Goal: Task Accomplishment & Management: Use online tool/utility

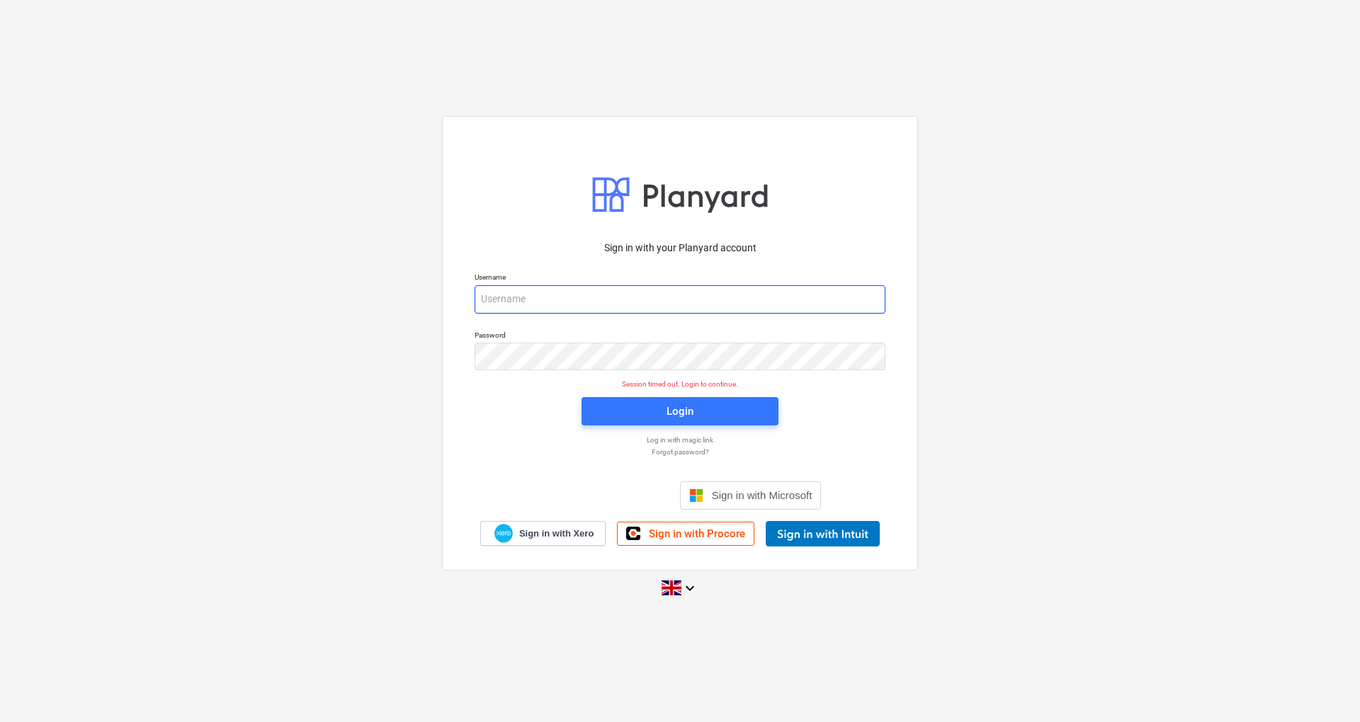
click at [625, 306] on input "email" at bounding box center [679, 299] width 411 height 28
type input "[EMAIL_ADDRESS][DOMAIN_NAME]"
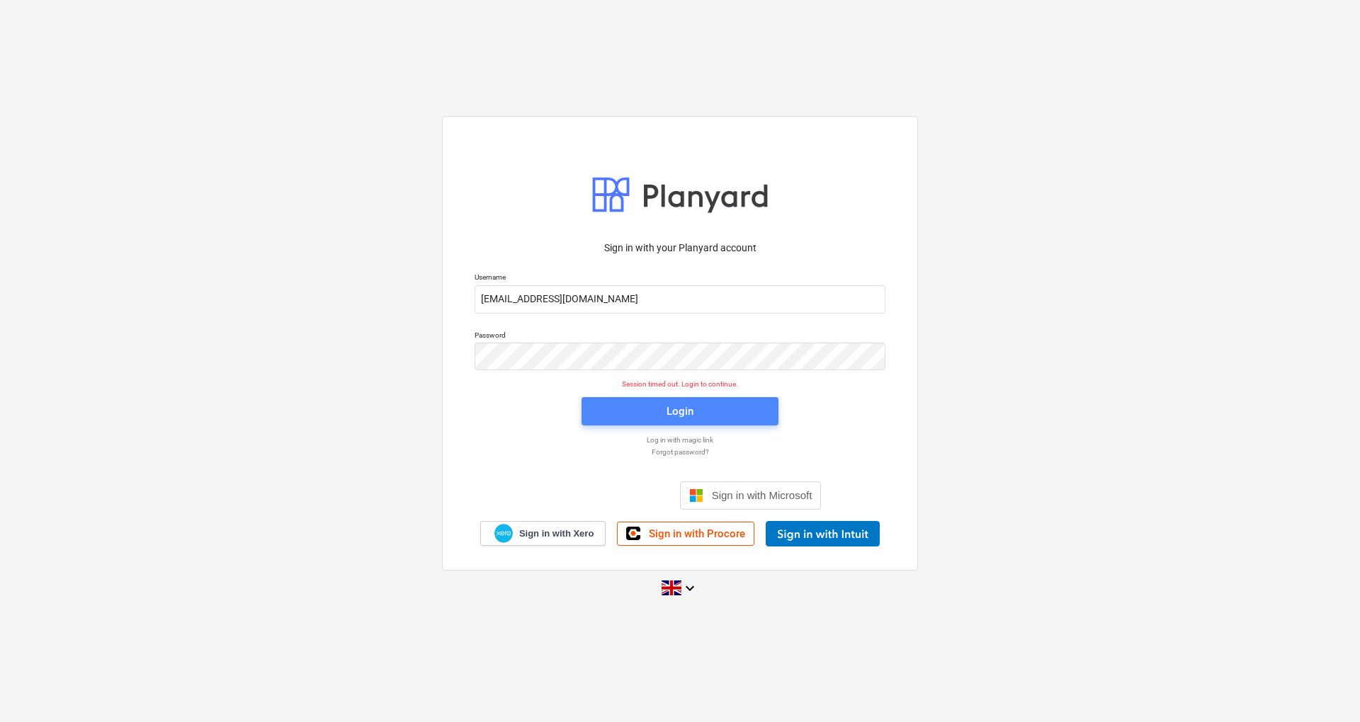
click at [666, 409] on div "Login" at bounding box center [679, 411] width 27 height 18
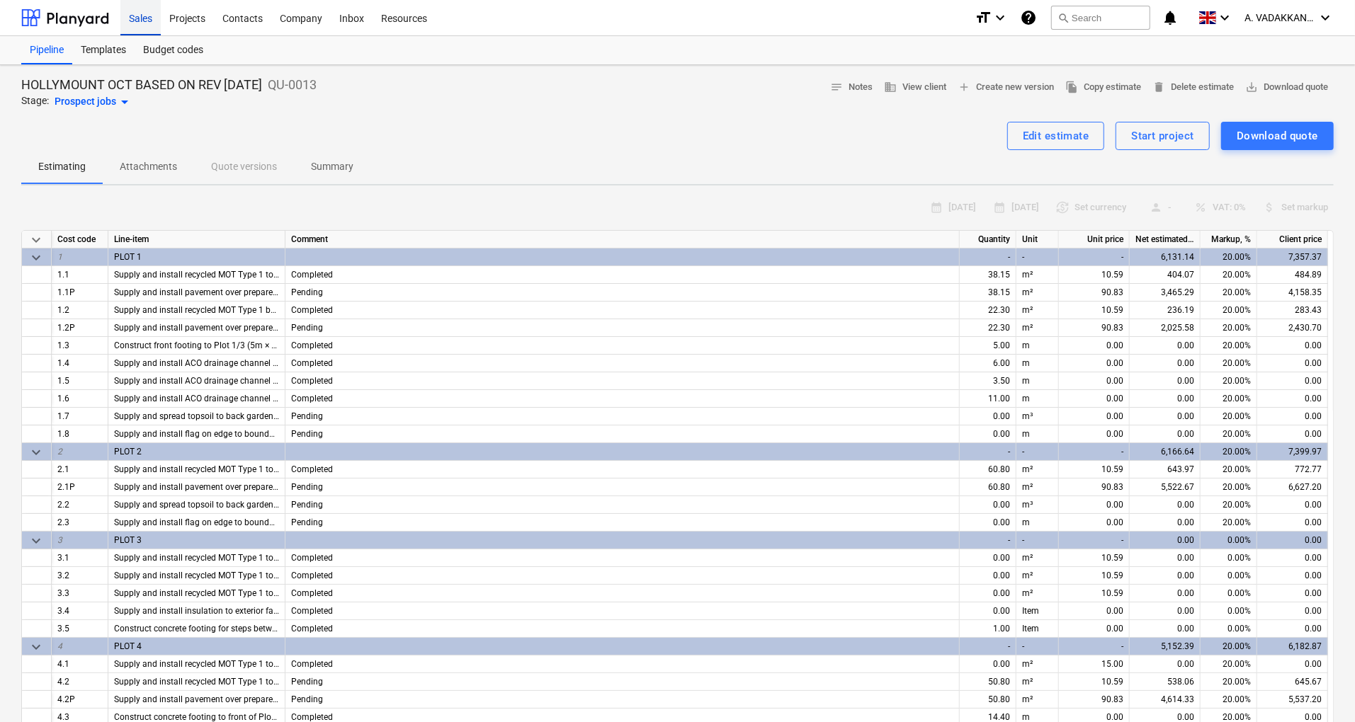
click at [144, 19] on div "Sales" at bounding box center [140, 17] width 40 height 36
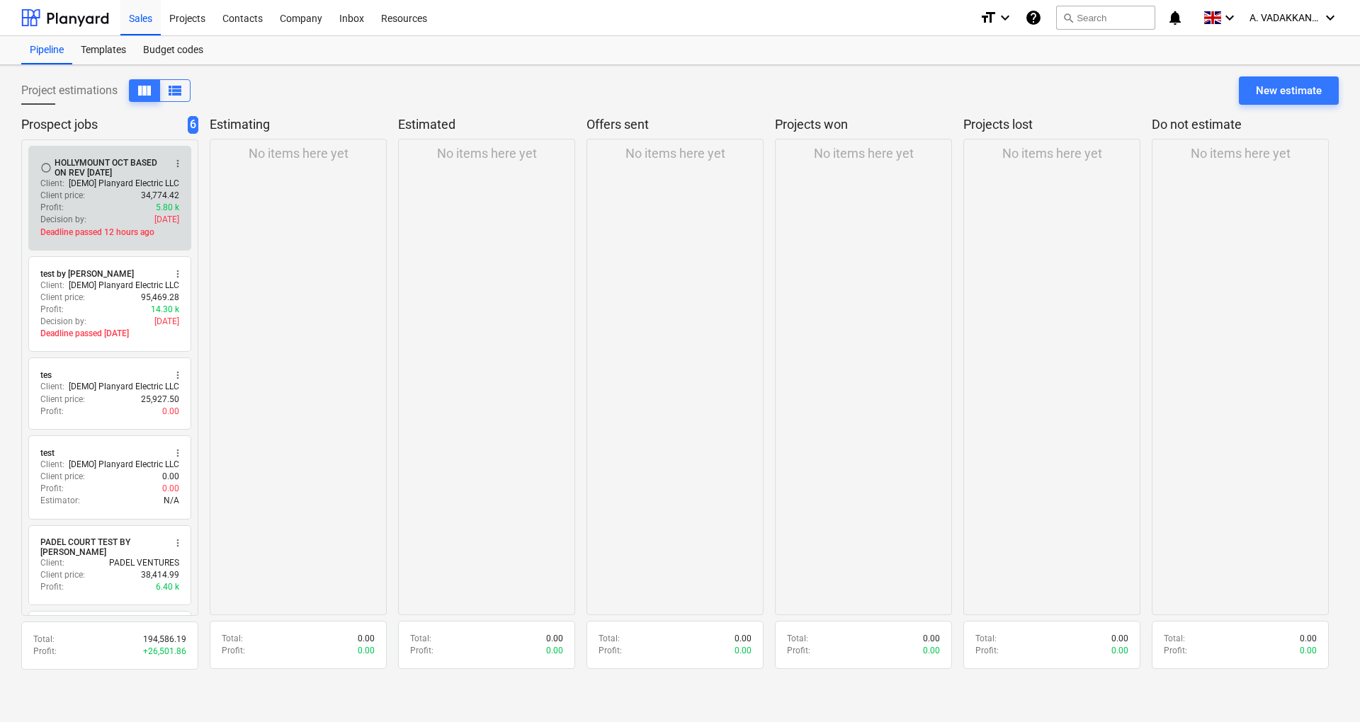
click at [98, 190] on div "Client price : 34,774.42" at bounding box center [109, 196] width 139 height 12
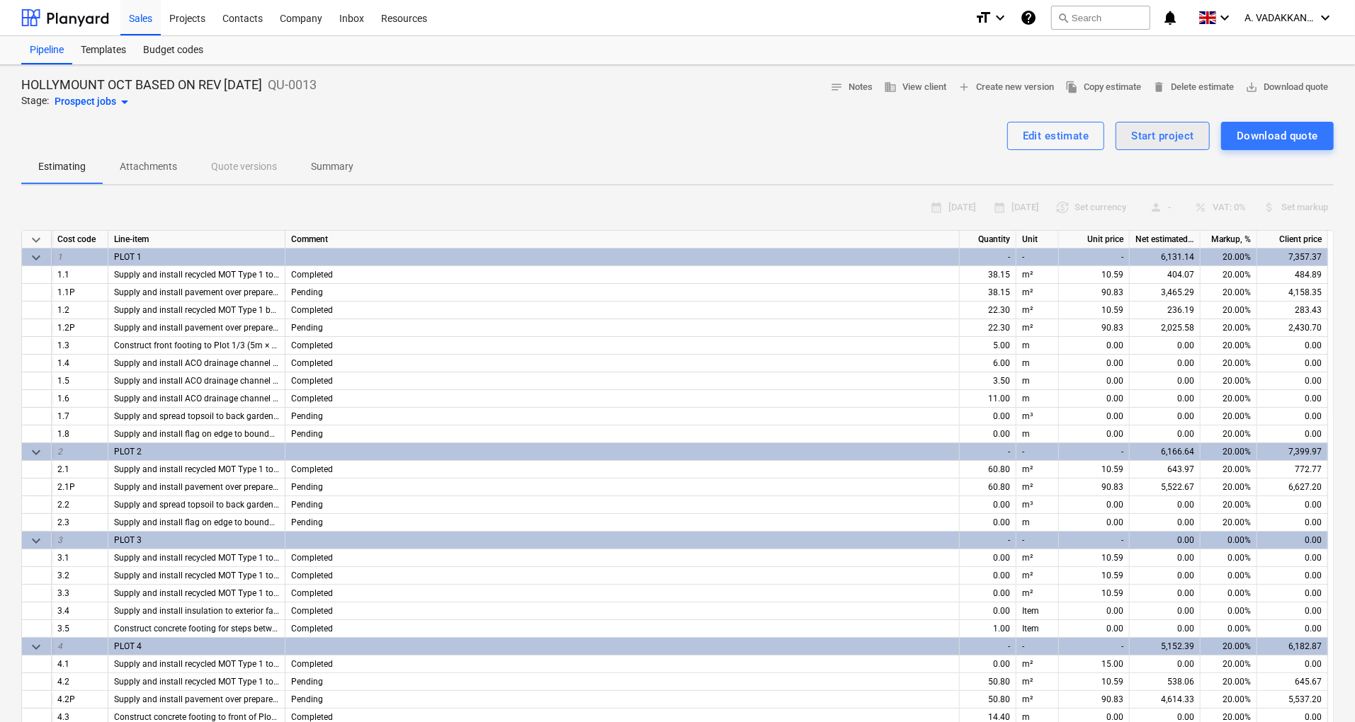
click at [1134, 135] on div "Start project" at bounding box center [1162, 136] width 63 height 18
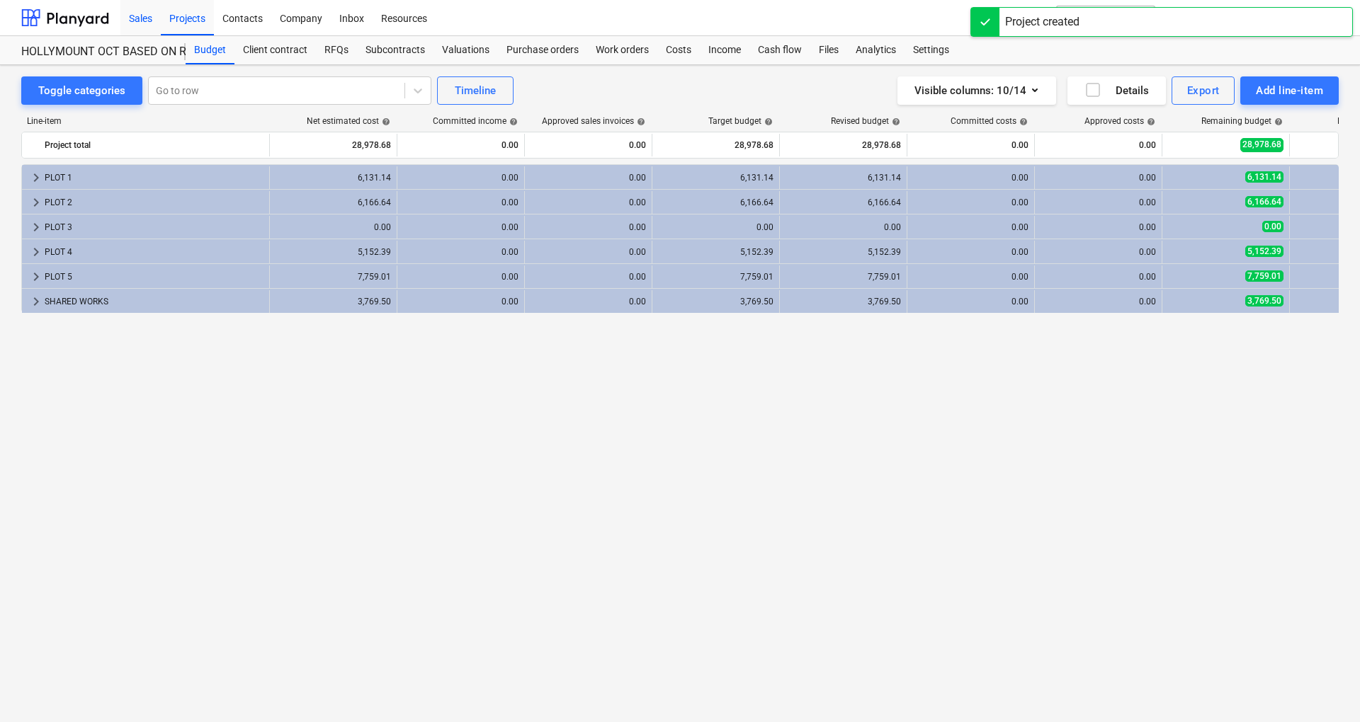
click at [147, 17] on div "Sales" at bounding box center [140, 17] width 40 height 36
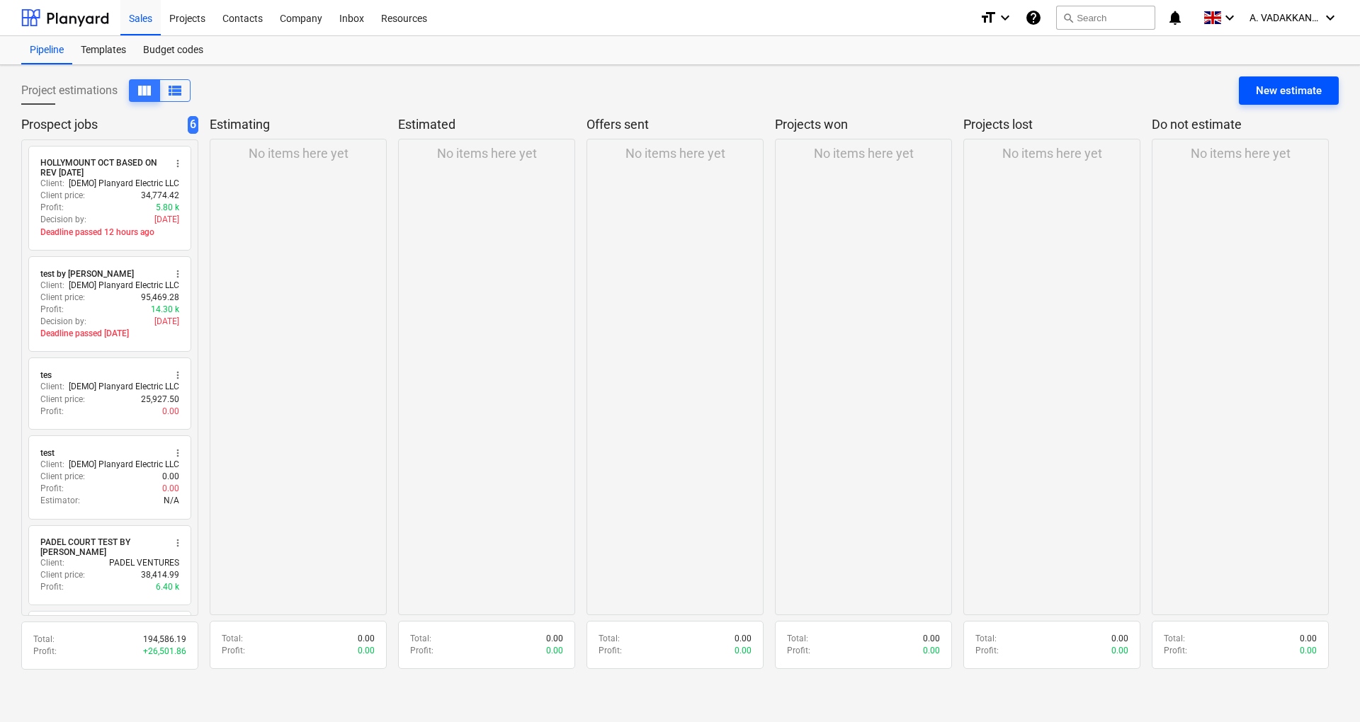
click at [1271, 89] on div "New estimate" at bounding box center [1289, 90] width 66 height 18
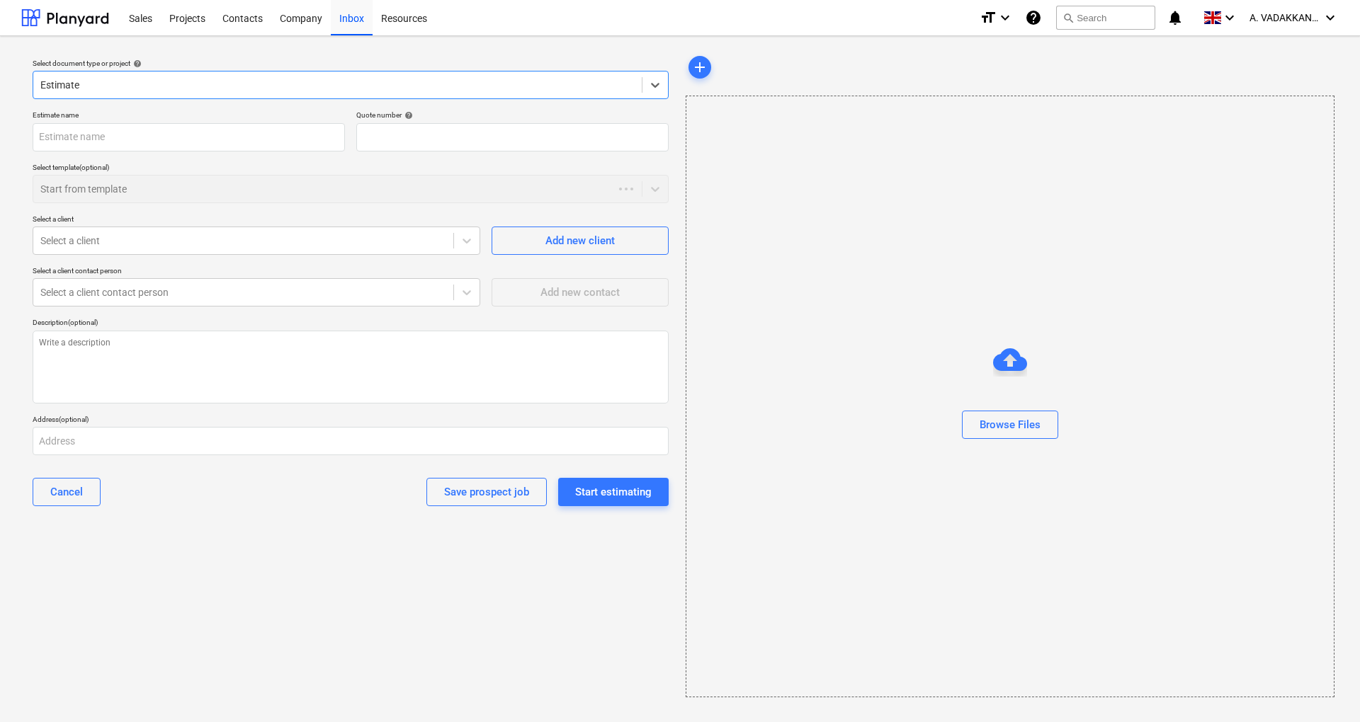
type textarea "x"
type input "QU-0014"
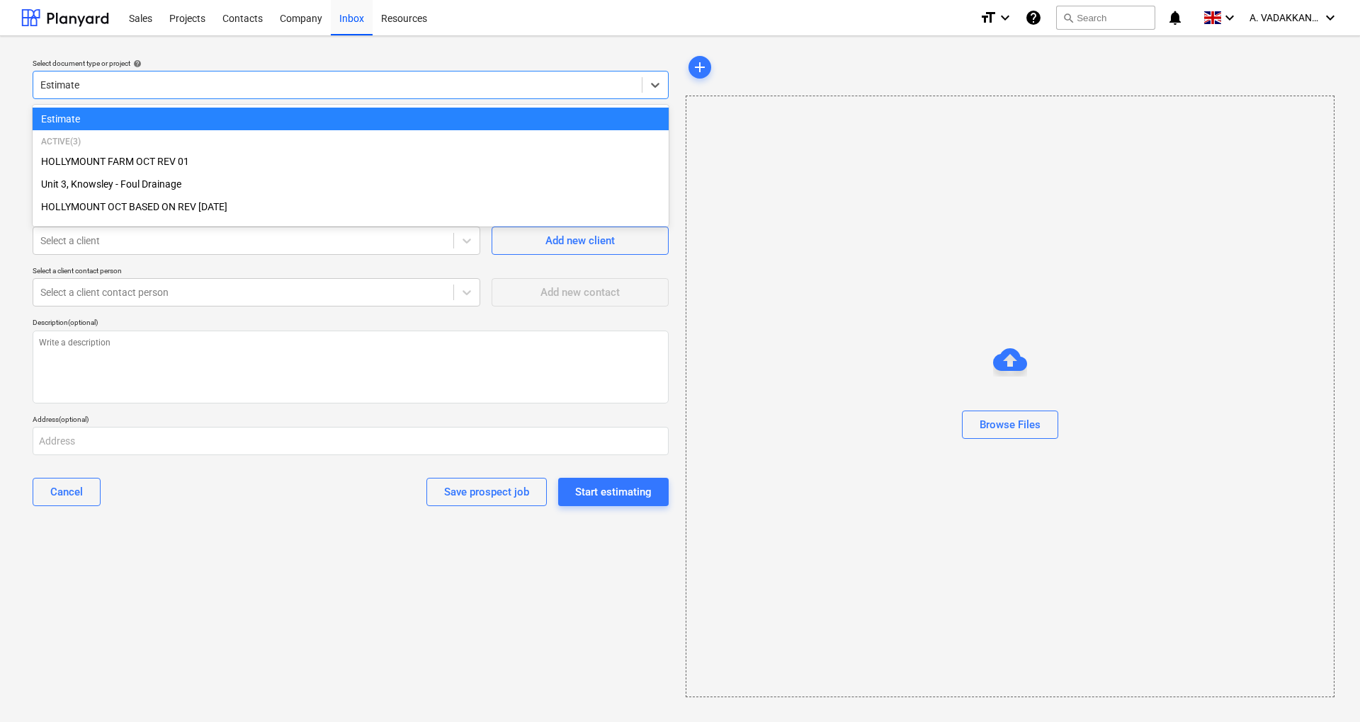
click at [142, 87] on div at bounding box center [337, 85] width 594 height 14
click at [140, 87] on div at bounding box center [337, 85] width 594 height 14
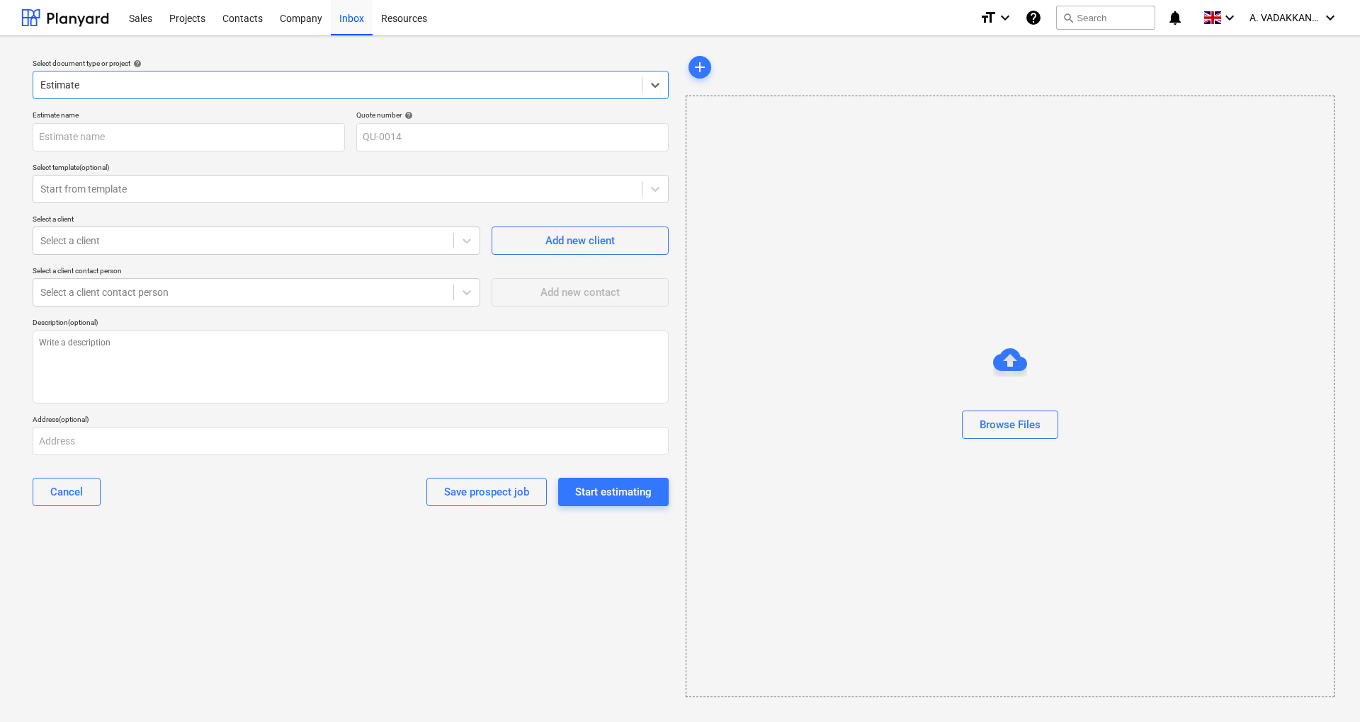
click at [140, 87] on div at bounding box center [337, 85] width 594 height 14
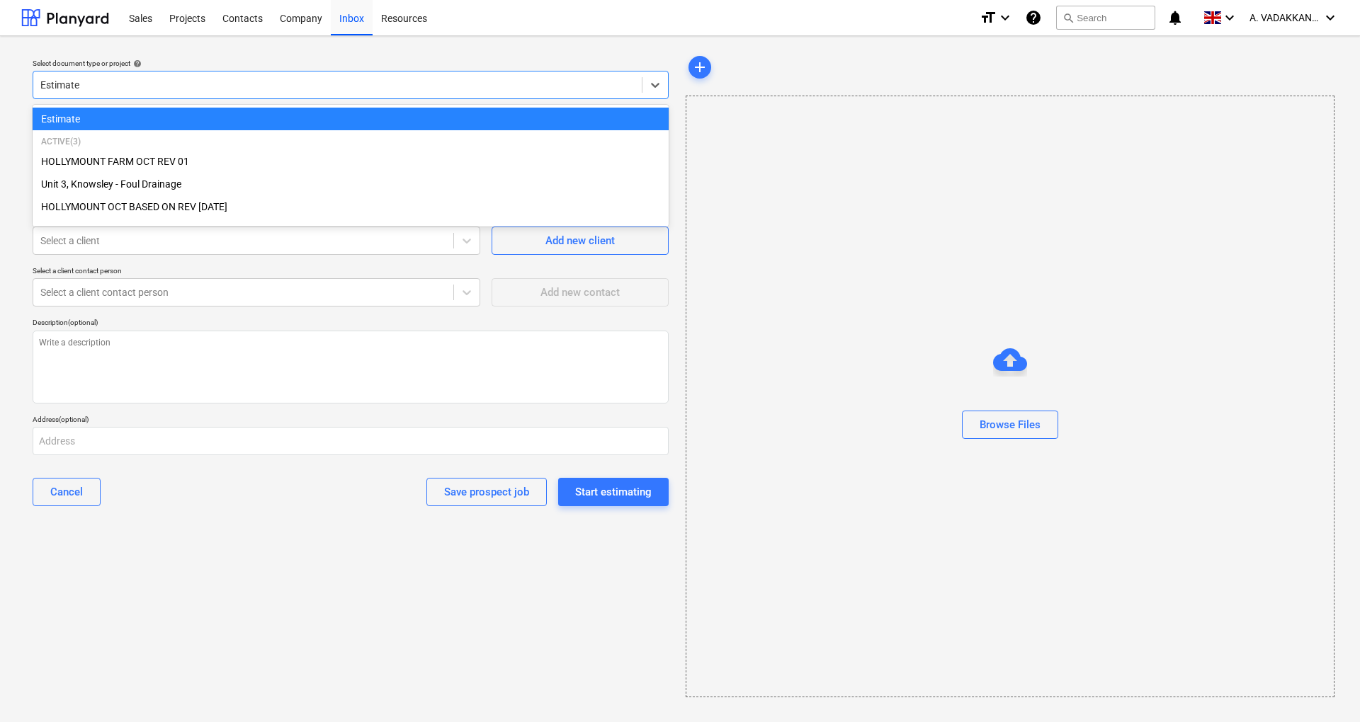
click at [112, 127] on div "Estimate" at bounding box center [351, 119] width 636 height 23
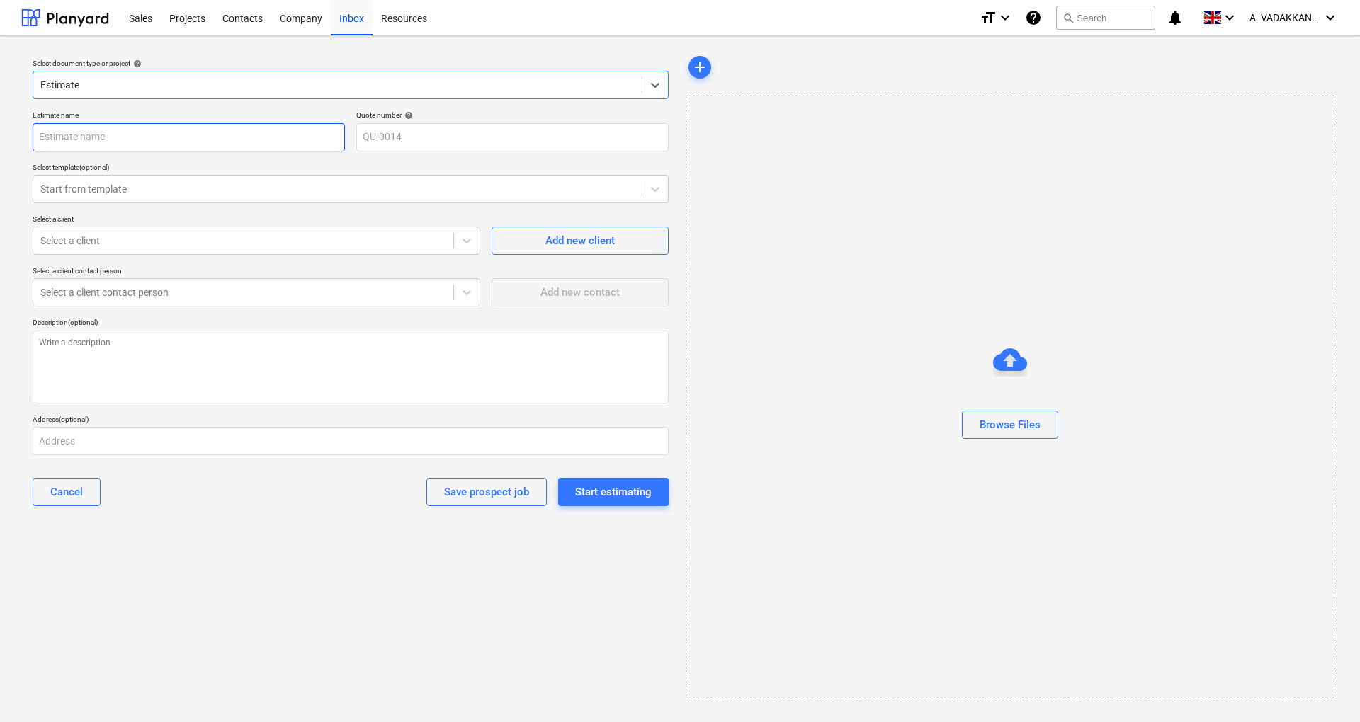
click at [109, 140] on input "text" at bounding box center [189, 137] width 312 height 28
click at [133, 144] on input "text" at bounding box center [189, 137] width 312 height 28
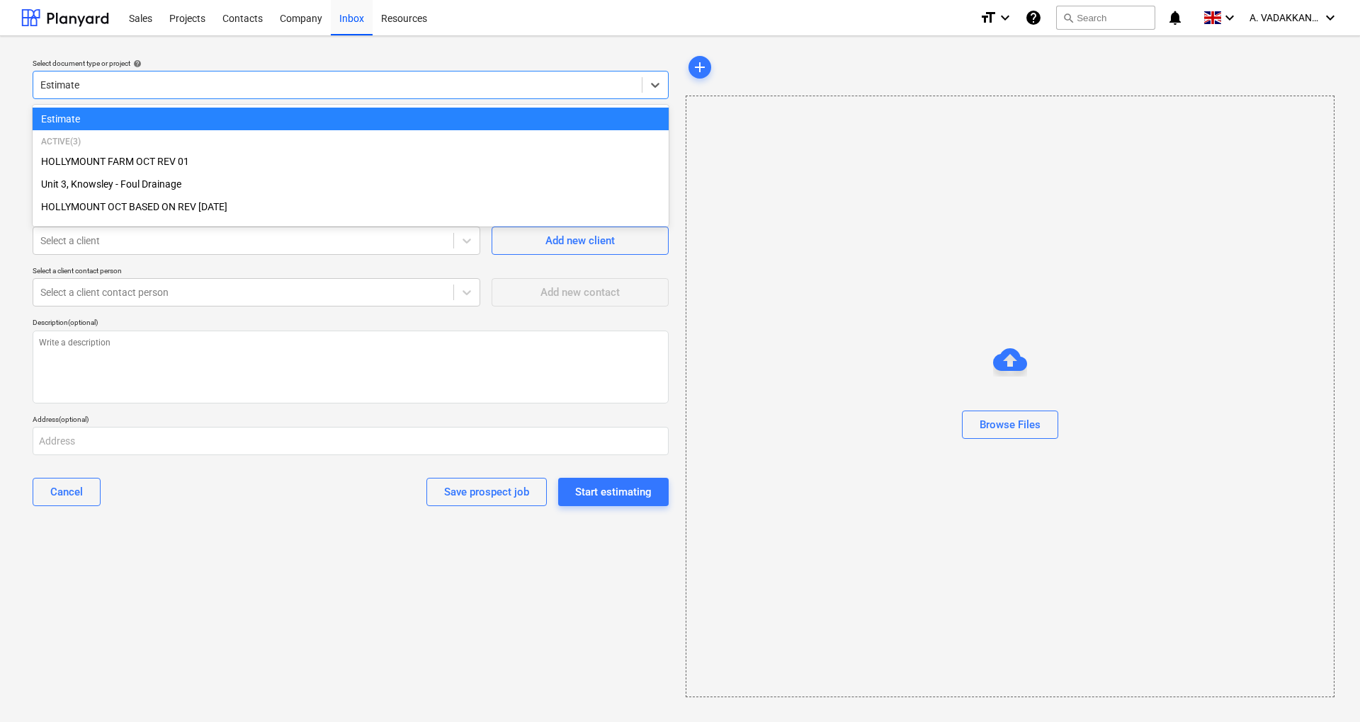
click at [150, 84] on div at bounding box center [337, 85] width 594 height 14
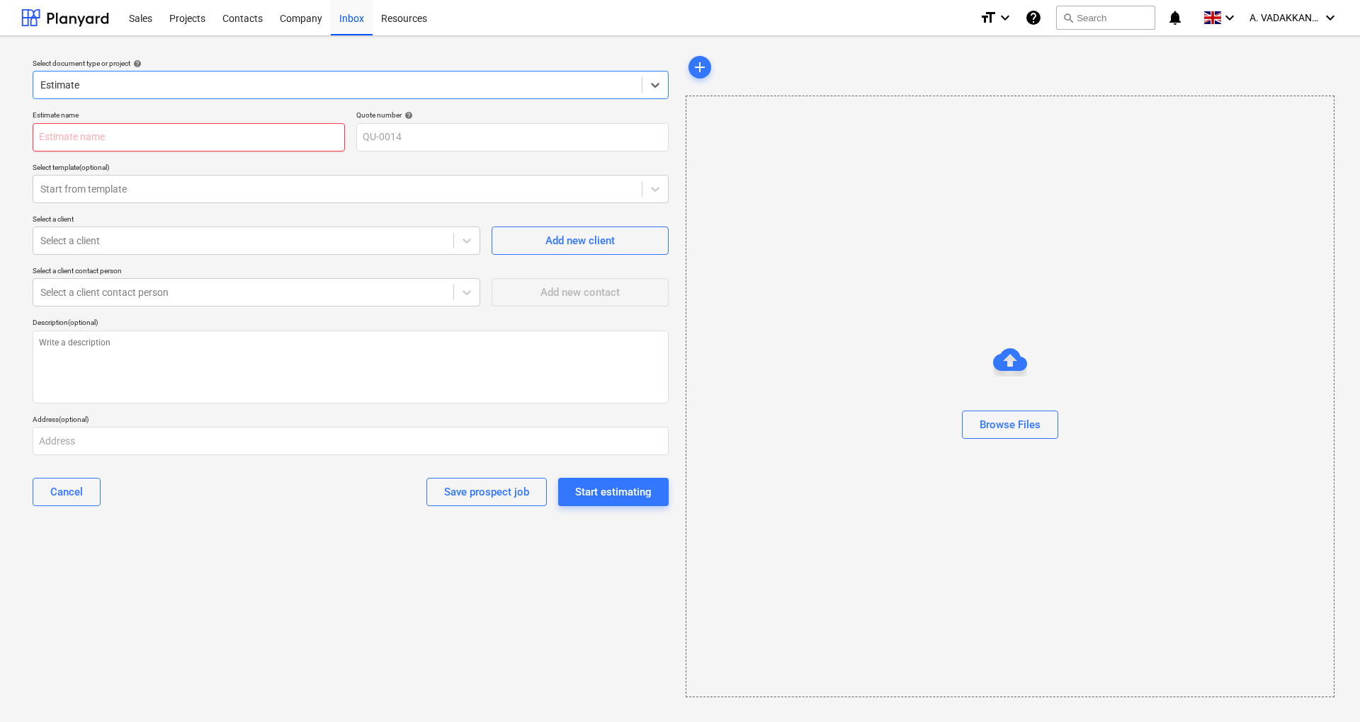
click at [126, 137] on input "text" at bounding box center [189, 137] width 312 height 28
type textarea "x"
type input "D"
type textarea "x"
type input "DU"
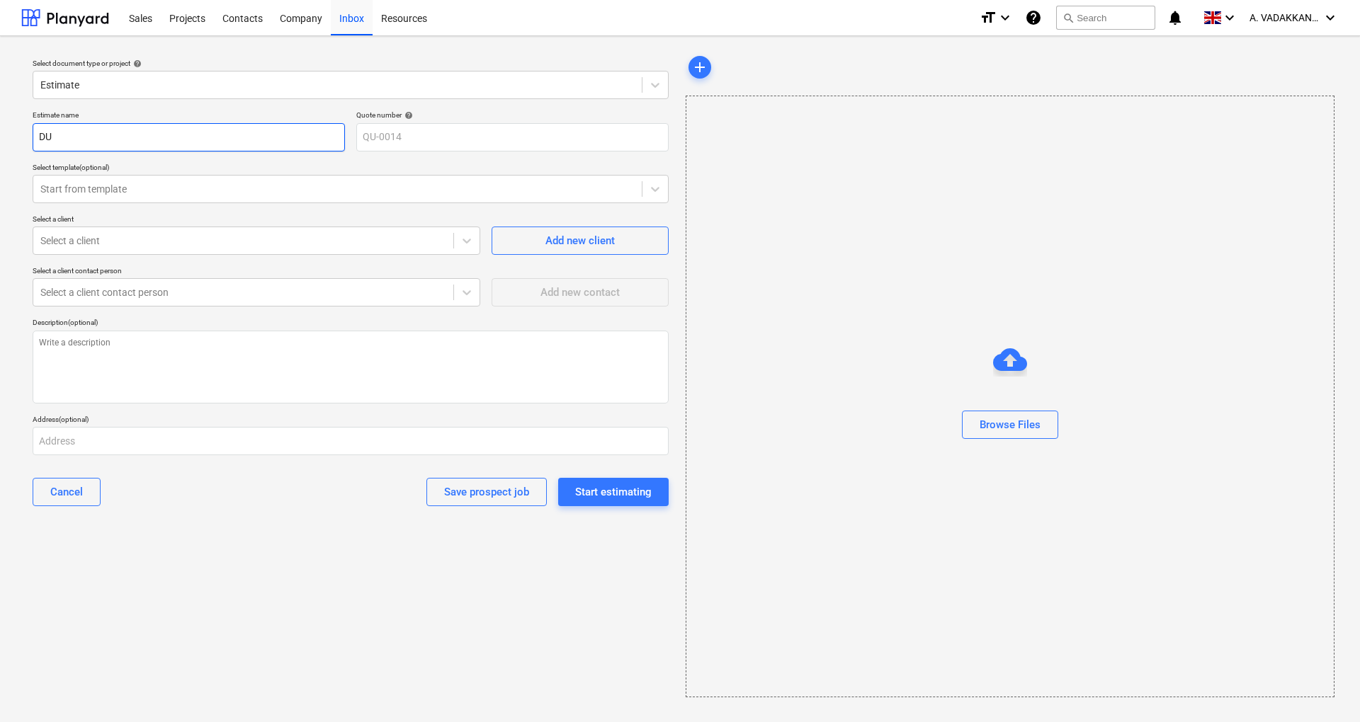
type textarea "x"
type input "DUN"
type textarea "x"
type input "DUNS"
type textarea "x"
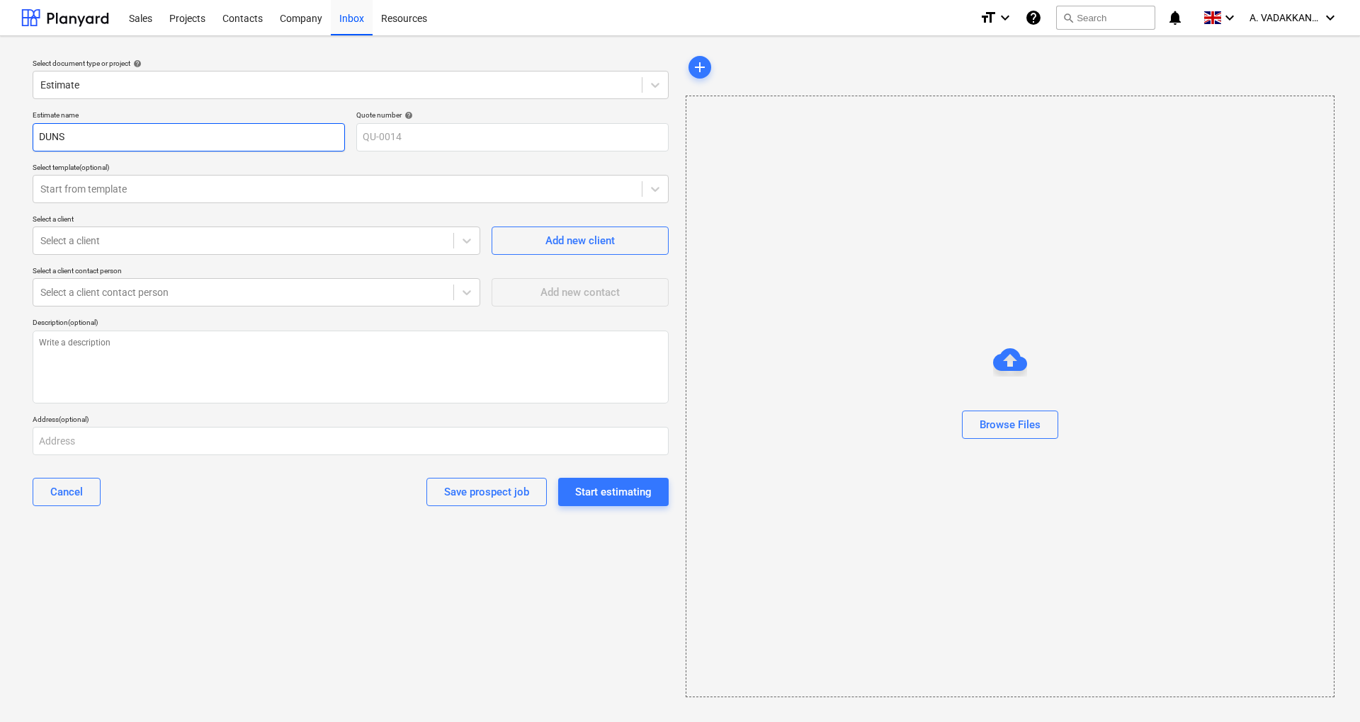
type input "DUNST"
type textarea "x"
type input "DUNSTE"
type textarea "x"
type input "DUNSTER"
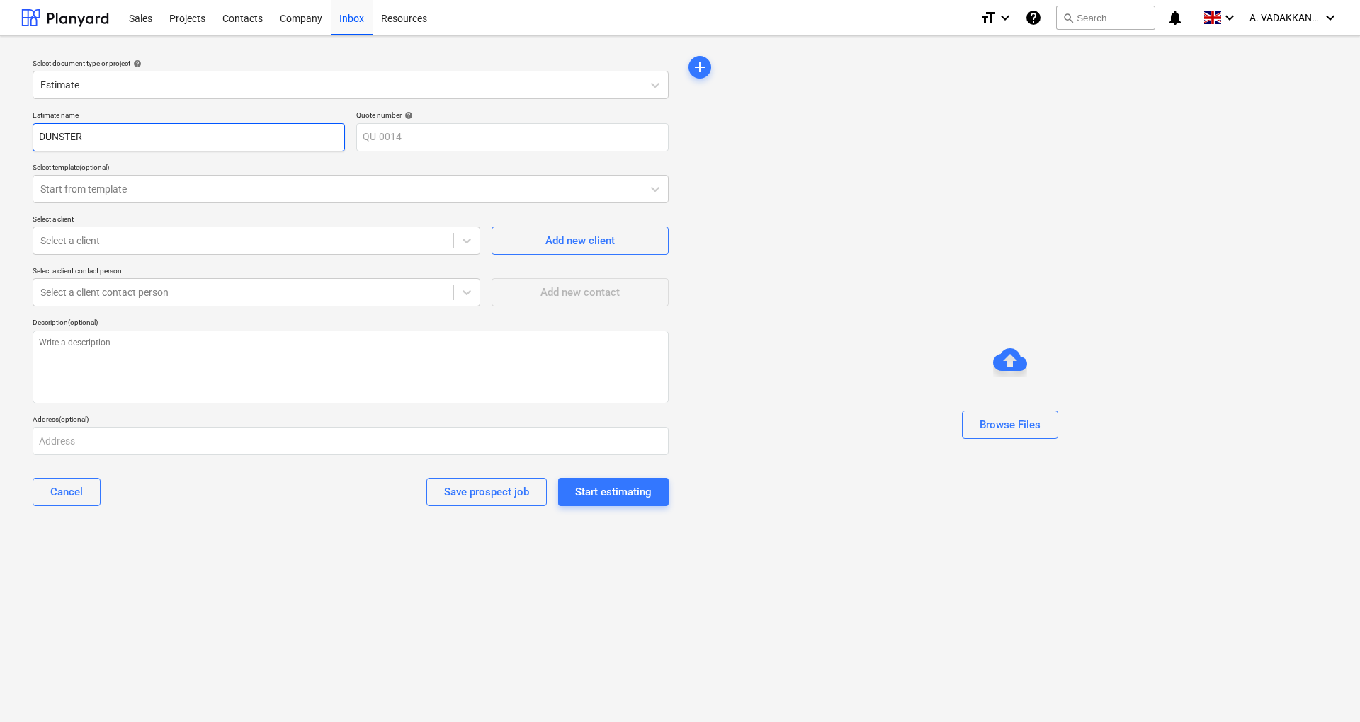
type textarea "x"
type input "DUNSTERS"
type textarea "x"
type input "DUNSTERS"
type textarea "x"
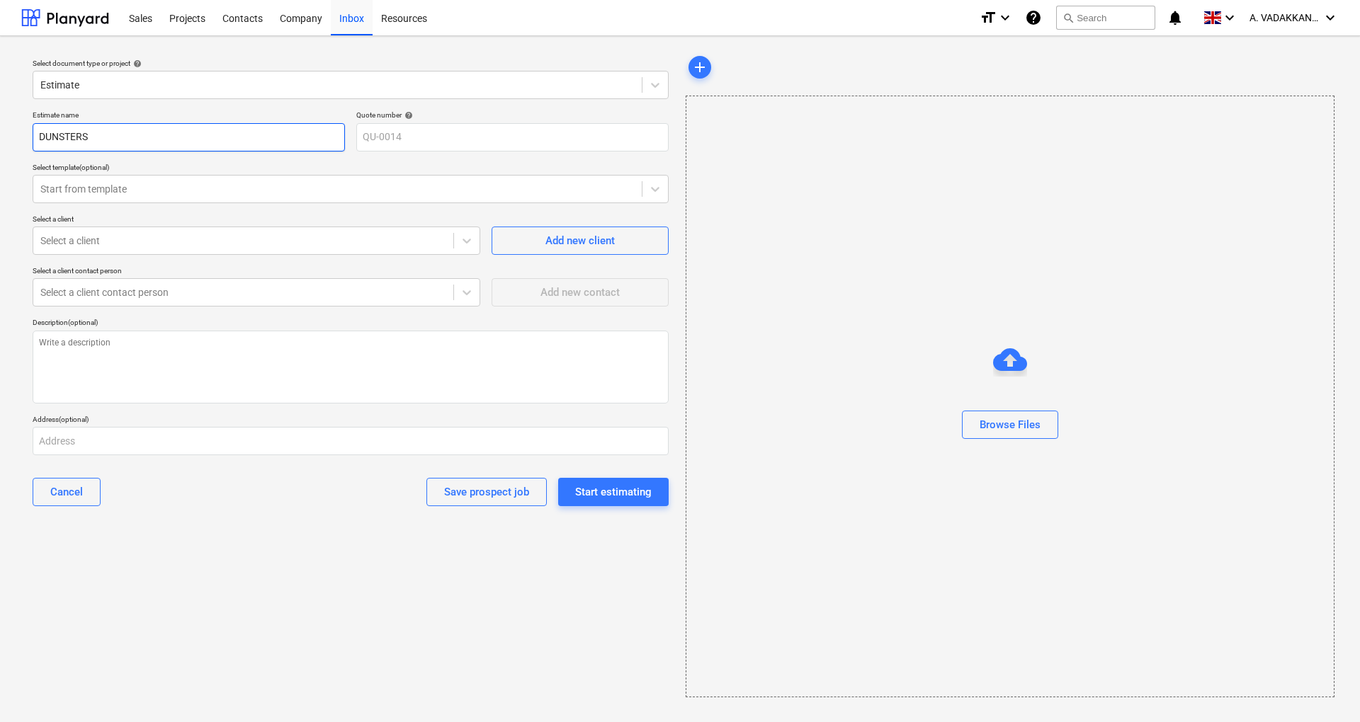
type input "DUNSTERS F"
type textarea "x"
type input "DUNSTERS FAR"
type textarea "x"
type input "DUNSTERS FARM"
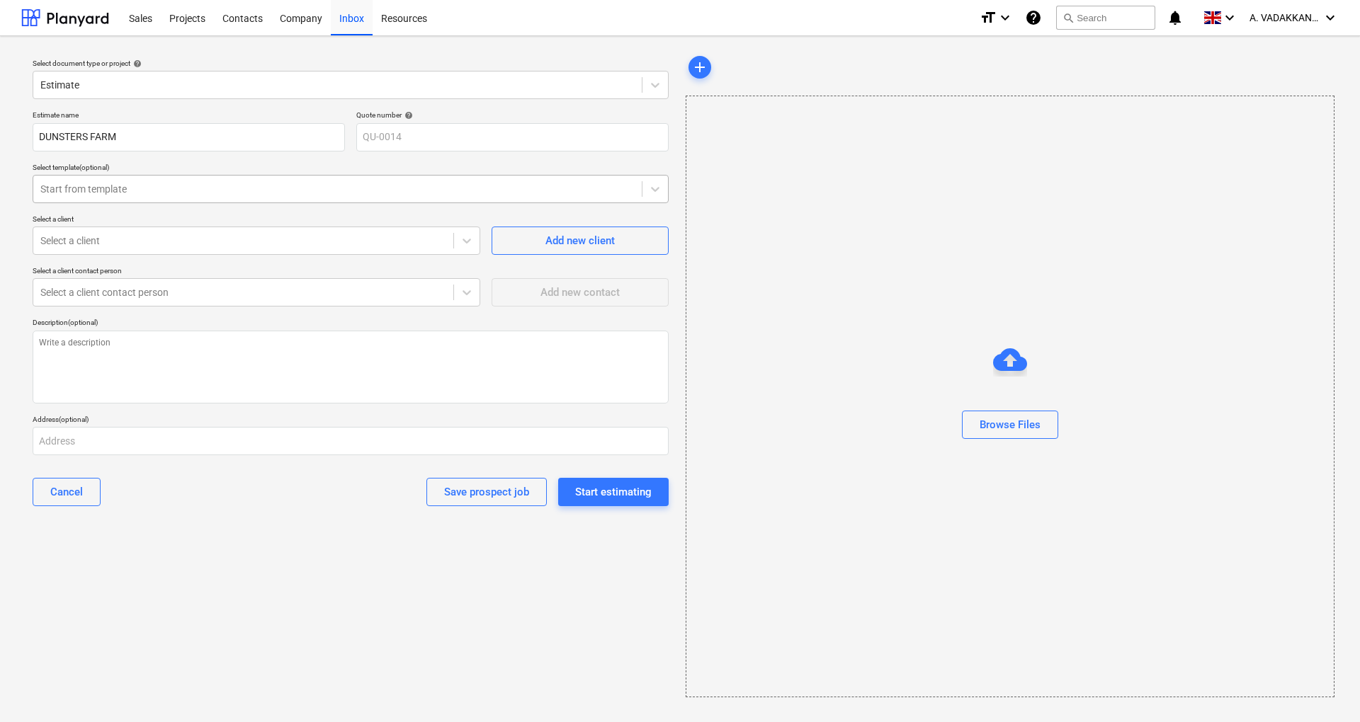
click at [132, 198] on div "Start from template" at bounding box center [337, 189] width 608 height 20
click at [193, 222] on div "No templates available" at bounding box center [351, 223] width 636 height 23
click at [171, 245] on div at bounding box center [243, 241] width 406 height 14
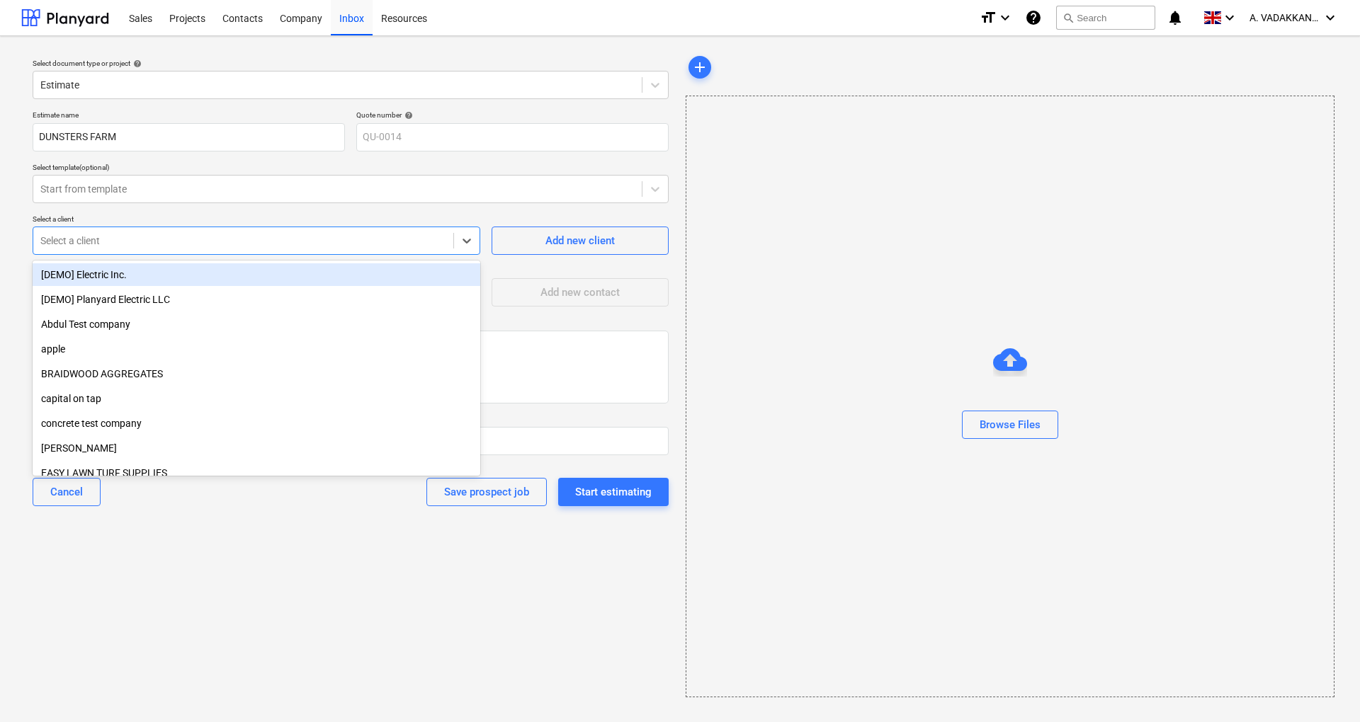
click at [140, 280] on div "[DEMO] Electric Inc." at bounding box center [257, 274] width 448 height 23
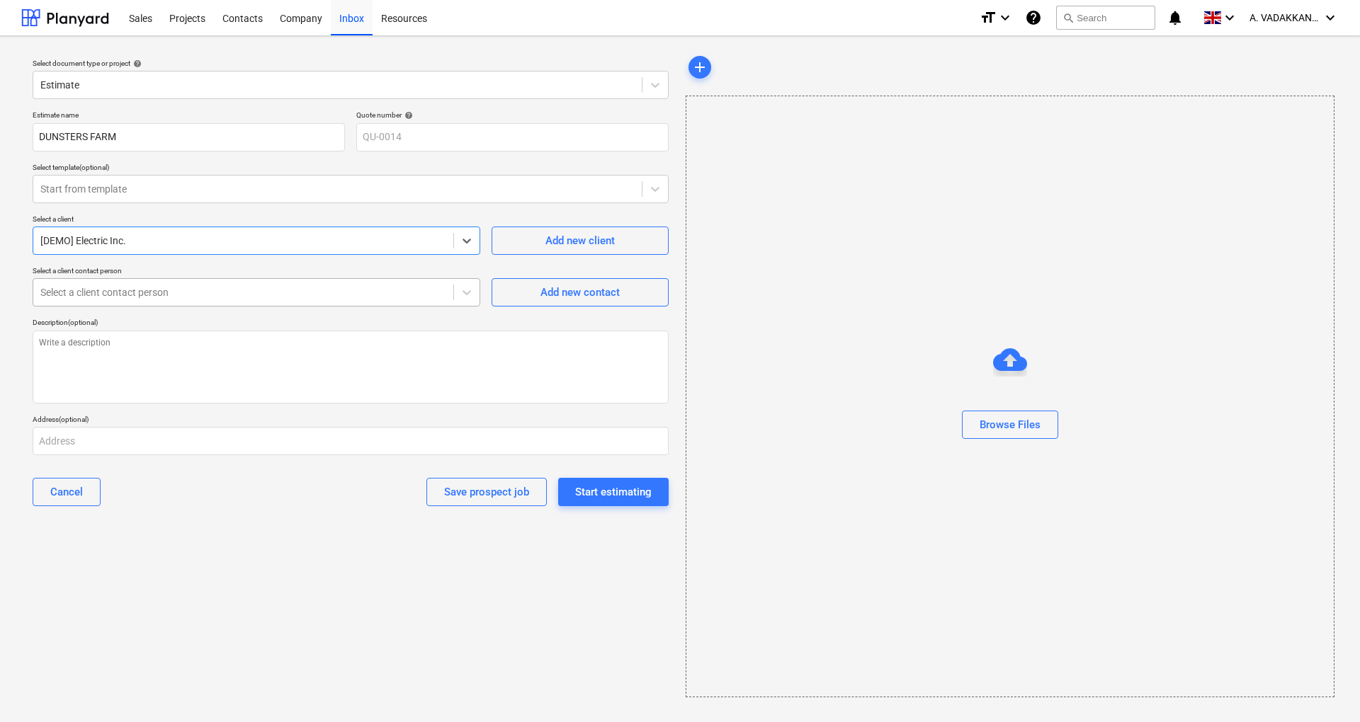
click at [178, 290] on div at bounding box center [243, 292] width 406 height 14
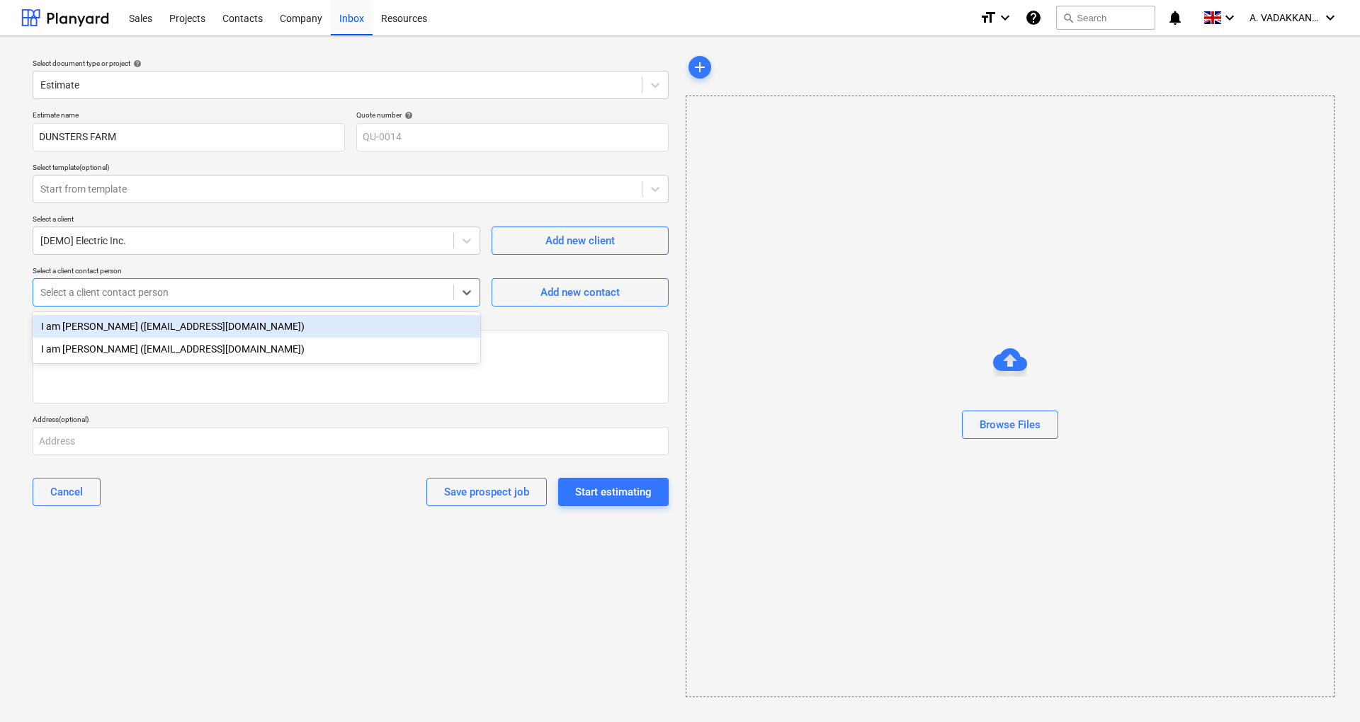
click at [159, 329] on div "I am [PERSON_NAME] ([EMAIL_ADDRESS][DOMAIN_NAME])" at bounding box center [257, 326] width 448 height 23
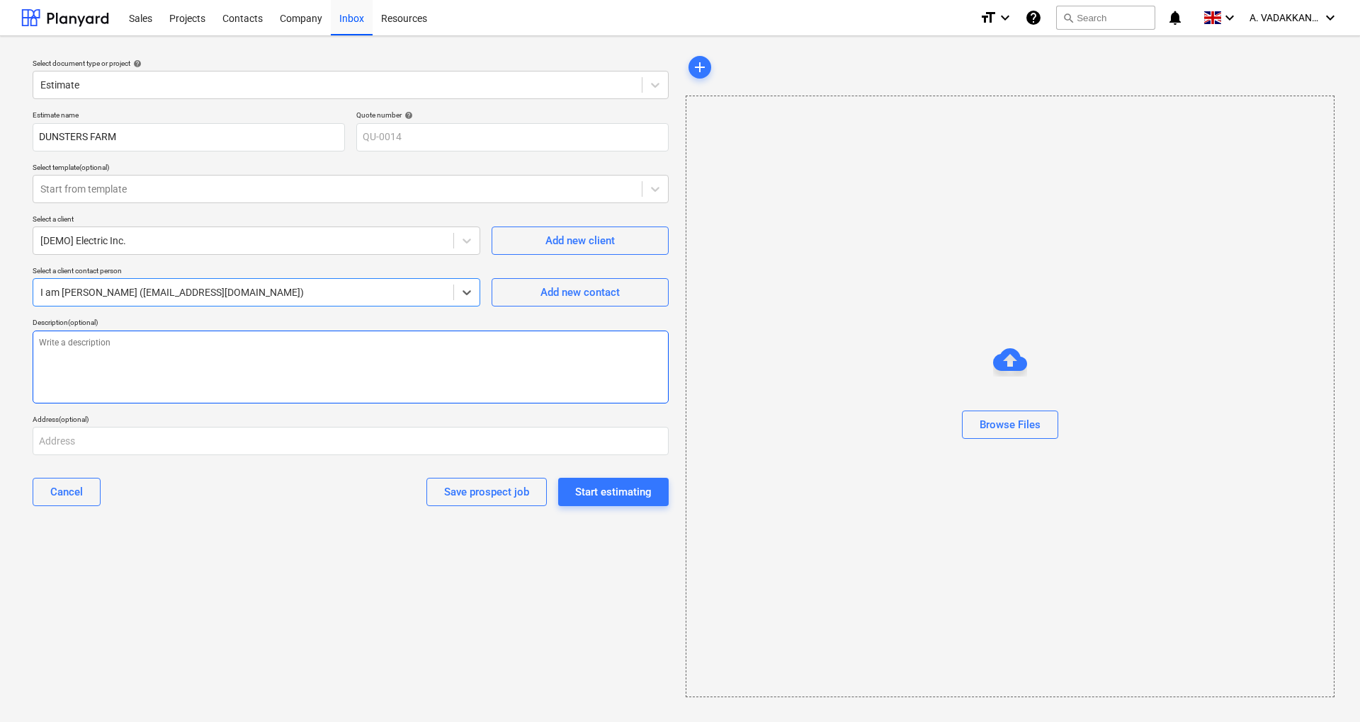
click at [139, 339] on textarea at bounding box center [351, 367] width 636 height 73
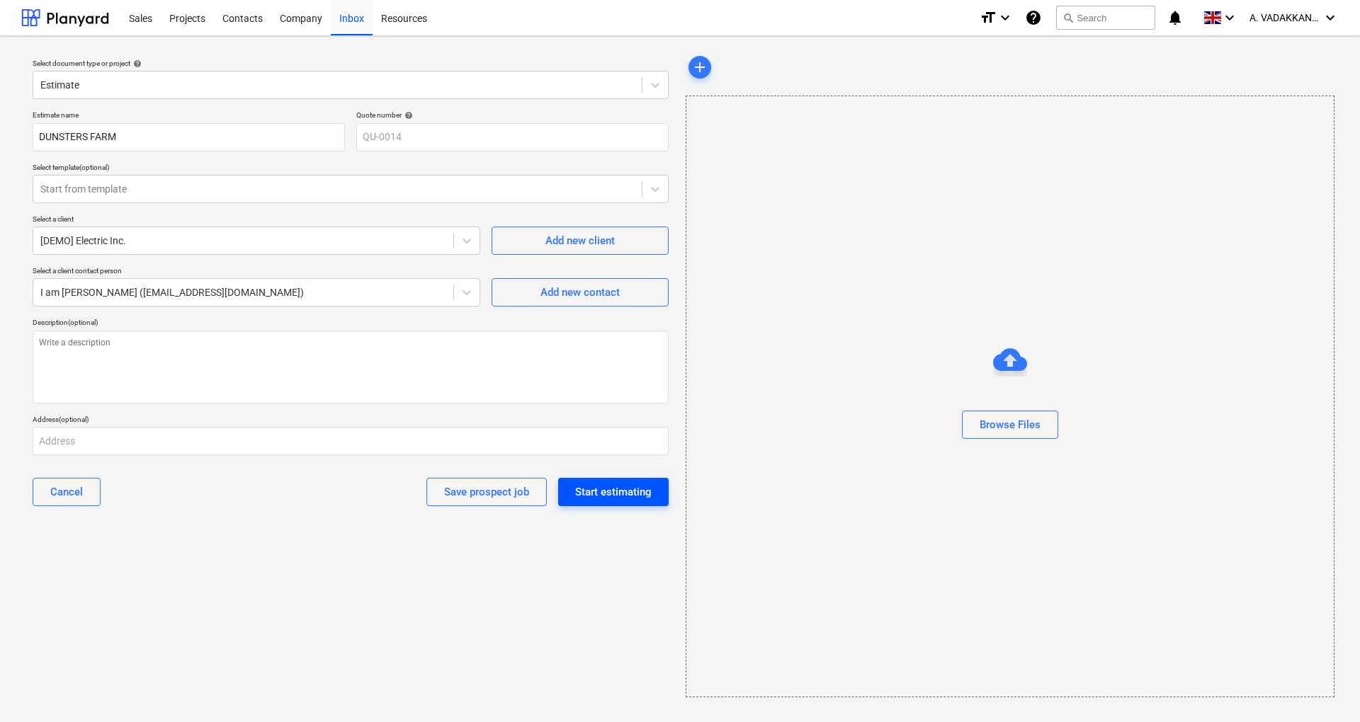
click at [603, 488] on div "Start estimating" at bounding box center [613, 492] width 76 height 18
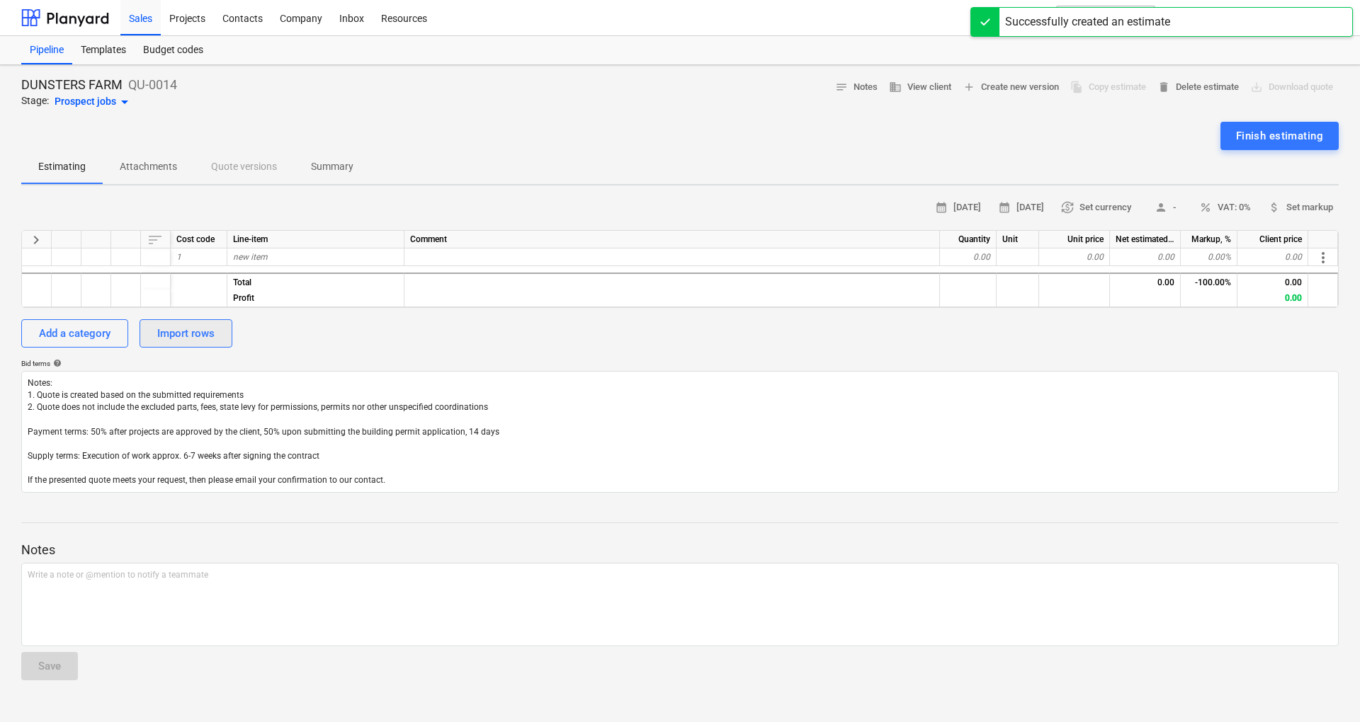
click at [167, 345] on button "Import rows" at bounding box center [186, 333] width 93 height 28
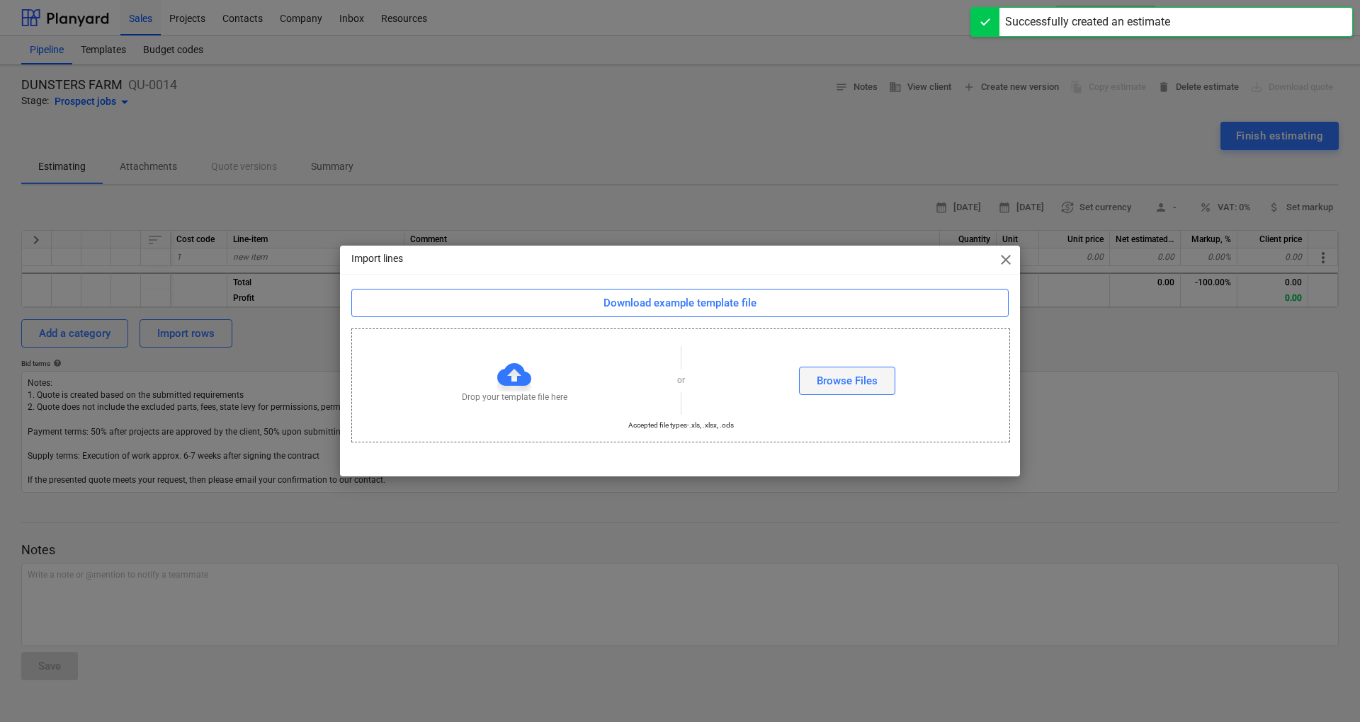
click at [831, 379] on div "Browse Files" at bounding box center [847, 381] width 61 height 18
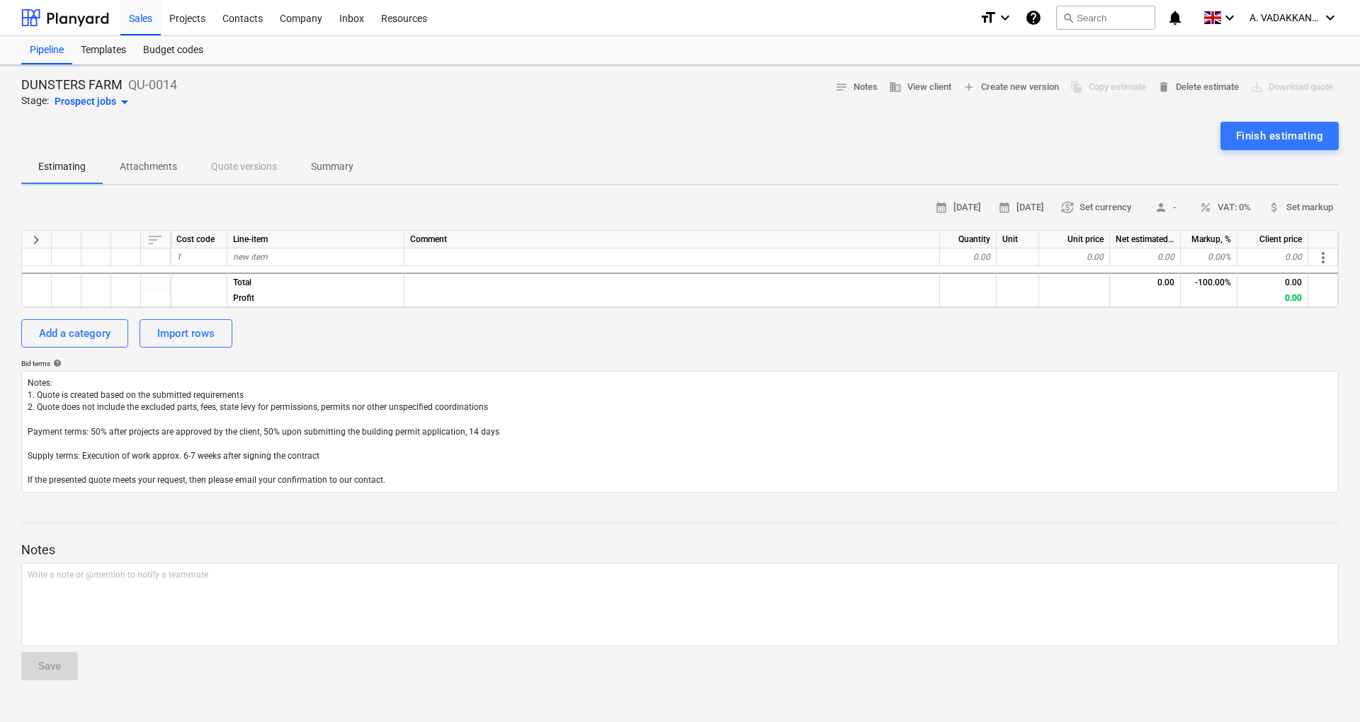
type textarea "x"
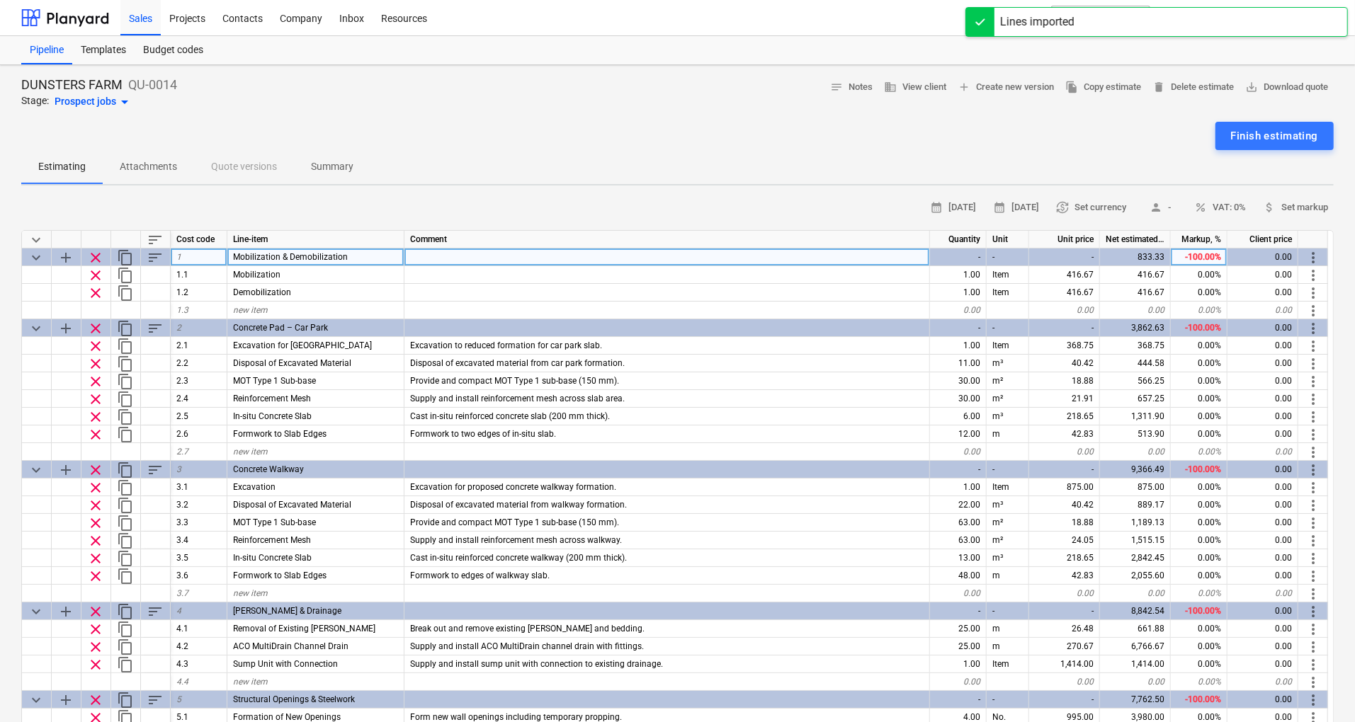
click at [1207, 256] on div "-100.00%" at bounding box center [1199, 258] width 57 height 18
type input "20"
type textarea "x"
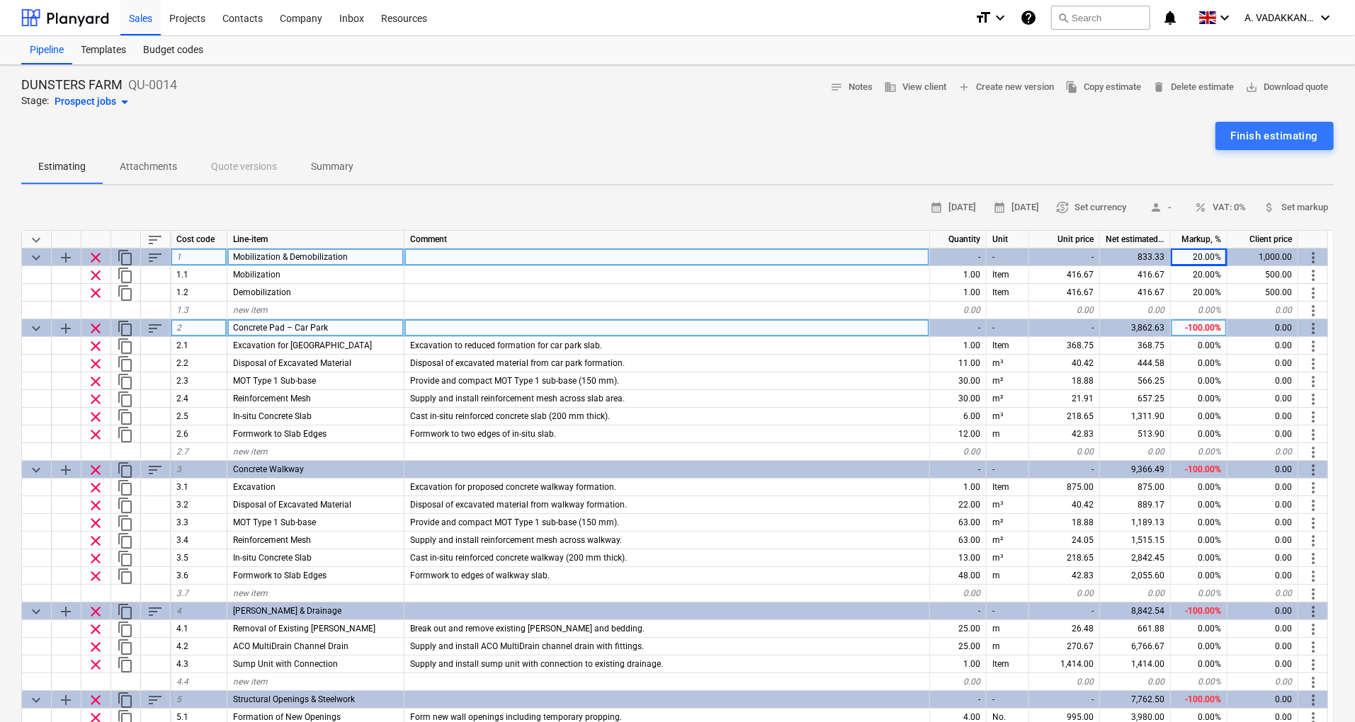
click at [1202, 324] on div "-100.00%" at bounding box center [1199, 328] width 57 height 18
type input "20"
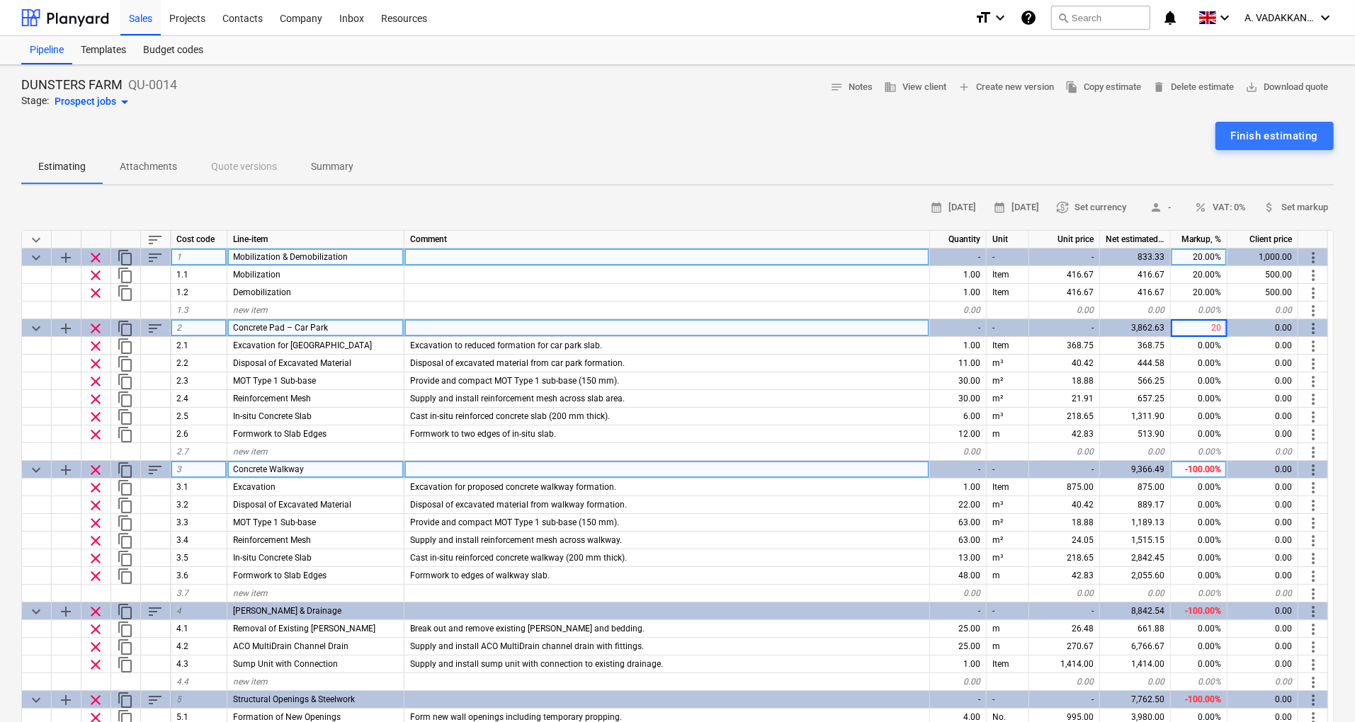
click at [1193, 467] on div "-100.00%" at bounding box center [1199, 470] width 57 height 18
type textarea "x"
type input "20"
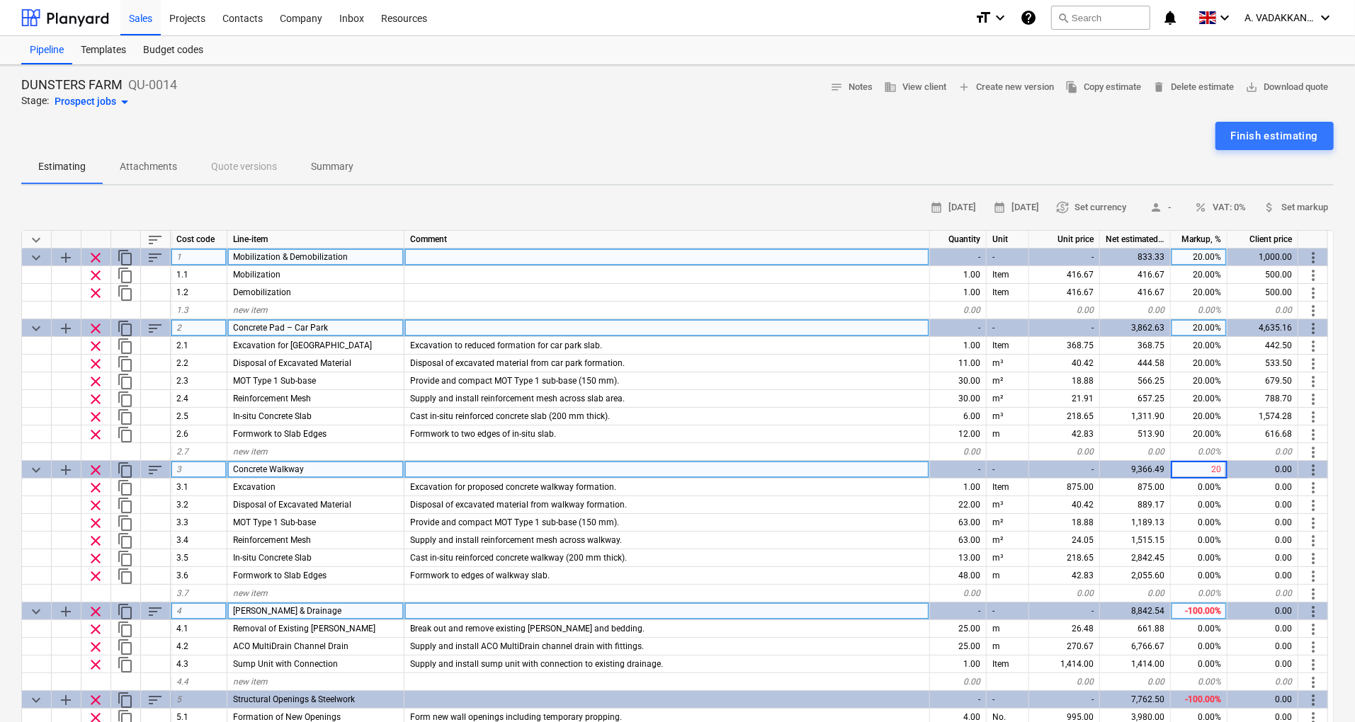
click at [1205, 608] on div "-100.00%" at bounding box center [1199, 612] width 57 height 18
type textarea "x"
type input "20"
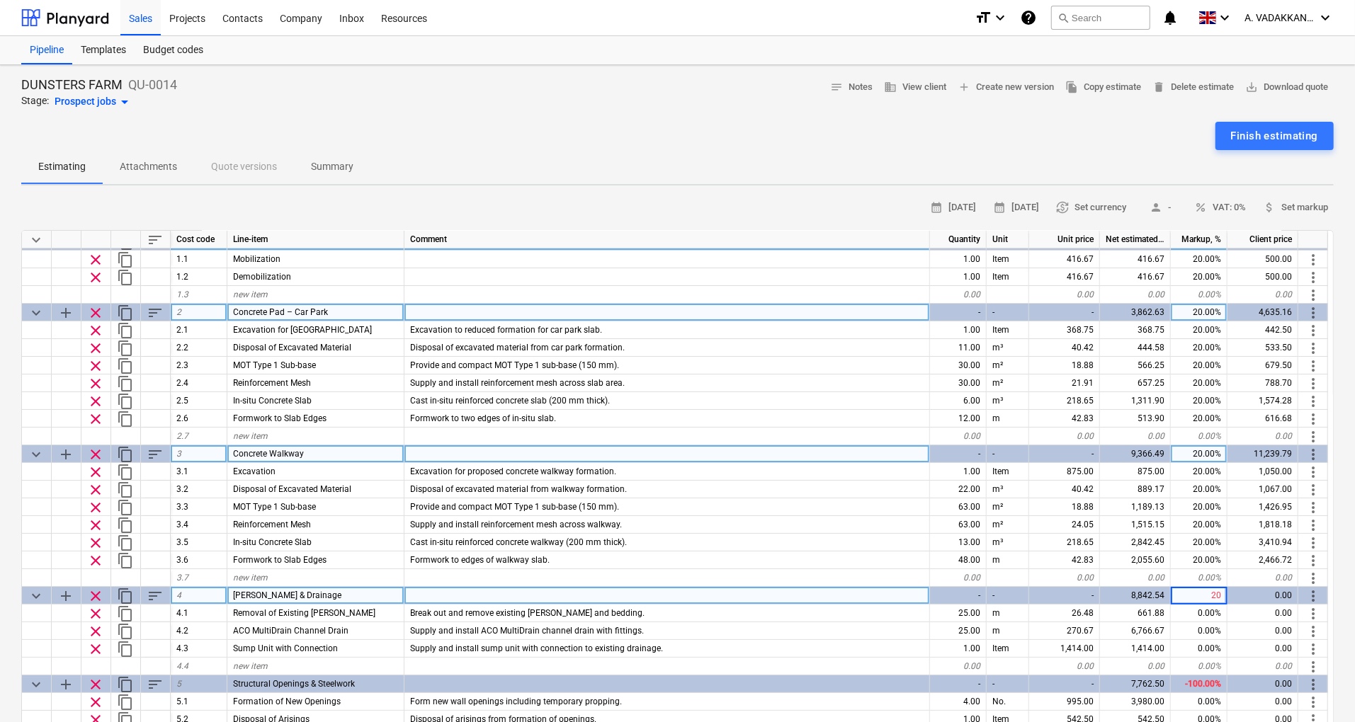
scroll to position [25, 0]
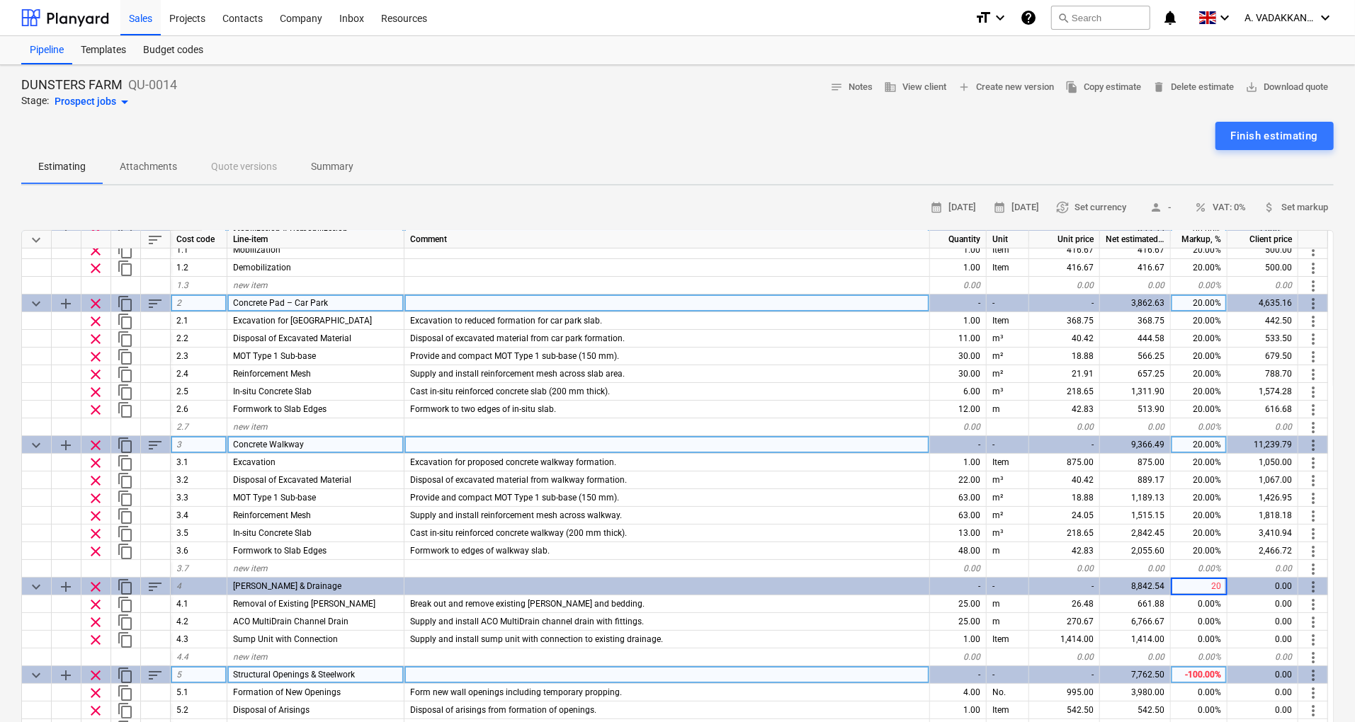
click at [1207, 673] on div "-100.00%" at bounding box center [1199, 675] width 57 height 18
type textarea "x"
type input "20"
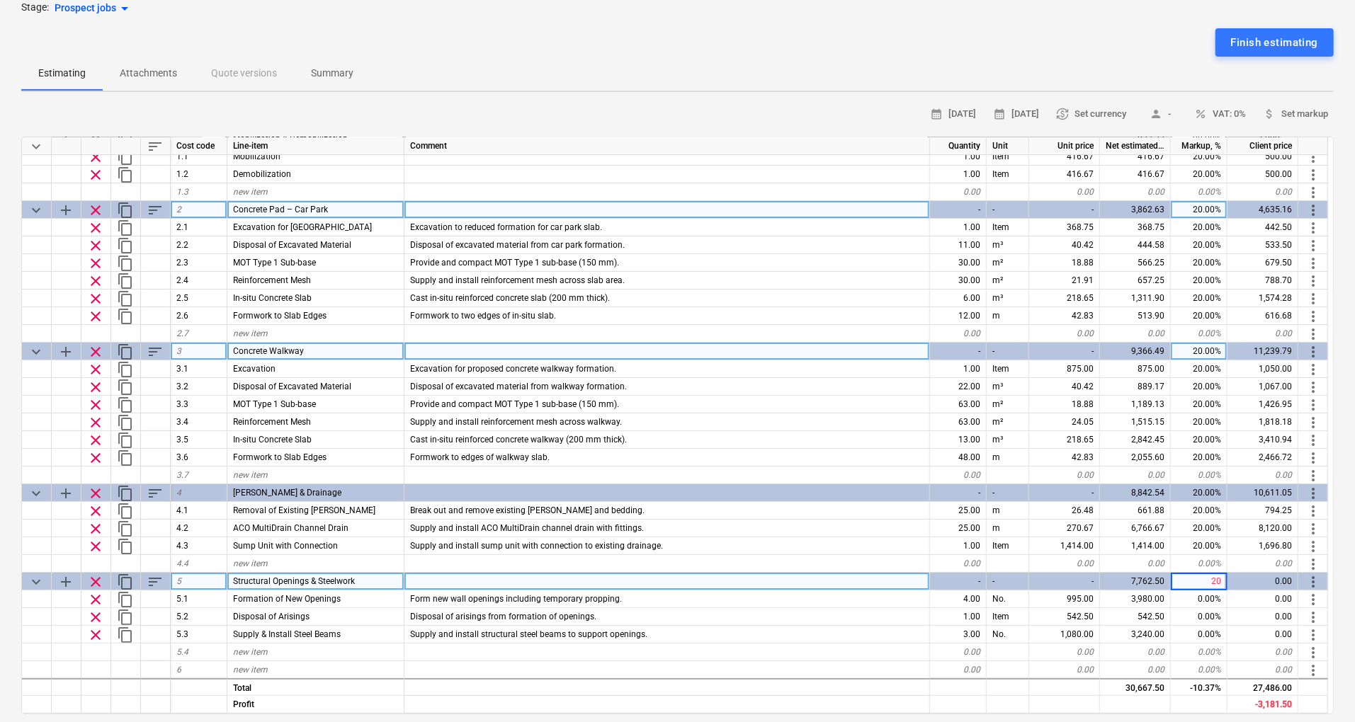
scroll to position [188, 0]
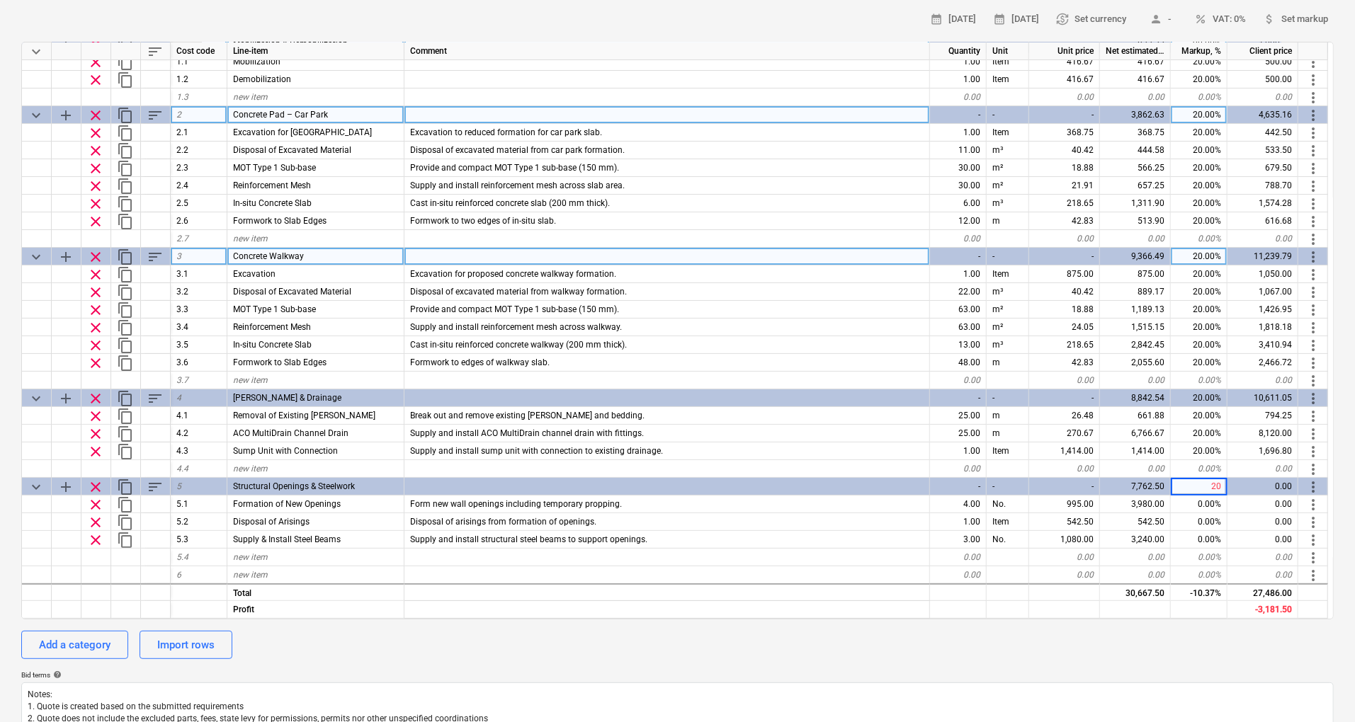
click at [1205, 622] on div "calendar_month [DATE] calendar_month [DATE] currency_exchange Set currency pers…" at bounding box center [677, 406] width 1312 height 796
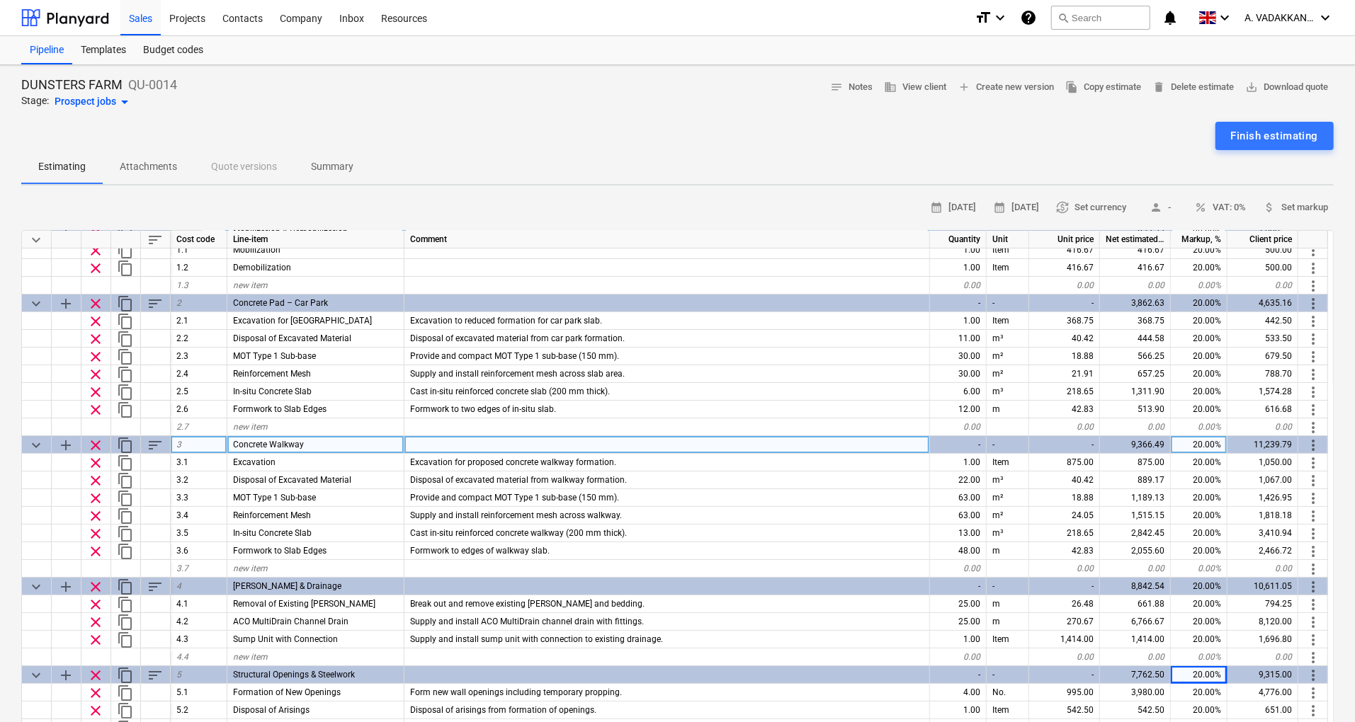
scroll to position [0, 0]
click at [1173, 81] on span "delete Delete estimate" at bounding box center [1192, 87] width 81 height 16
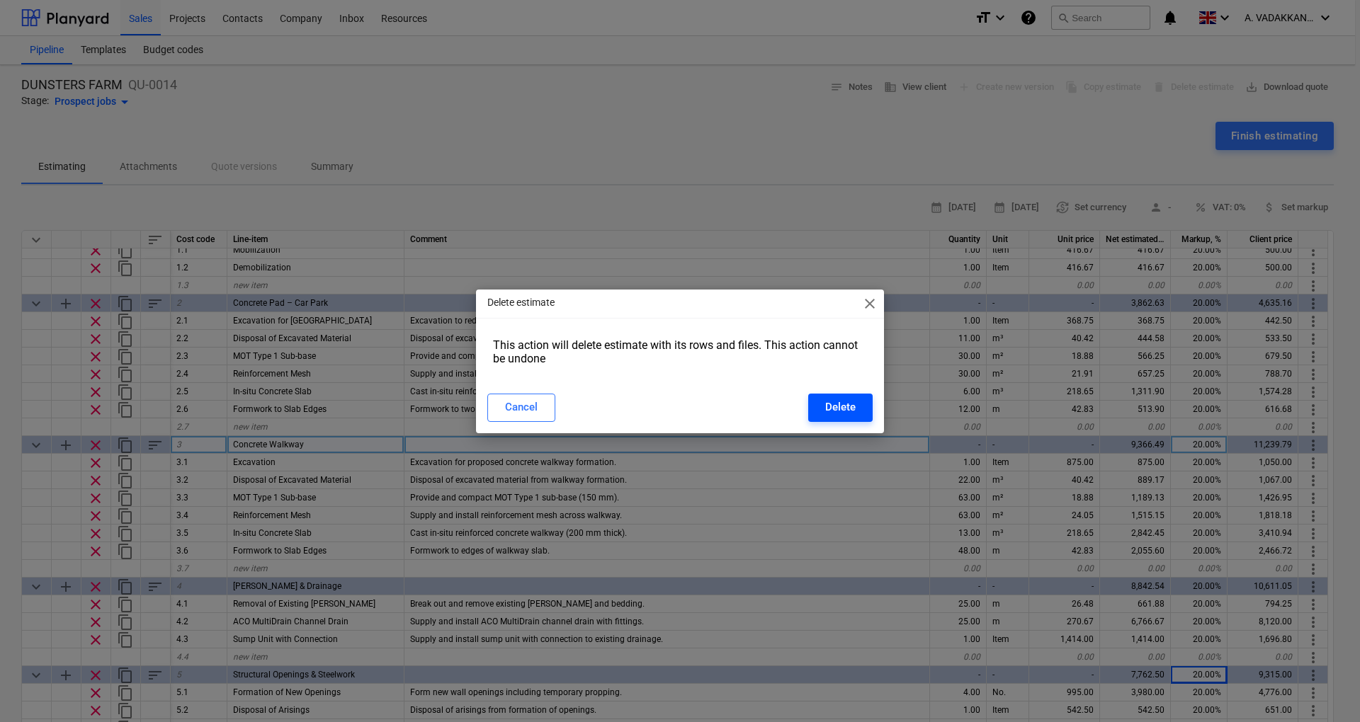
click at [836, 409] on div "Delete" at bounding box center [840, 407] width 30 height 18
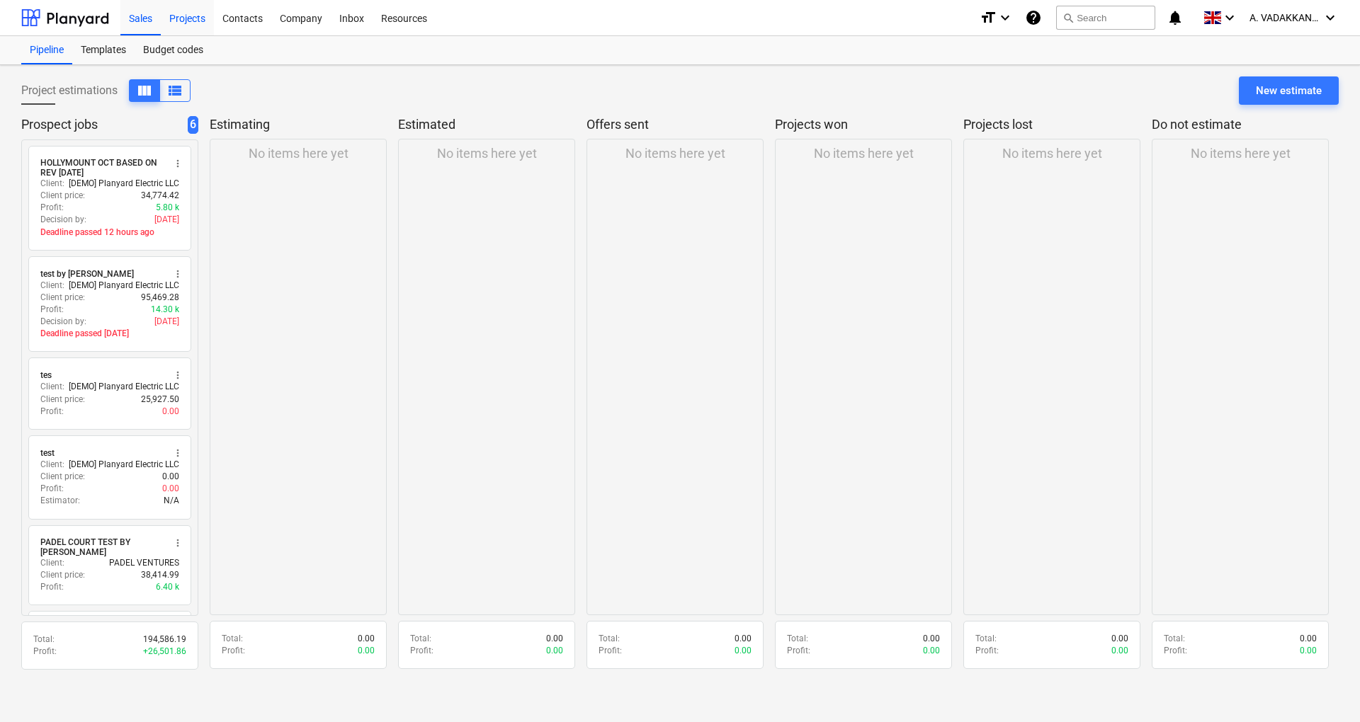
click at [188, 17] on div "Projects" at bounding box center [187, 17] width 53 height 36
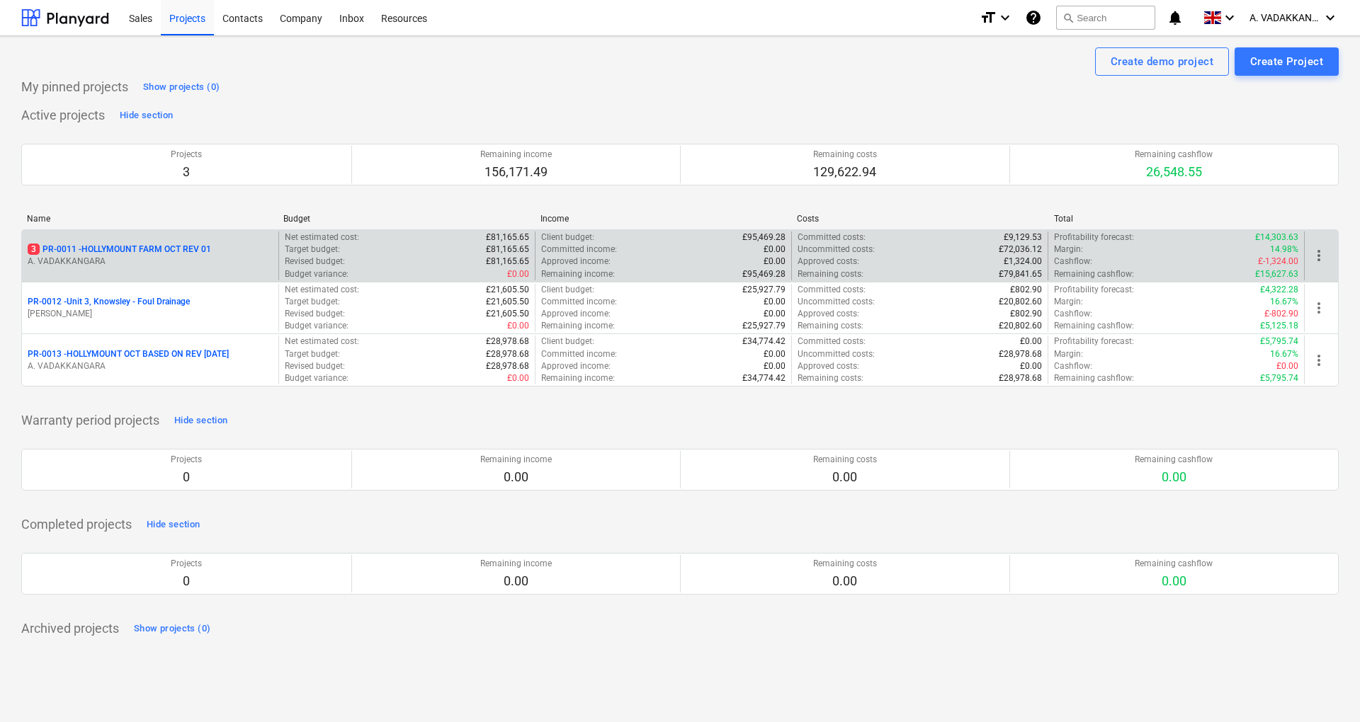
click at [196, 261] on p "A. VADAKKANGARA" at bounding box center [150, 262] width 245 height 12
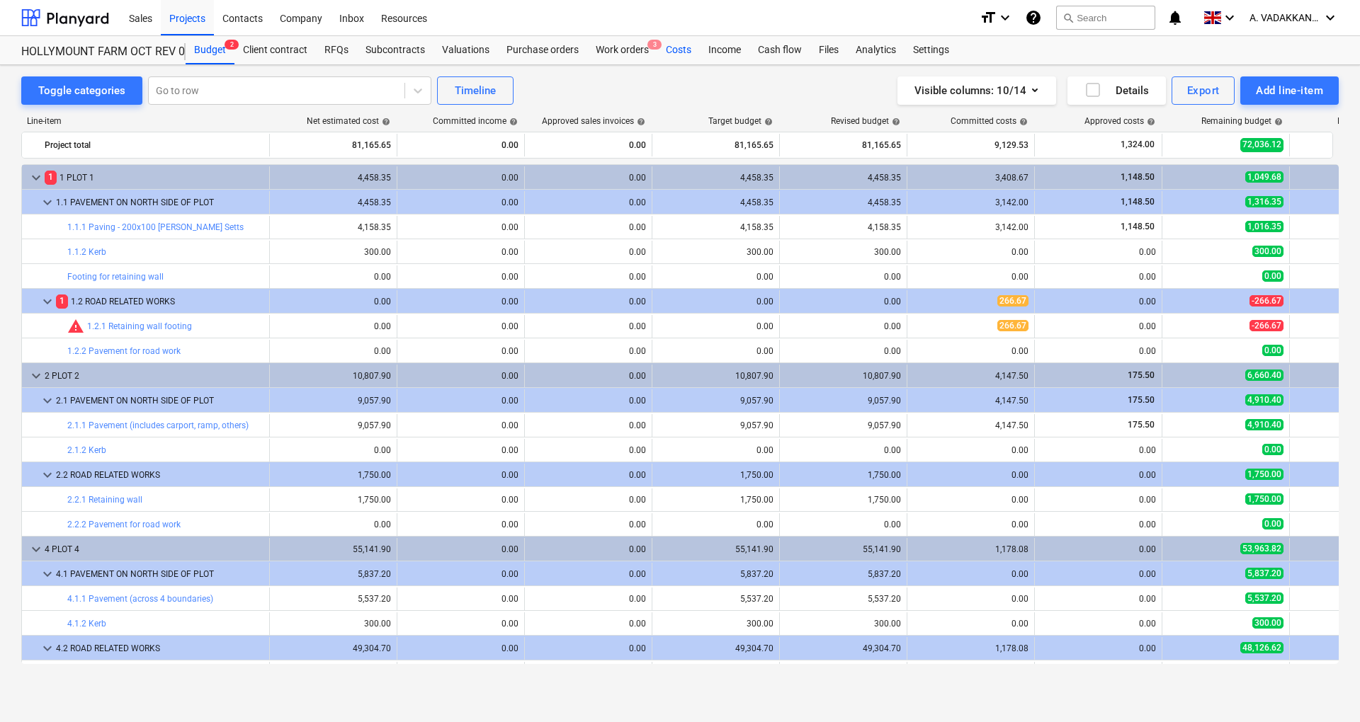
click at [680, 51] on div "Costs" at bounding box center [678, 50] width 42 height 28
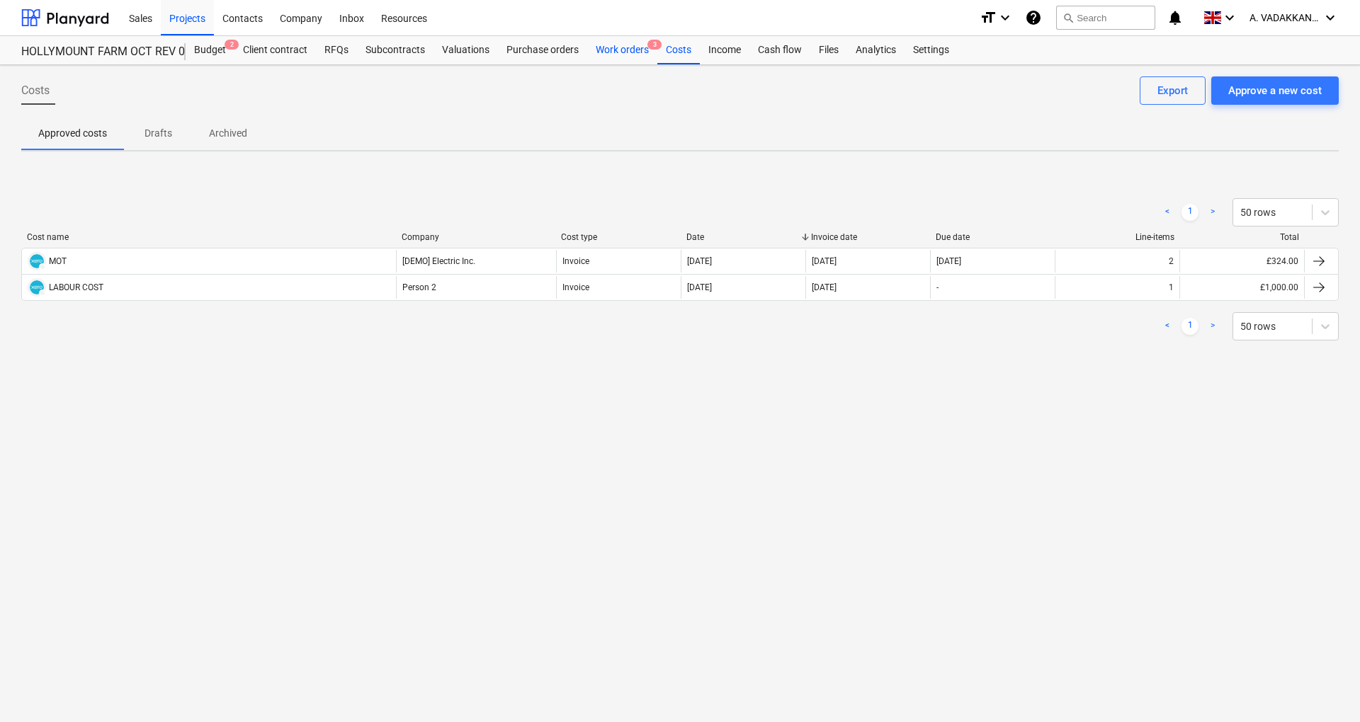
click at [642, 52] on div "Work orders 3" at bounding box center [622, 50] width 70 height 28
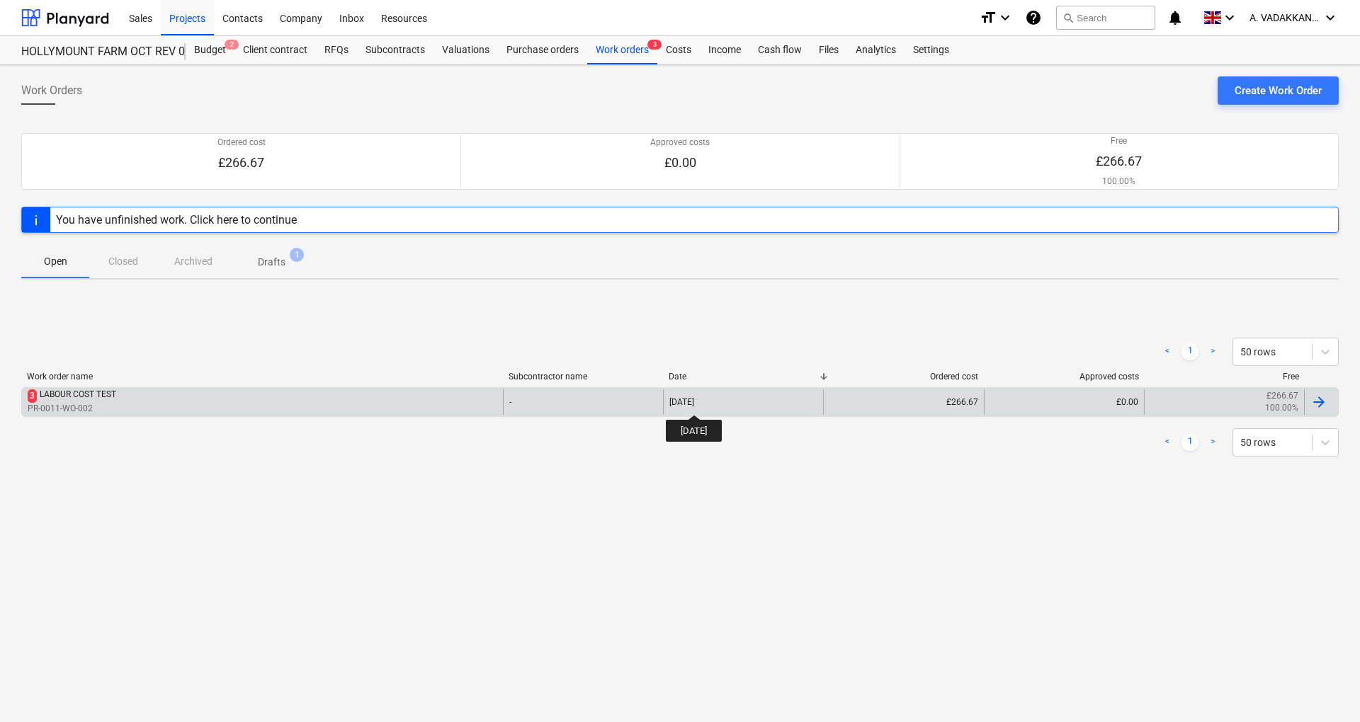
click at [694, 402] on div "[DATE]" at bounding box center [681, 402] width 25 height 10
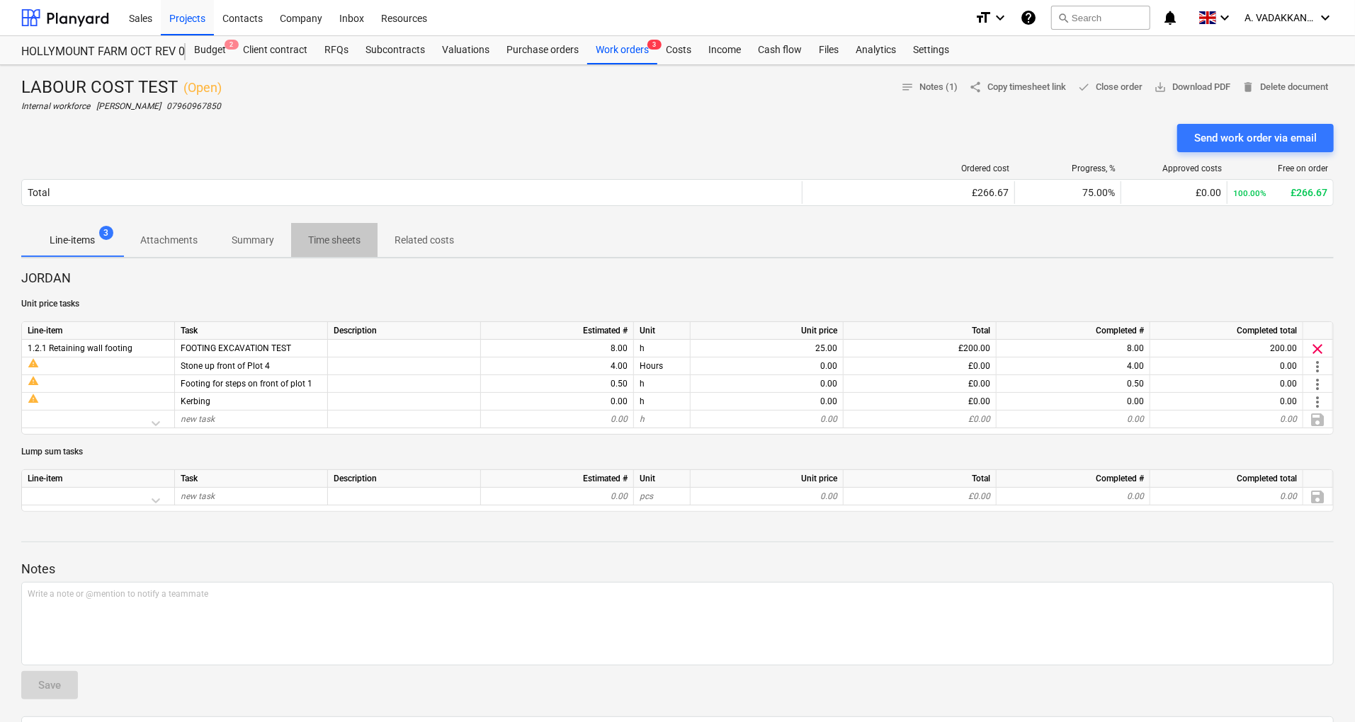
click at [333, 248] on span "Time sheets" at bounding box center [334, 240] width 86 height 23
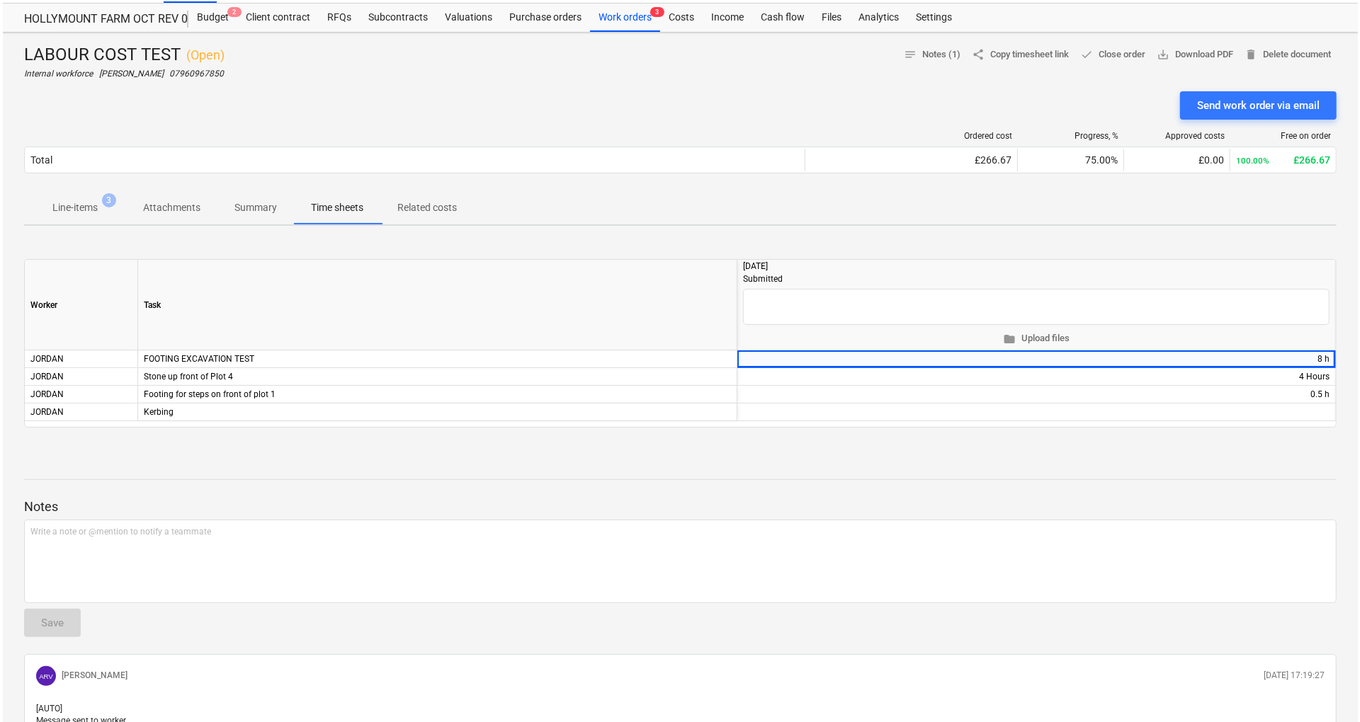
scroll to position [31, 0]
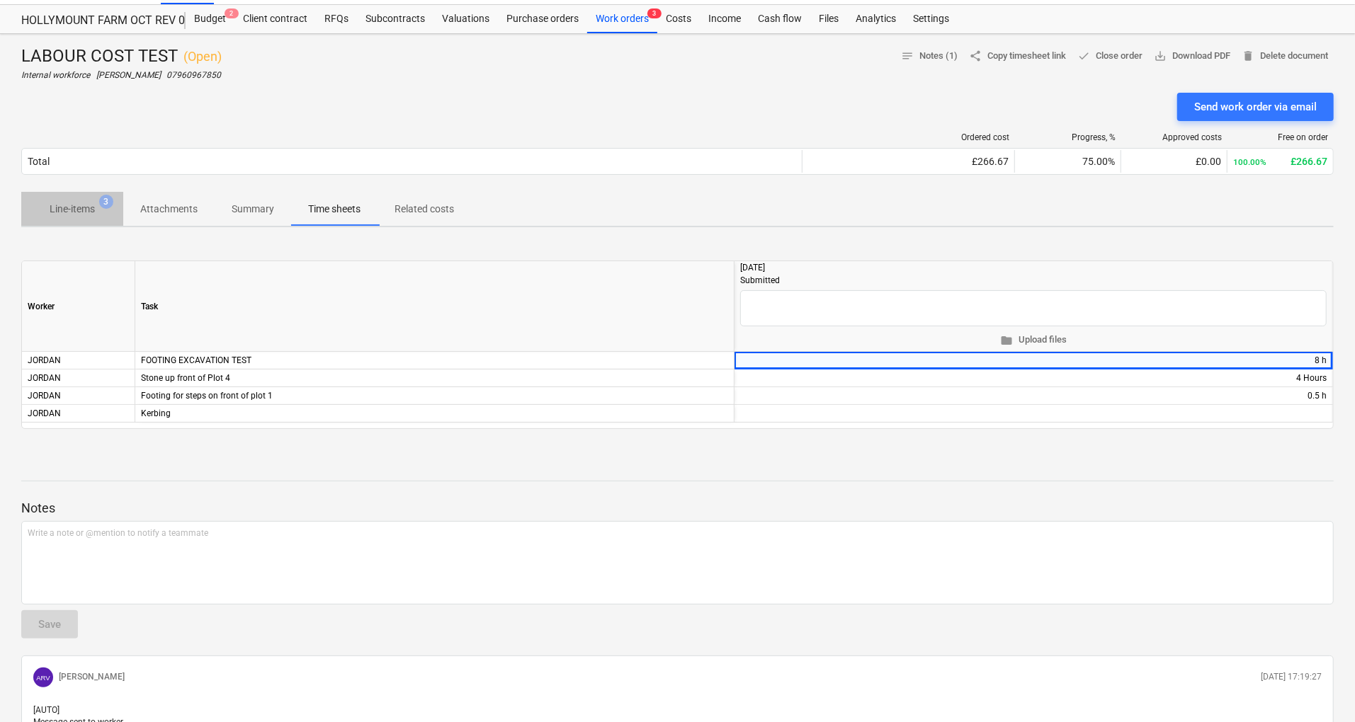
click at [79, 213] on p "Line-items" at bounding box center [72, 209] width 45 height 15
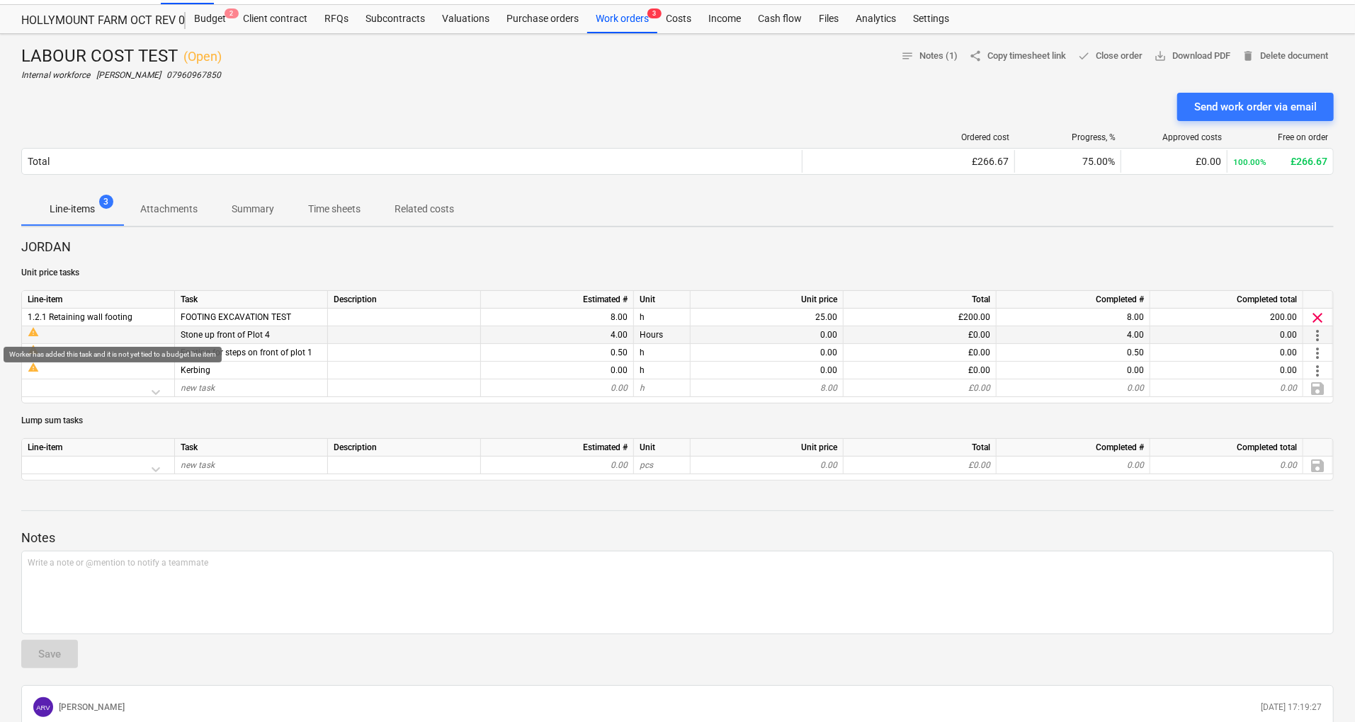
click at [42, 326] on div "warning" at bounding box center [98, 331] width 141 height 11
click at [1321, 334] on span "more_vert" at bounding box center [1317, 335] width 17 height 17
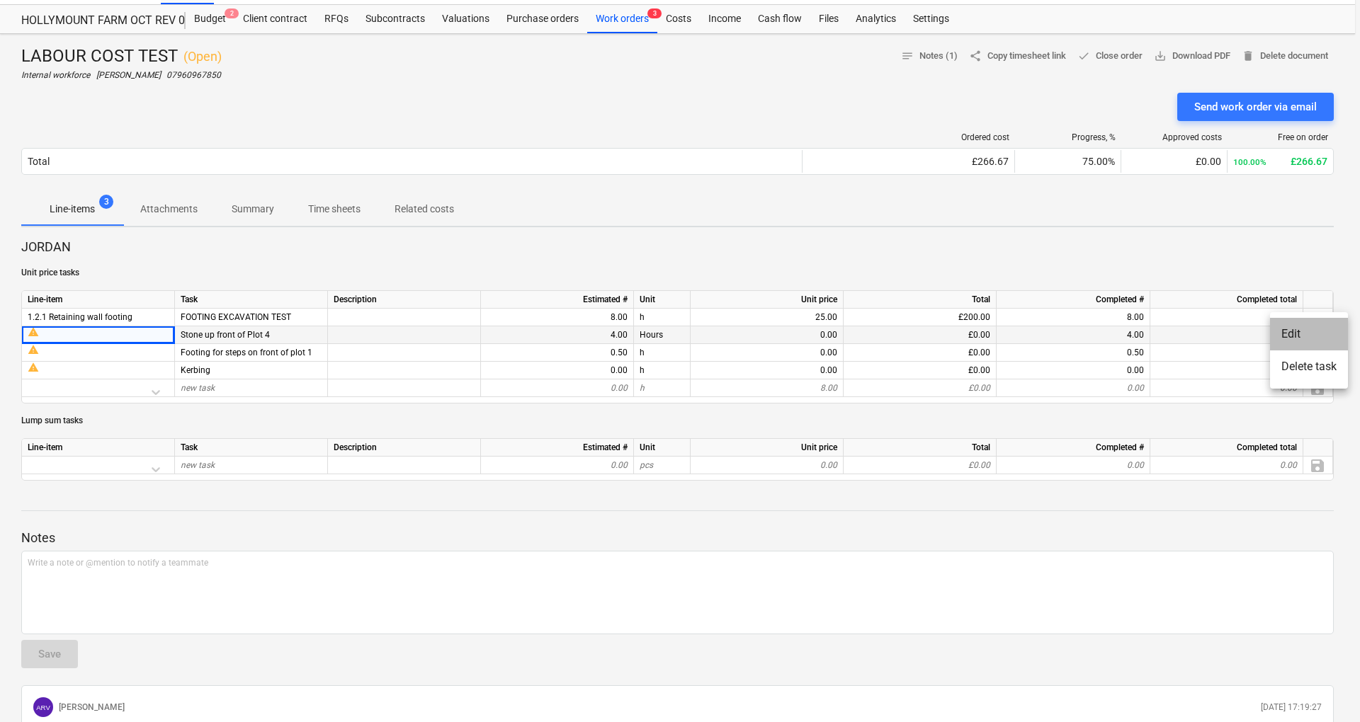
click at [1321, 334] on li "Edit" at bounding box center [1309, 334] width 78 height 33
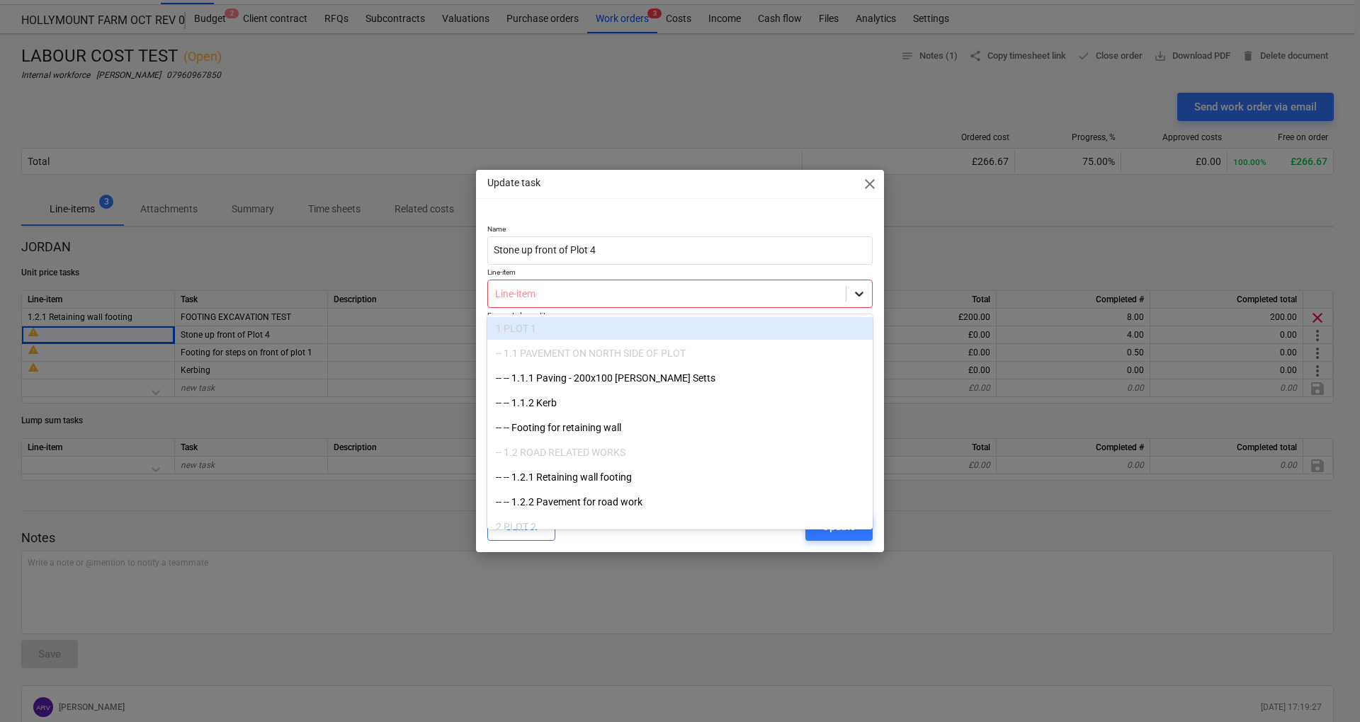
click at [857, 293] on icon at bounding box center [859, 294] width 8 height 5
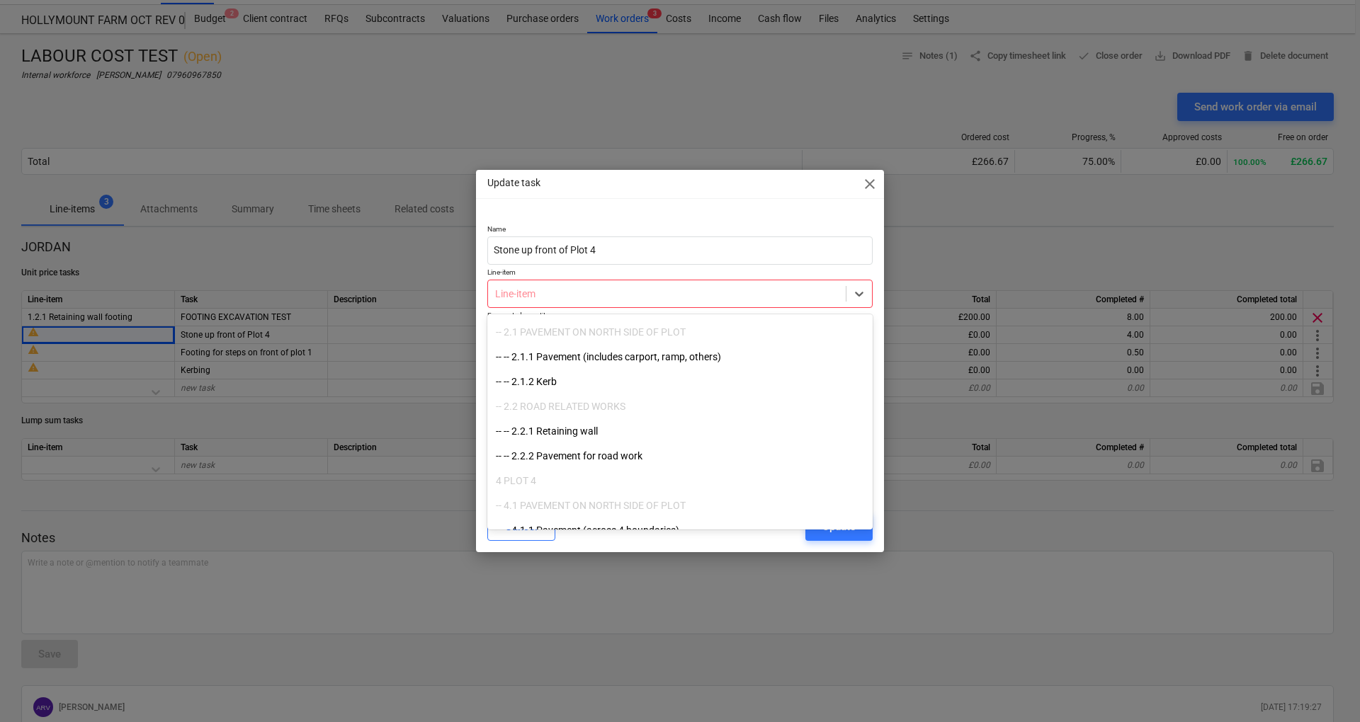
scroll to position [224, 0]
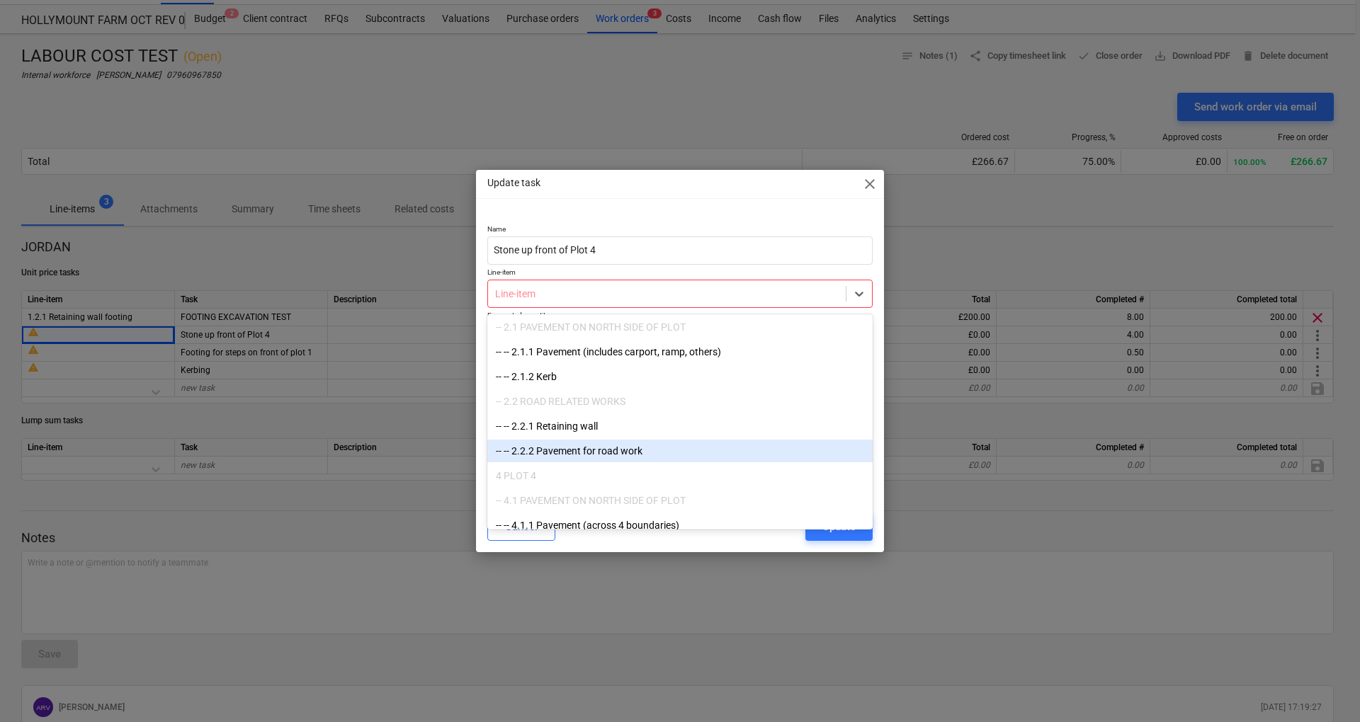
click at [574, 458] on div "-- -- 2.2.2 Pavement for road work" at bounding box center [679, 451] width 385 height 23
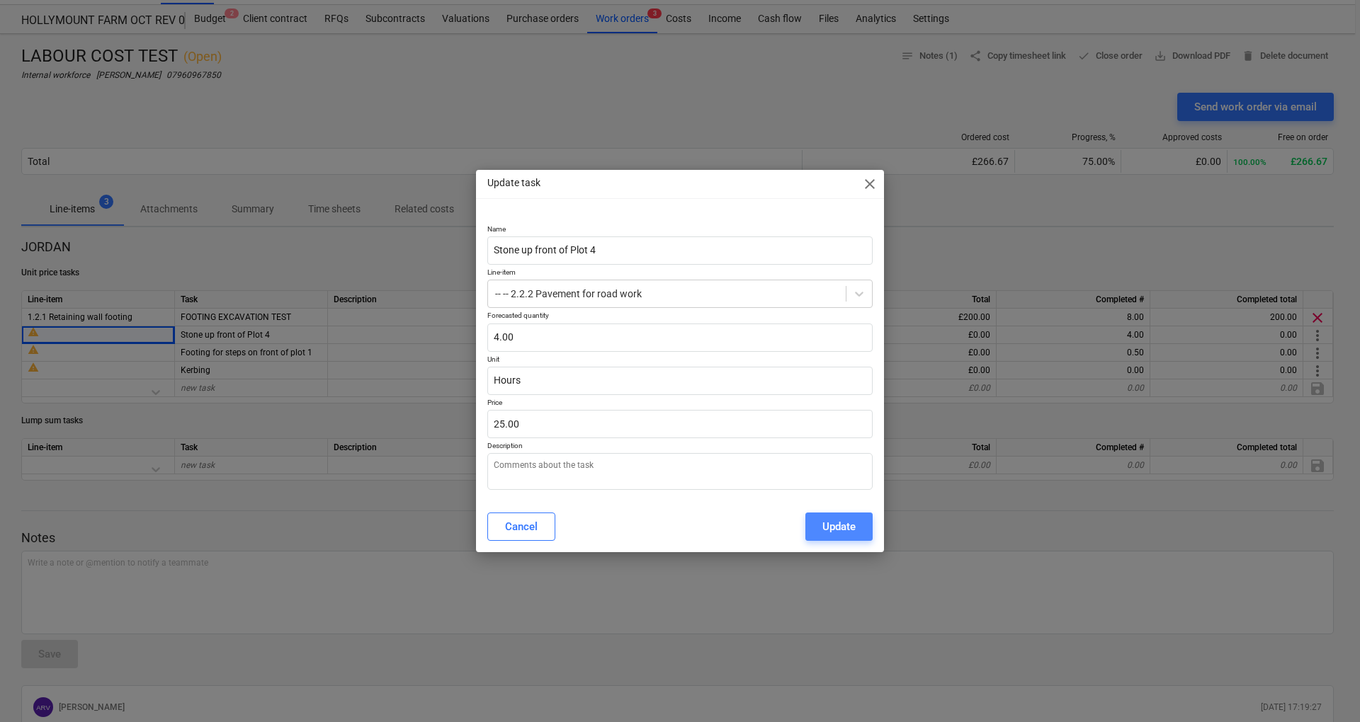
click at [865, 540] on button "Update" at bounding box center [838, 527] width 67 height 28
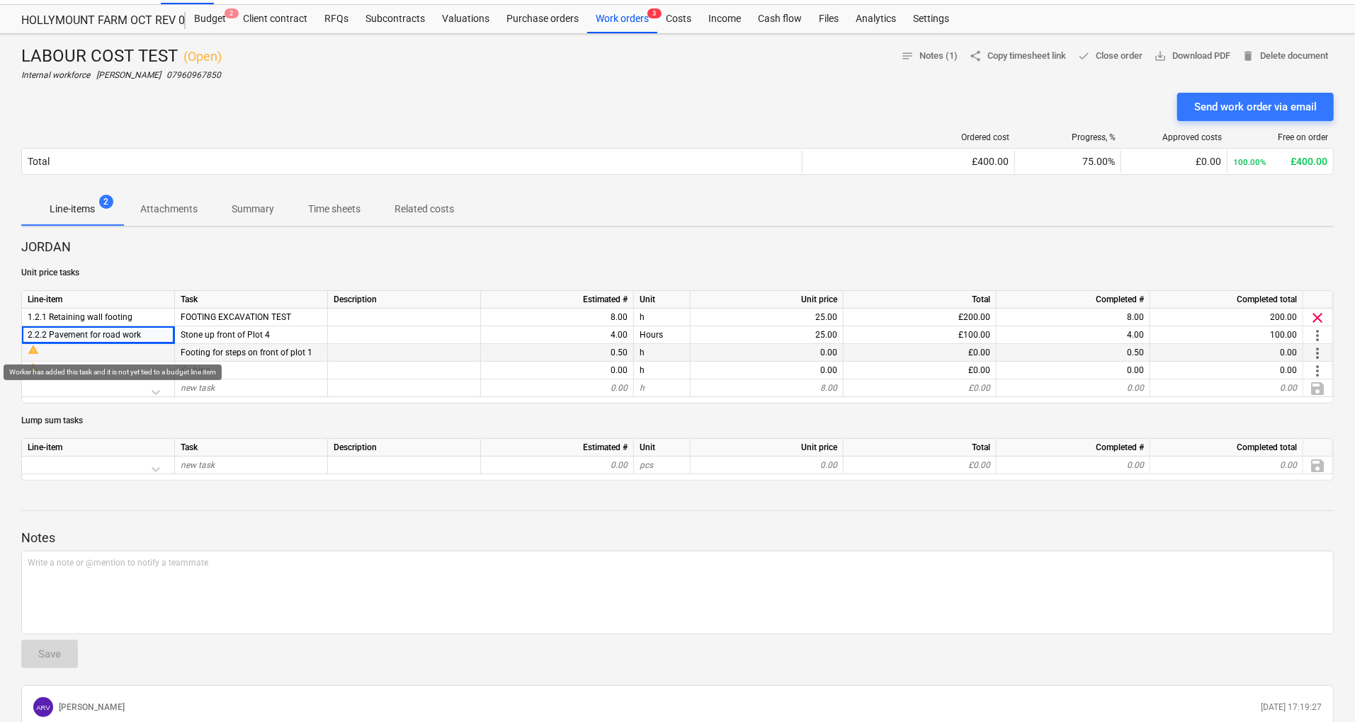
click at [146, 350] on div "warning" at bounding box center [98, 349] width 141 height 11
click at [1319, 354] on span "more_vert" at bounding box center [1317, 353] width 17 height 17
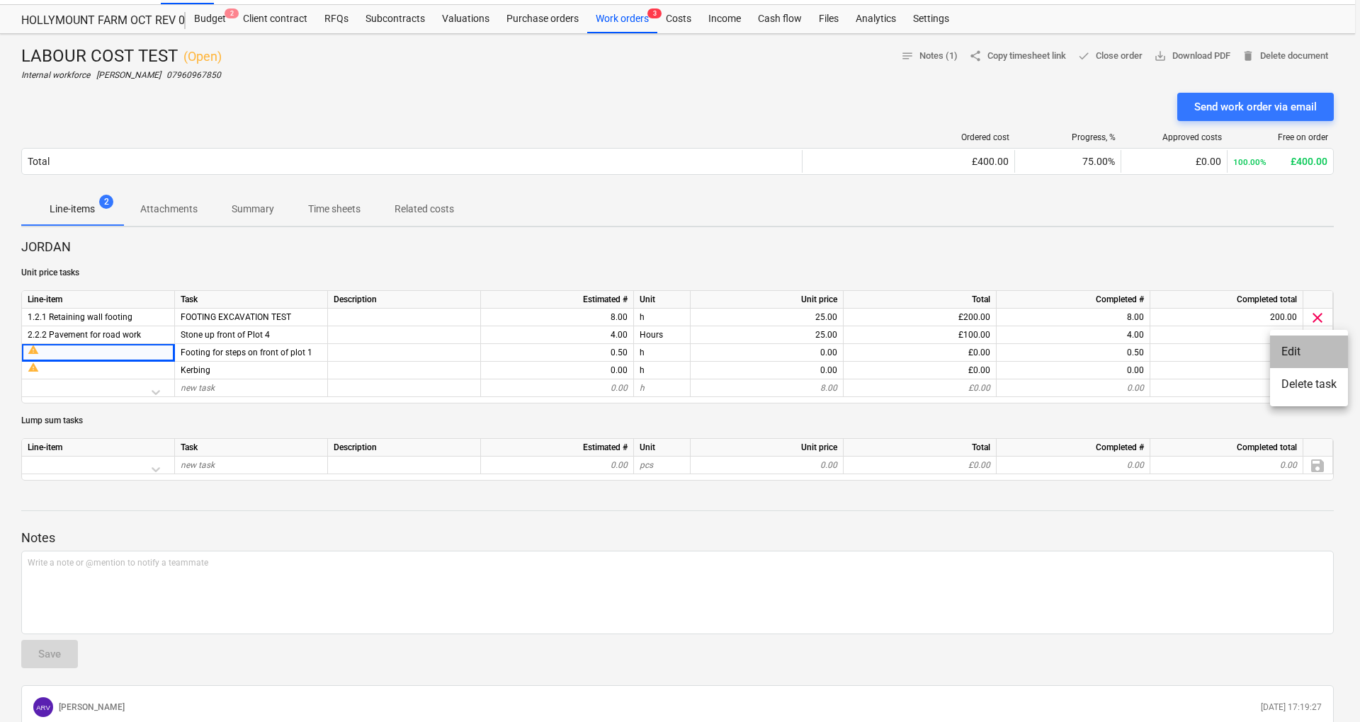
click at [1304, 364] on li "Edit" at bounding box center [1309, 352] width 78 height 33
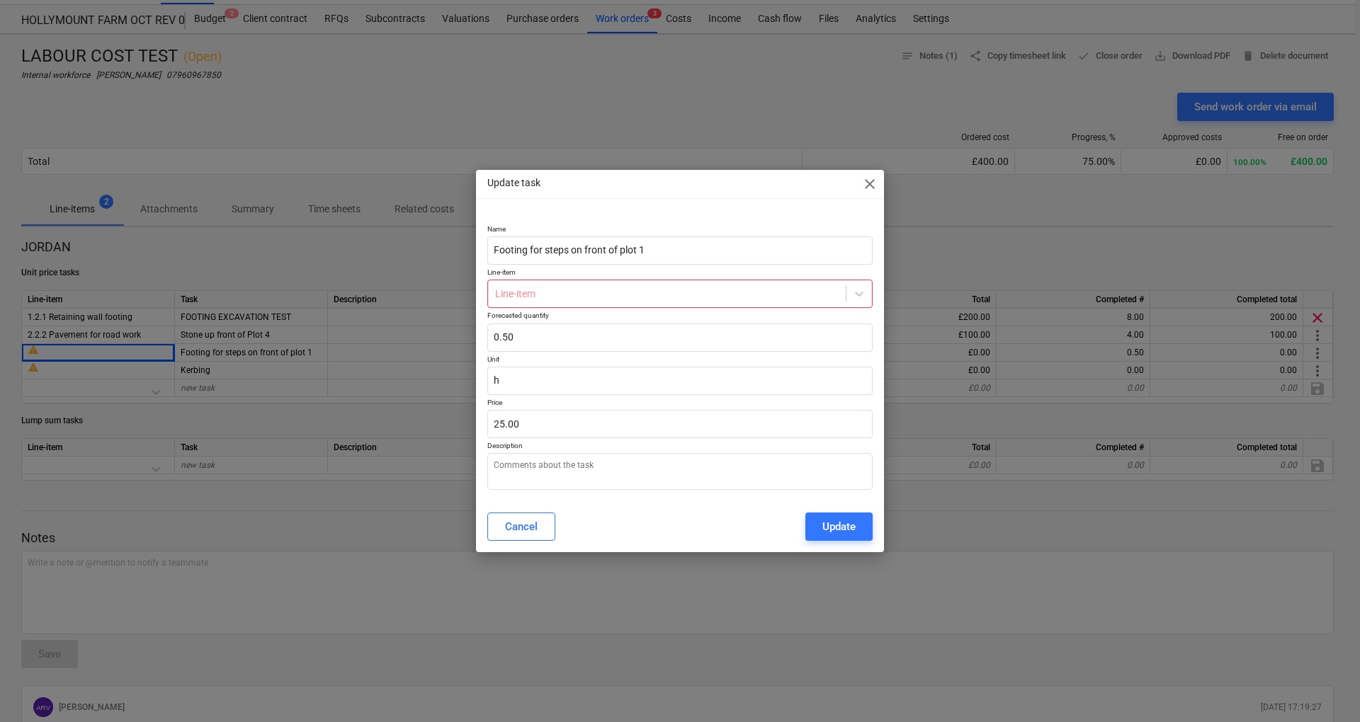
click at [1304, 361] on li "Edit" at bounding box center [1309, 352] width 59 height 18
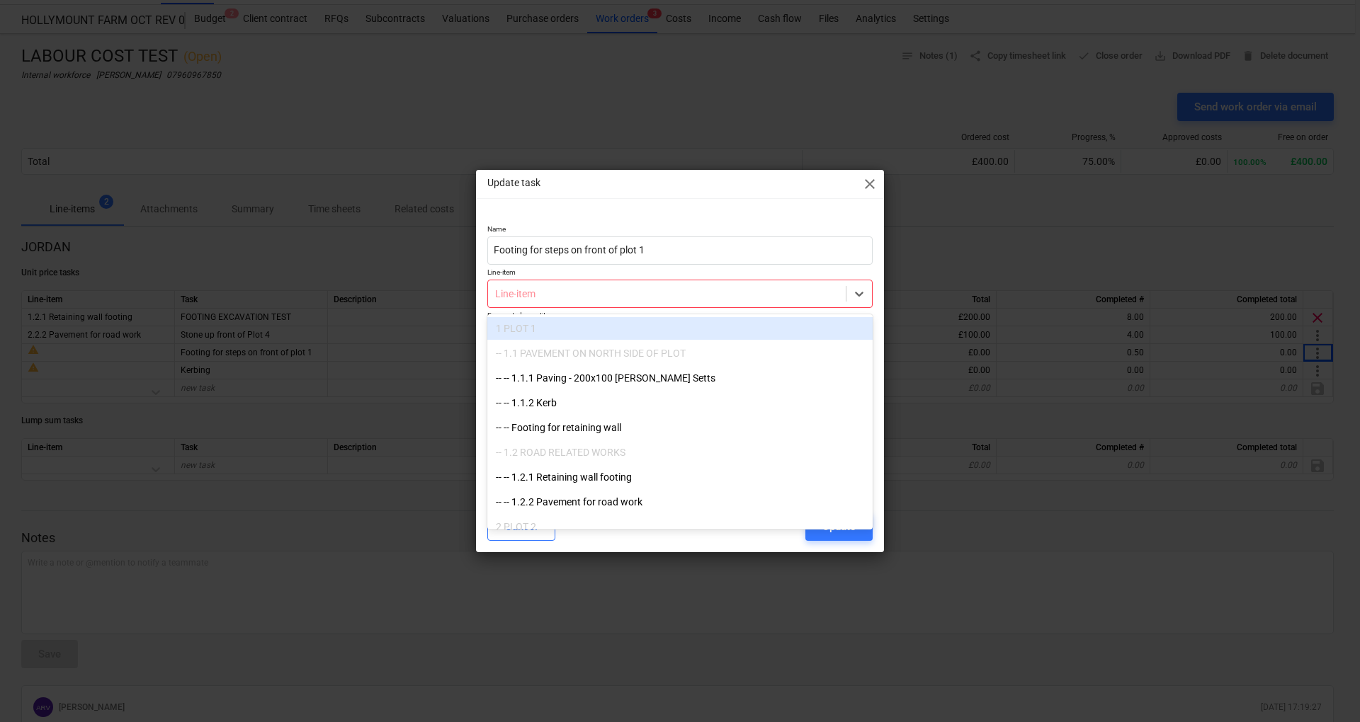
click at [817, 304] on div "Line-item" at bounding box center [667, 294] width 358 height 20
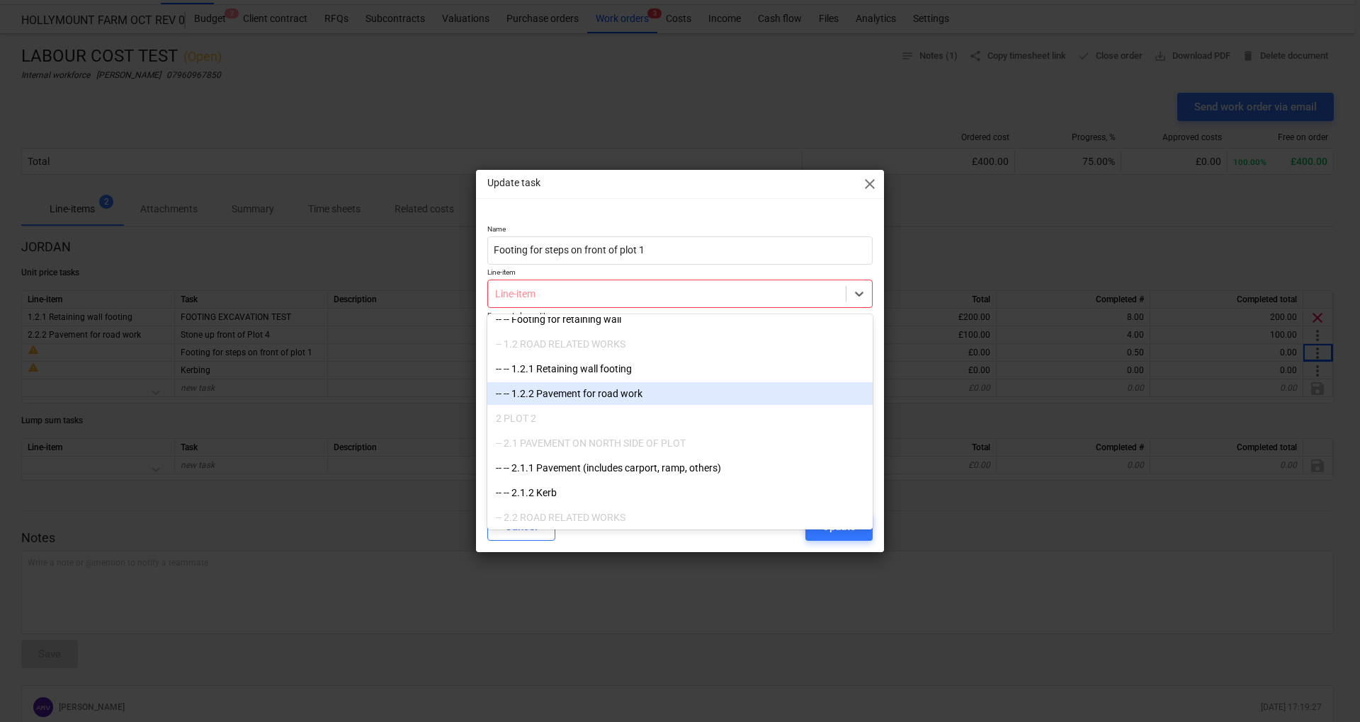
scroll to position [112, 0]
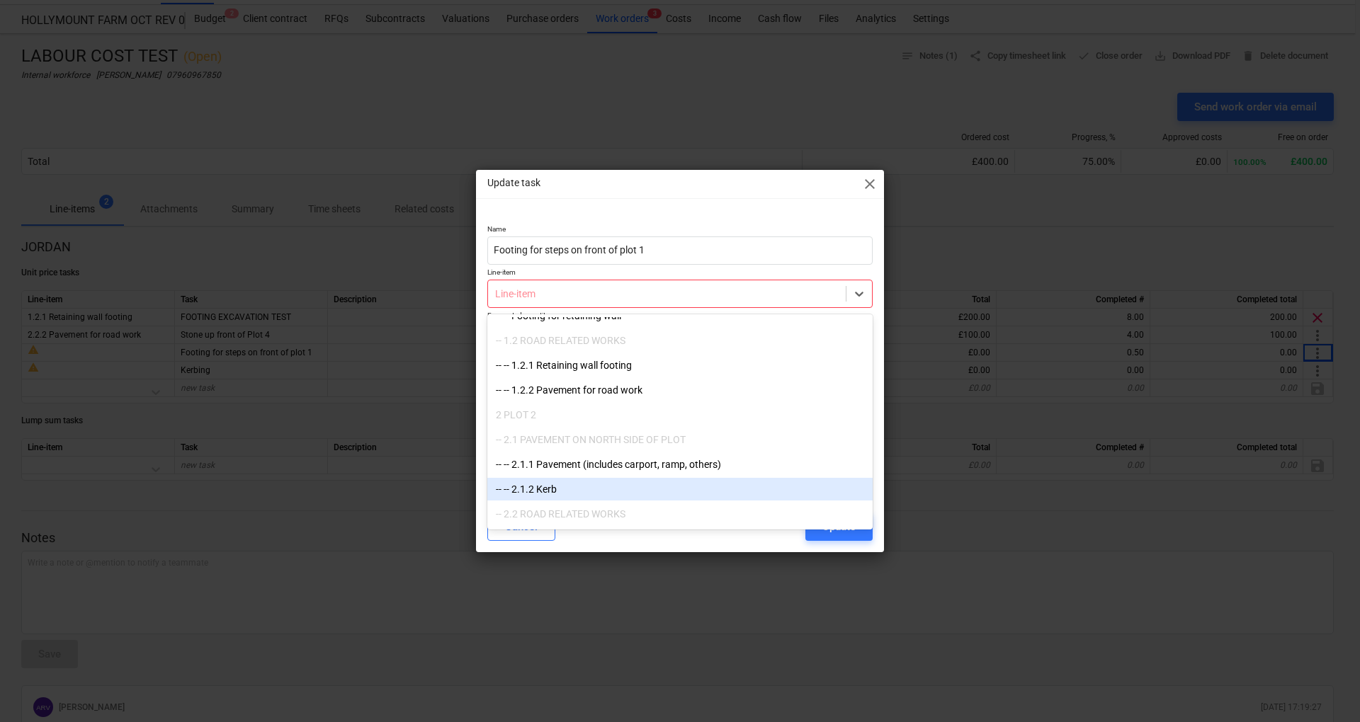
click at [557, 486] on div "-- -- 2.1.2 Kerb" at bounding box center [679, 489] width 385 height 23
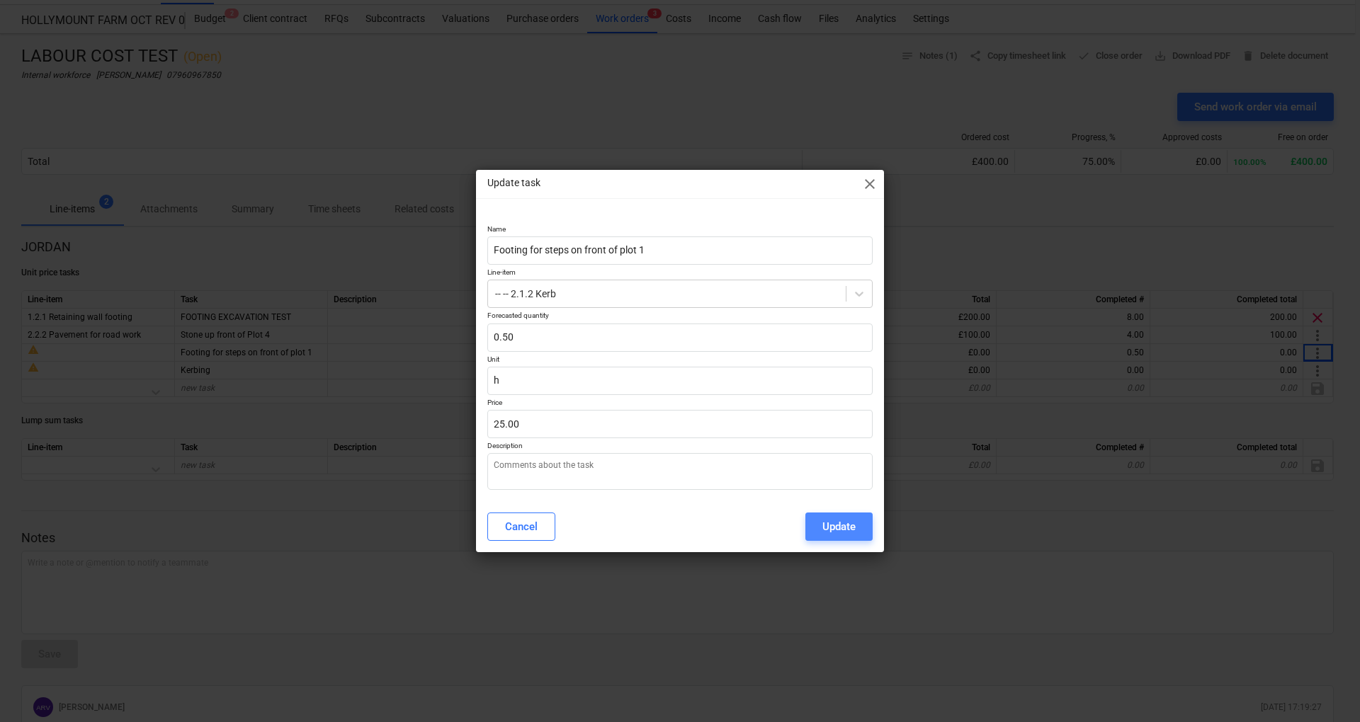
click at [844, 525] on div "Update" at bounding box center [838, 527] width 33 height 18
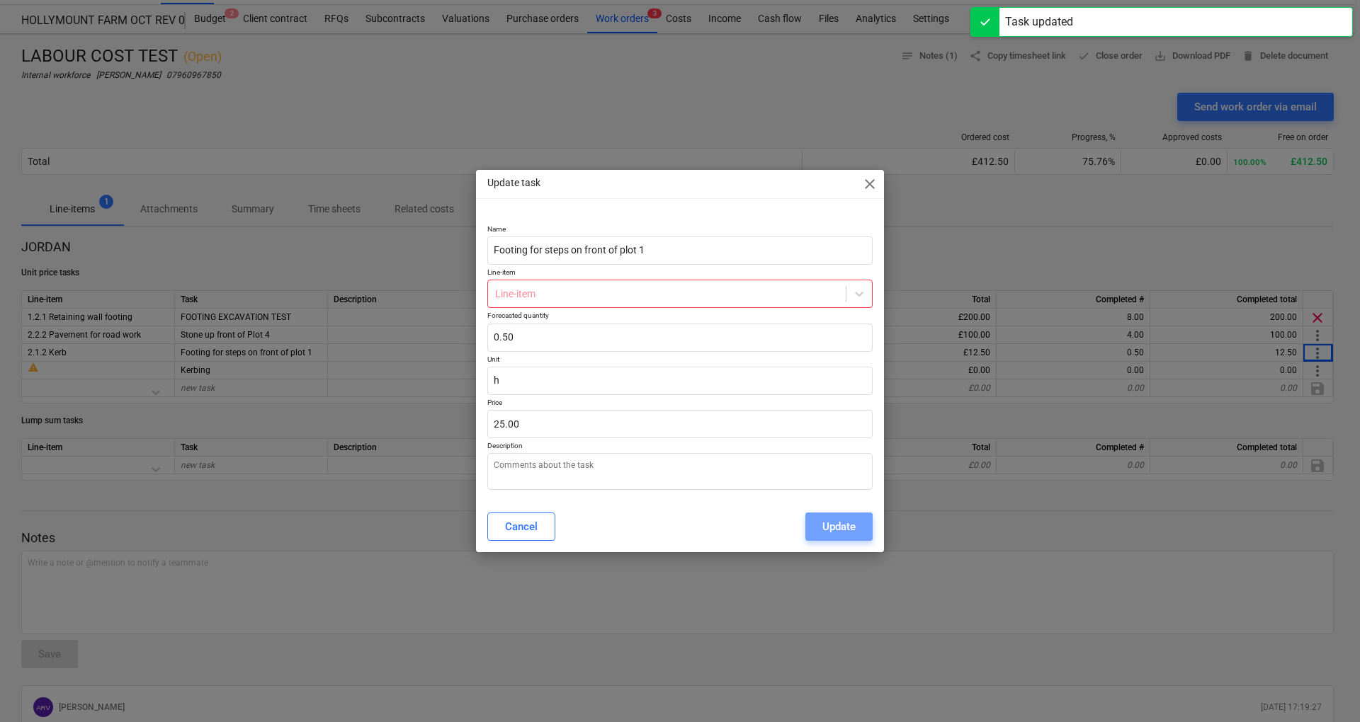
click at [844, 525] on div "Update" at bounding box center [838, 527] width 33 height 18
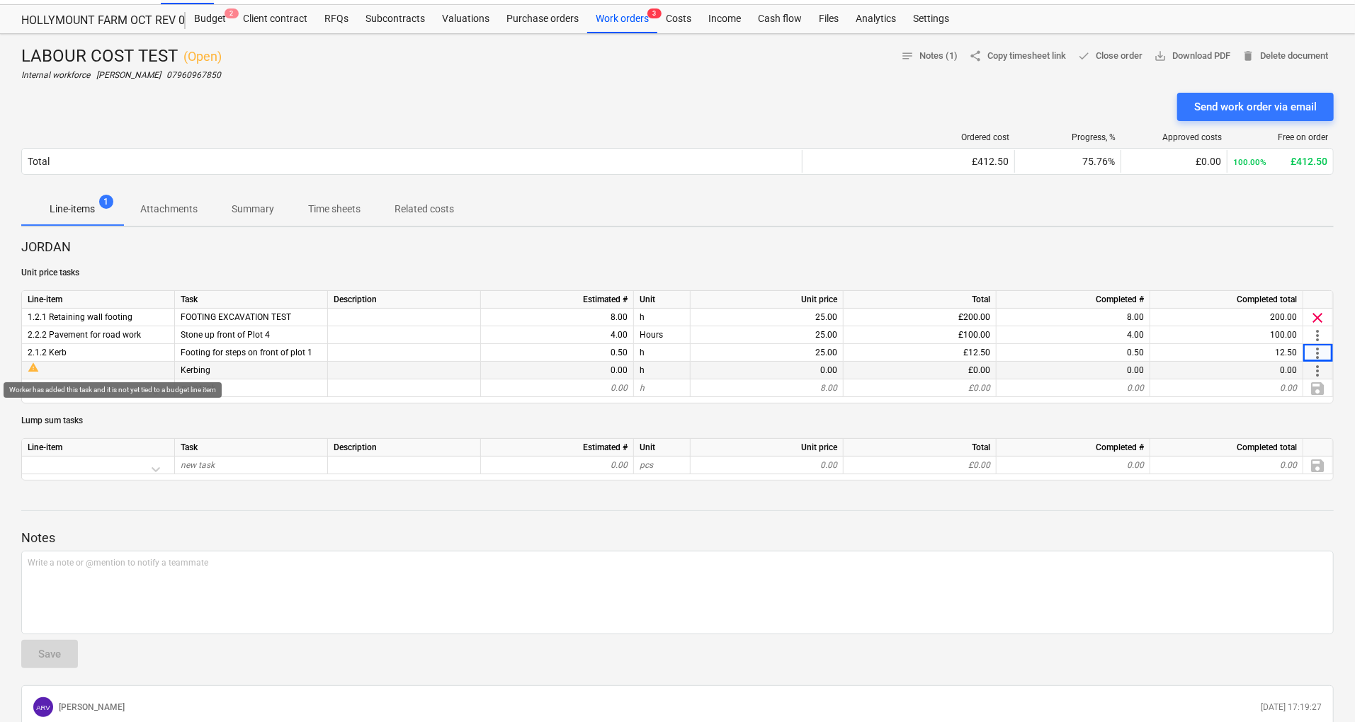
click at [144, 371] on div "warning" at bounding box center [98, 367] width 141 height 11
click at [1313, 370] on span "more_vert" at bounding box center [1317, 371] width 17 height 17
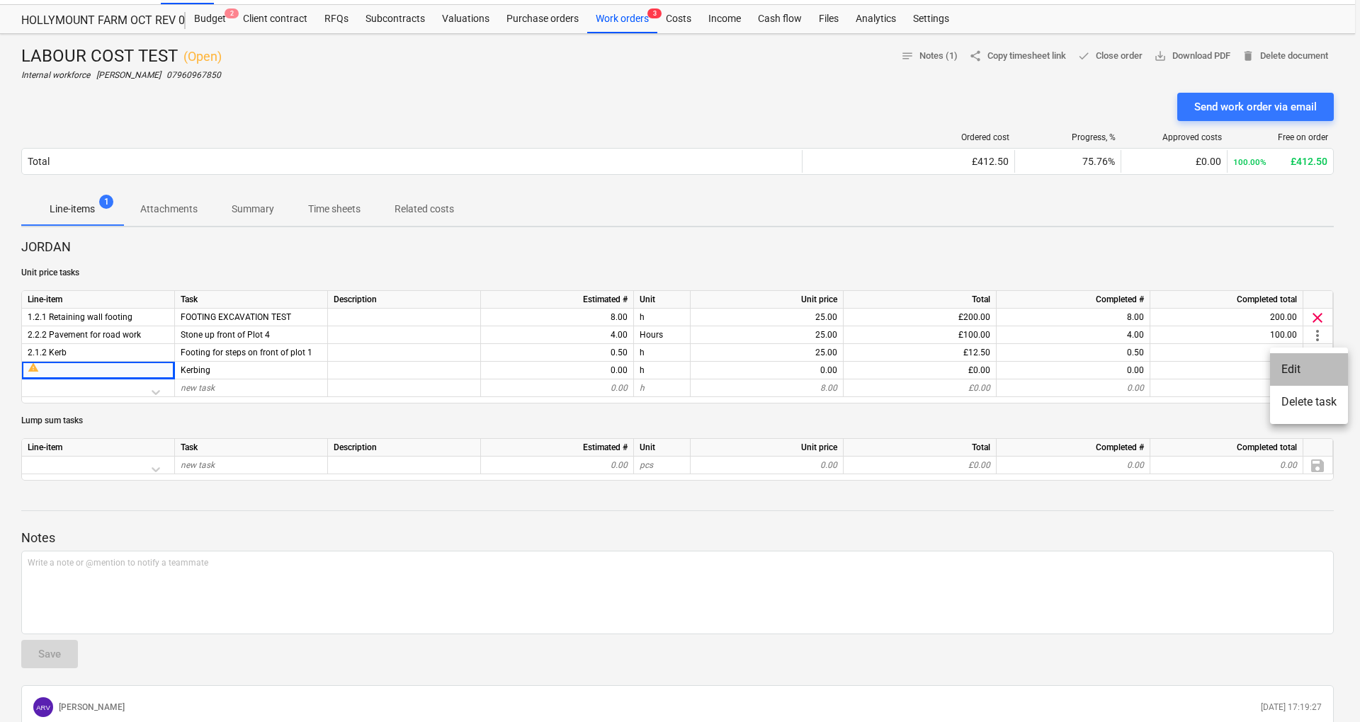
click at [1316, 380] on li "Edit" at bounding box center [1309, 369] width 78 height 33
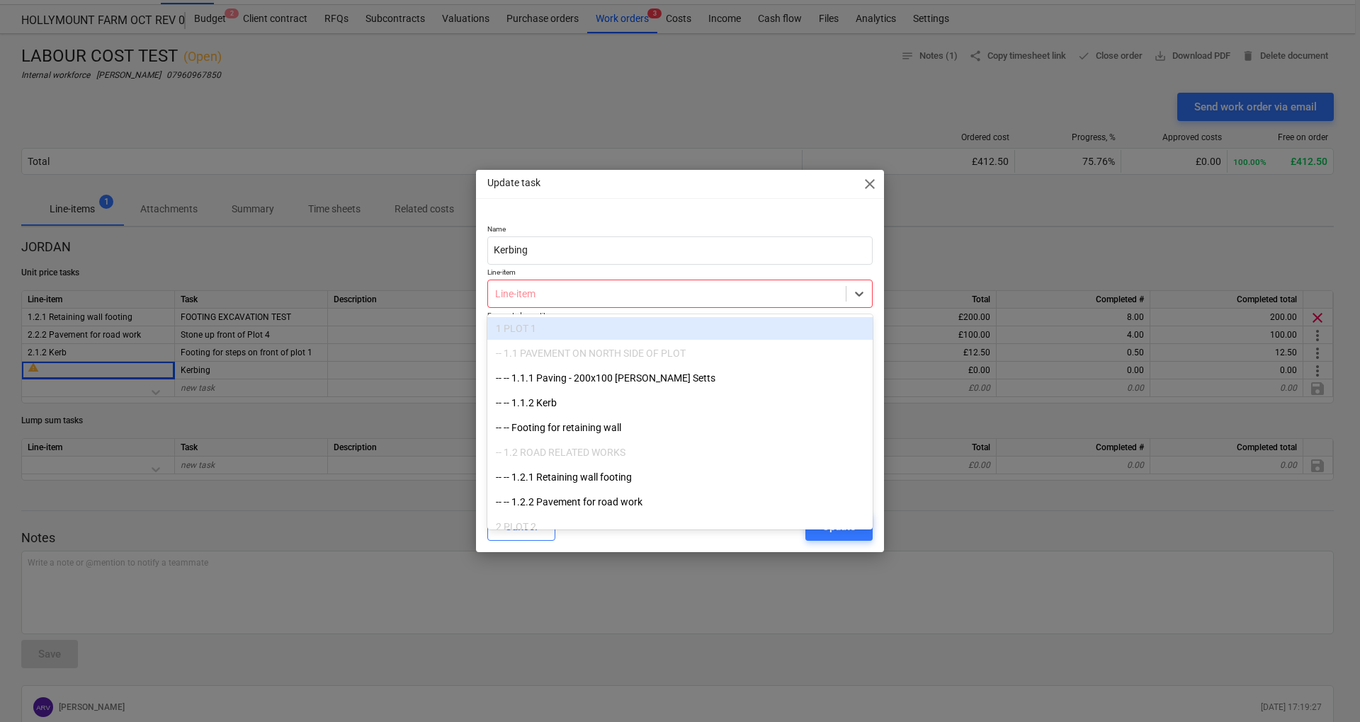
click at [741, 283] on div "Line-item" at bounding box center [679, 294] width 385 height 28
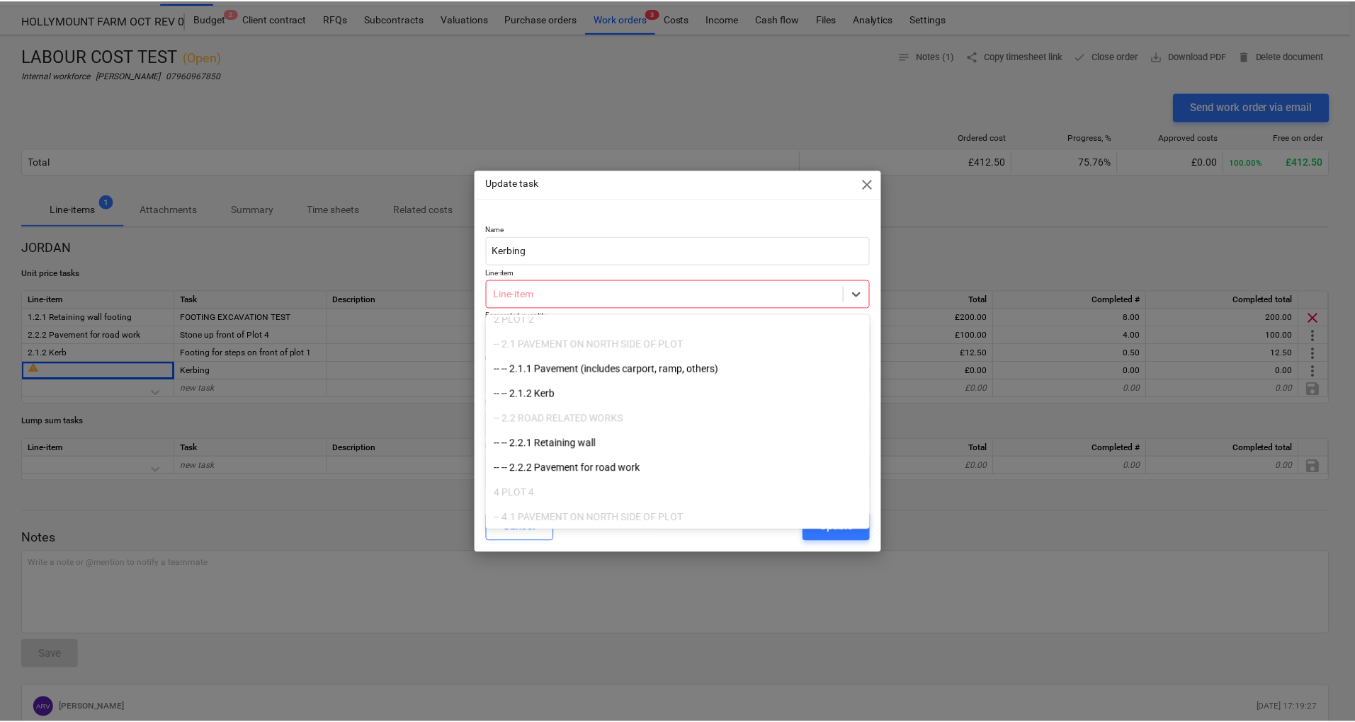
scroll to position [210, 0]
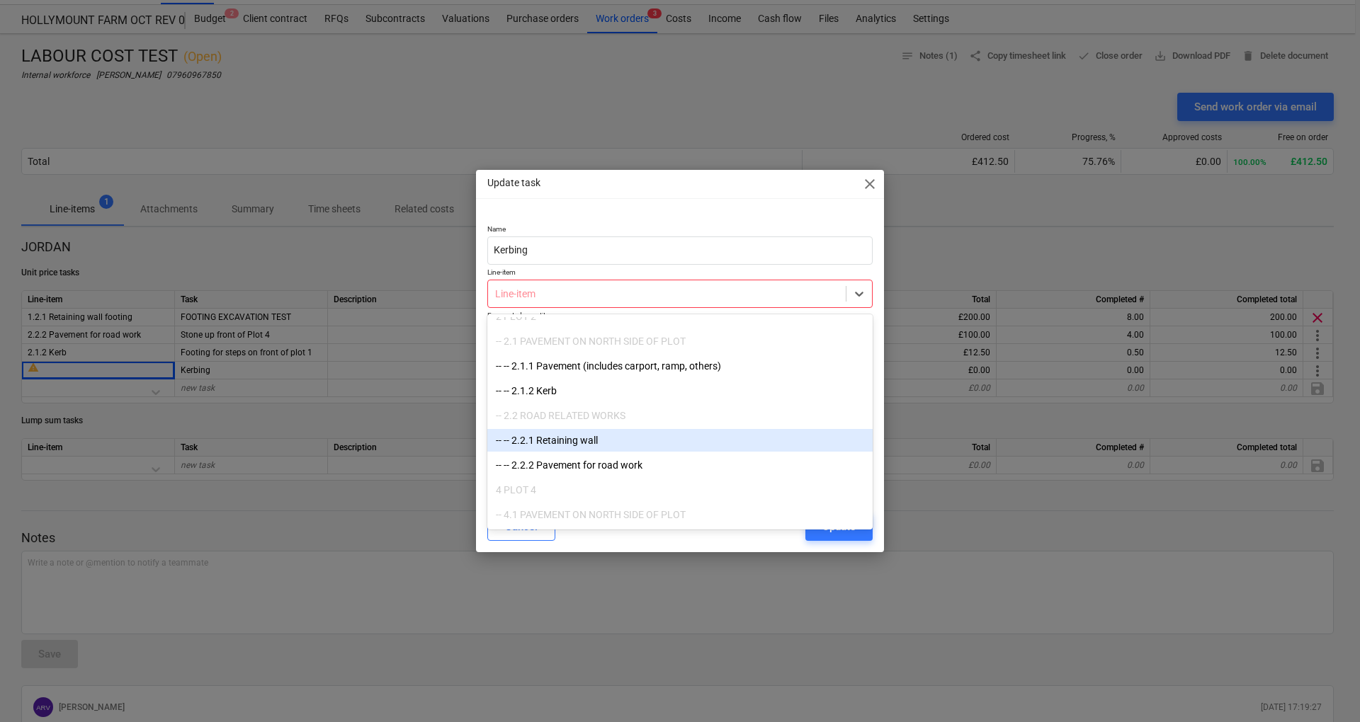
click at [591, 443] on div "-- -- 2.2.1 Retaining wall" at bounding box center [679, 440] width 385 height 23
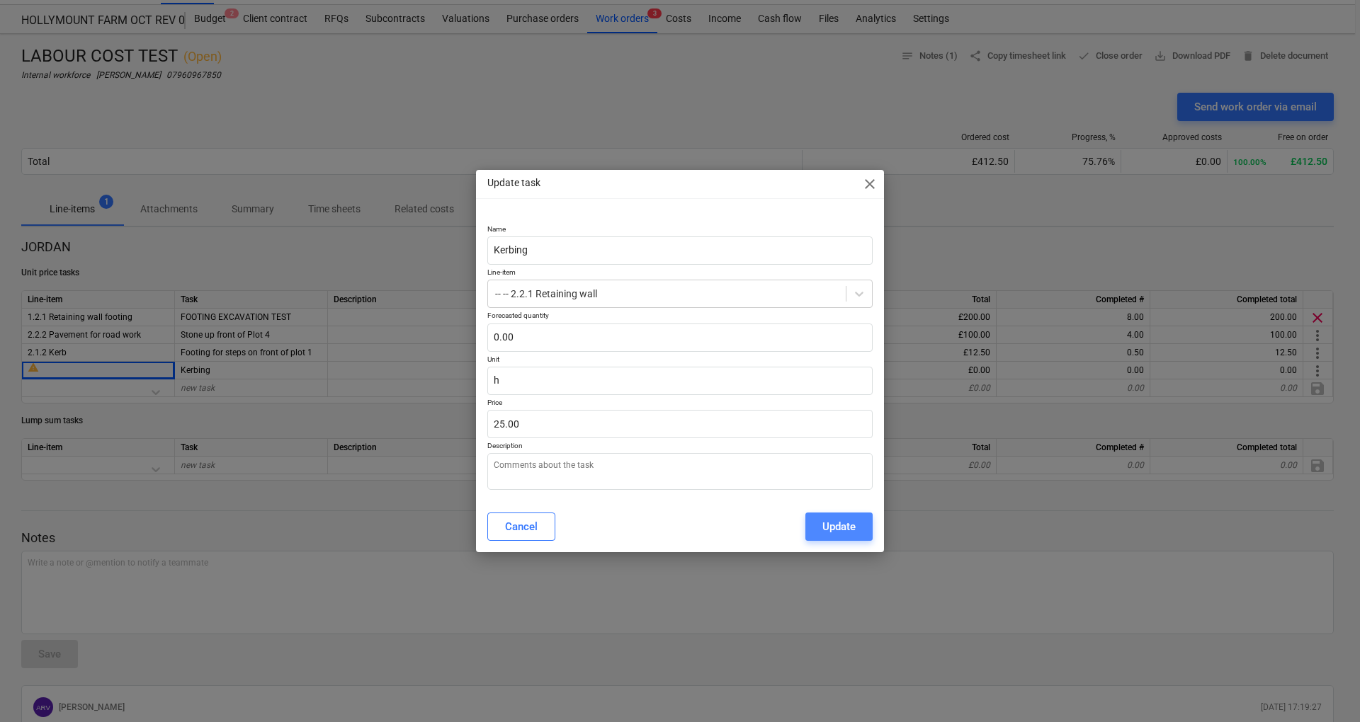
click at [860, 535] on button "Update" at bounding box center [838, 527] width 67 height 28
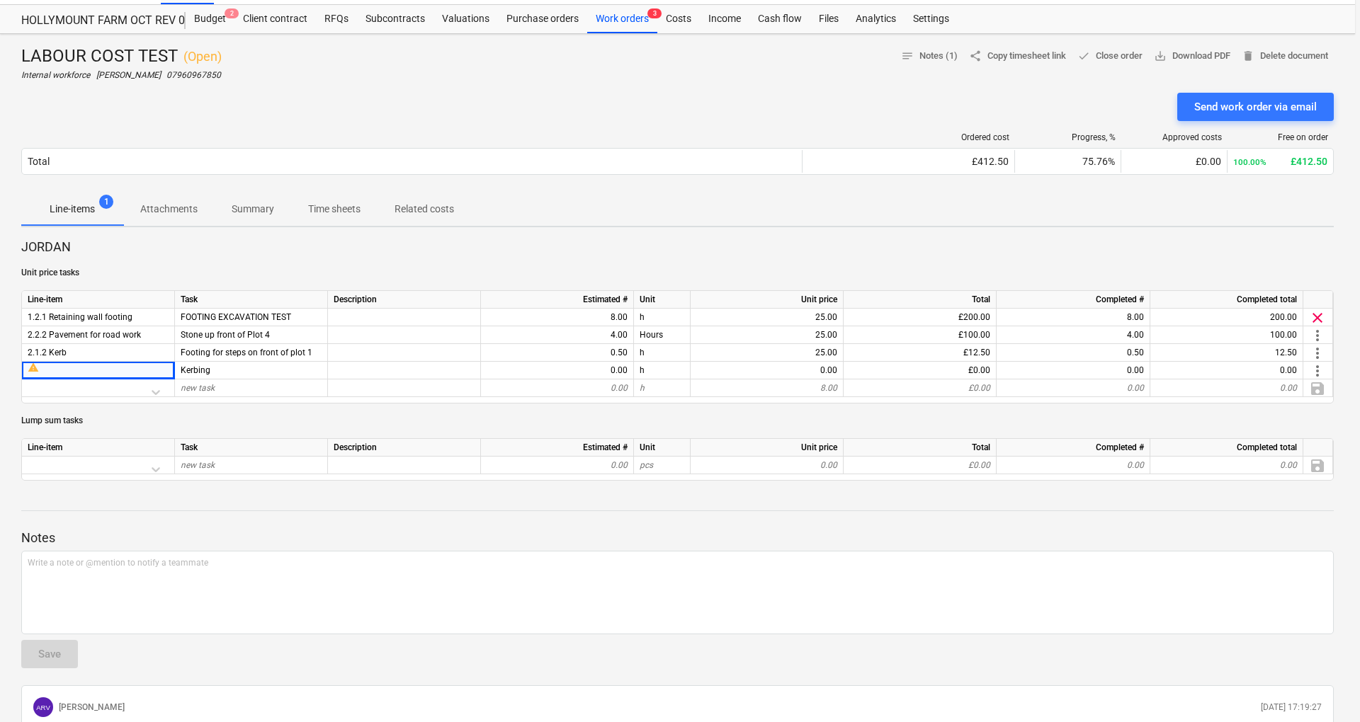
type textarea "x"
click at [216, 18] on div "Budget 4" at bounding box center [210, 19] width 49 height 28
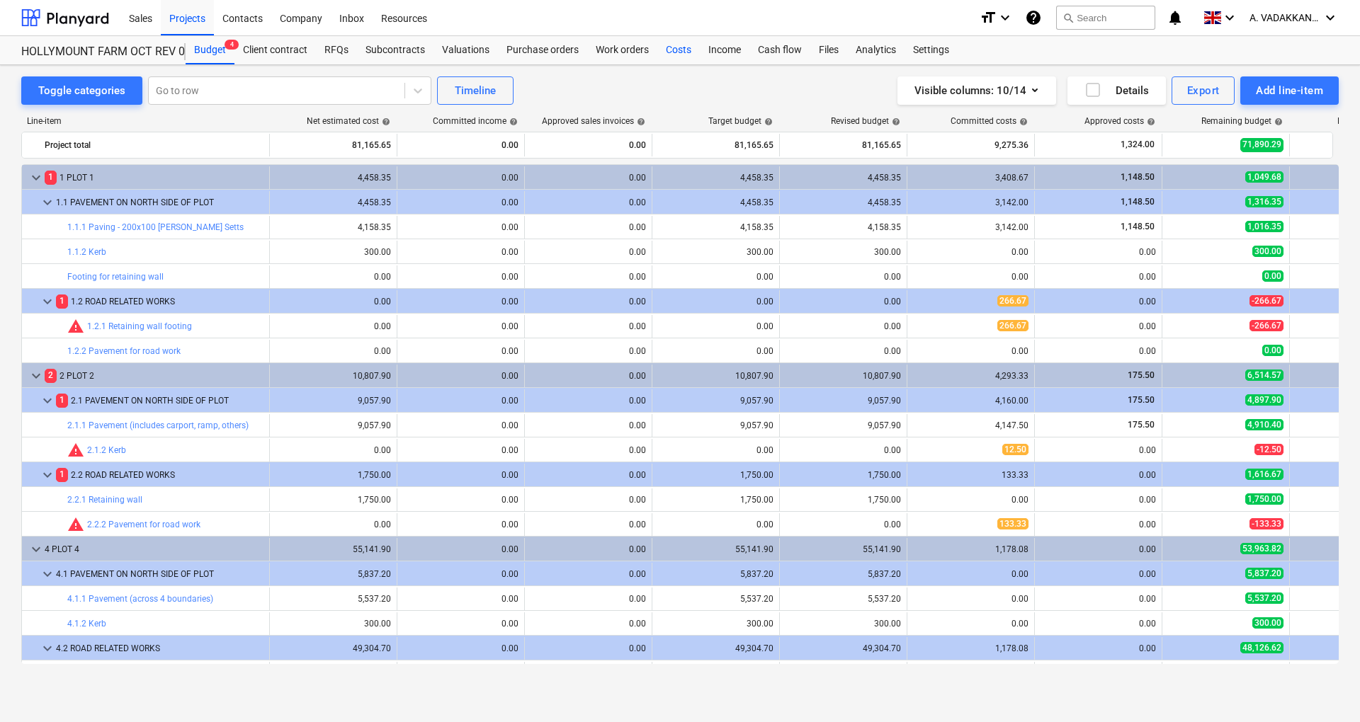
click at [674, 51] on div "Costs" at bounding box center [678, 50] width 42 height 28
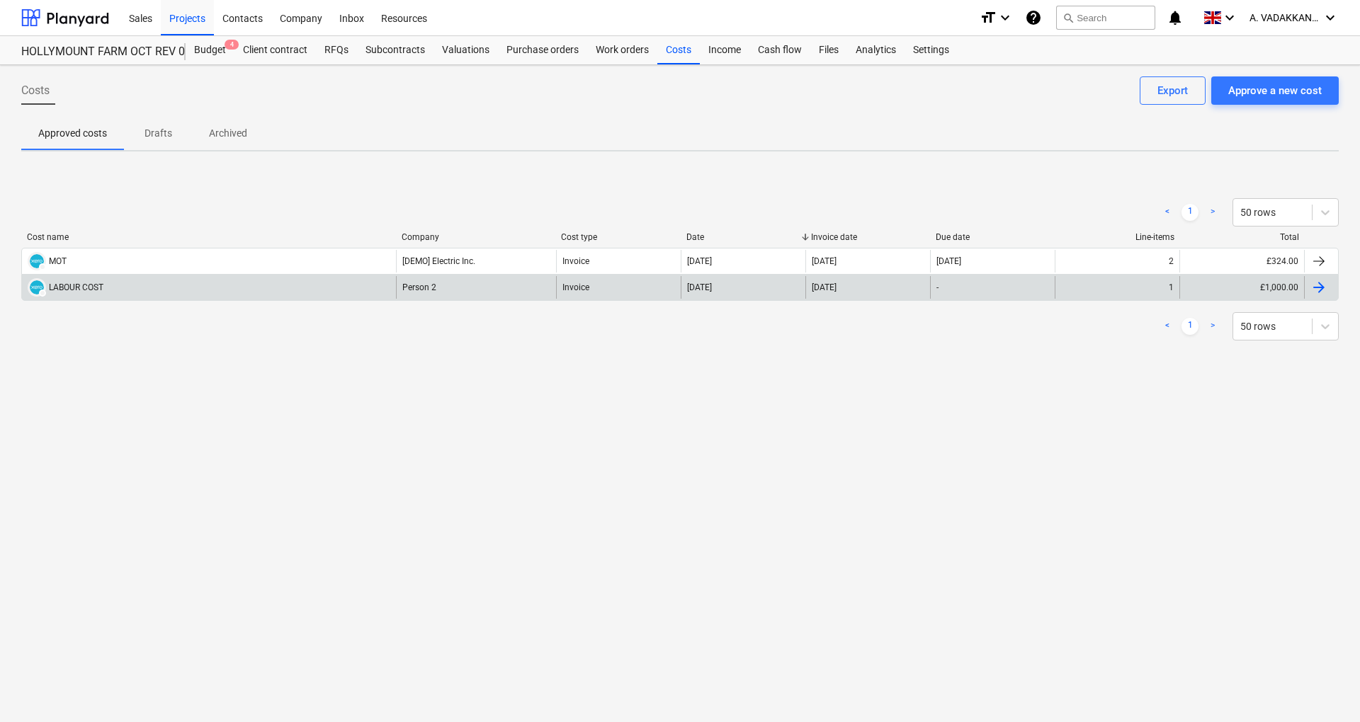
click at [606, 292] on div "Invoice" at bounding box center [618, 287] width 125 height 23
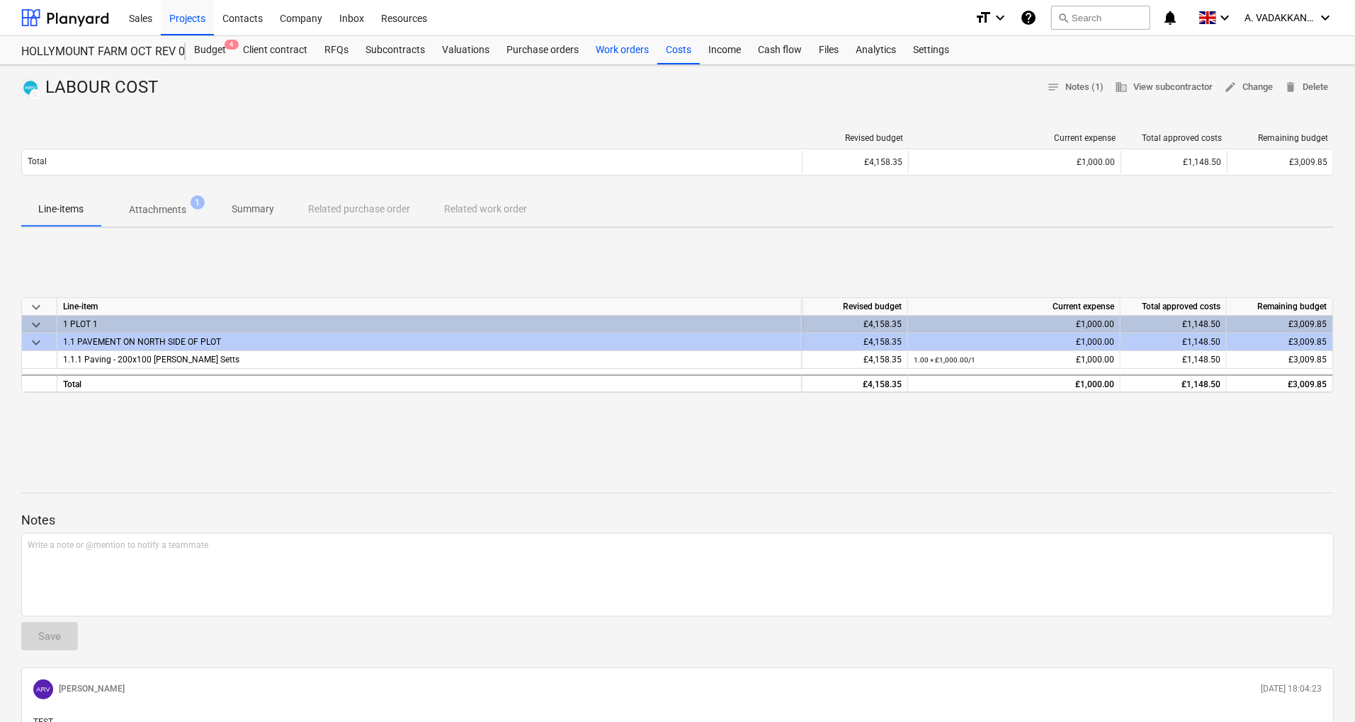
click at [634, 53] on div "Work orders" at bounding box center [622, 50] width 70 height 28
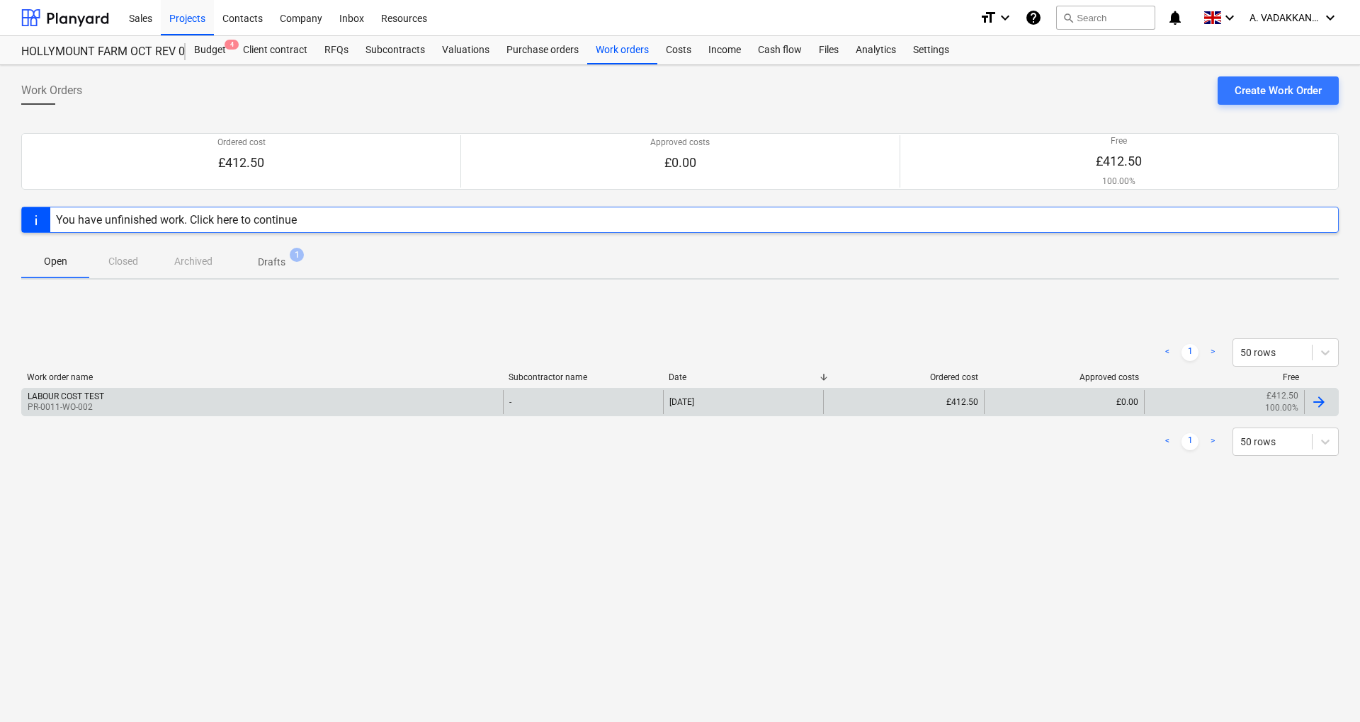
click at [968, 405] on div "£412.50" at bounding box center [903, 402] width 160 height 24
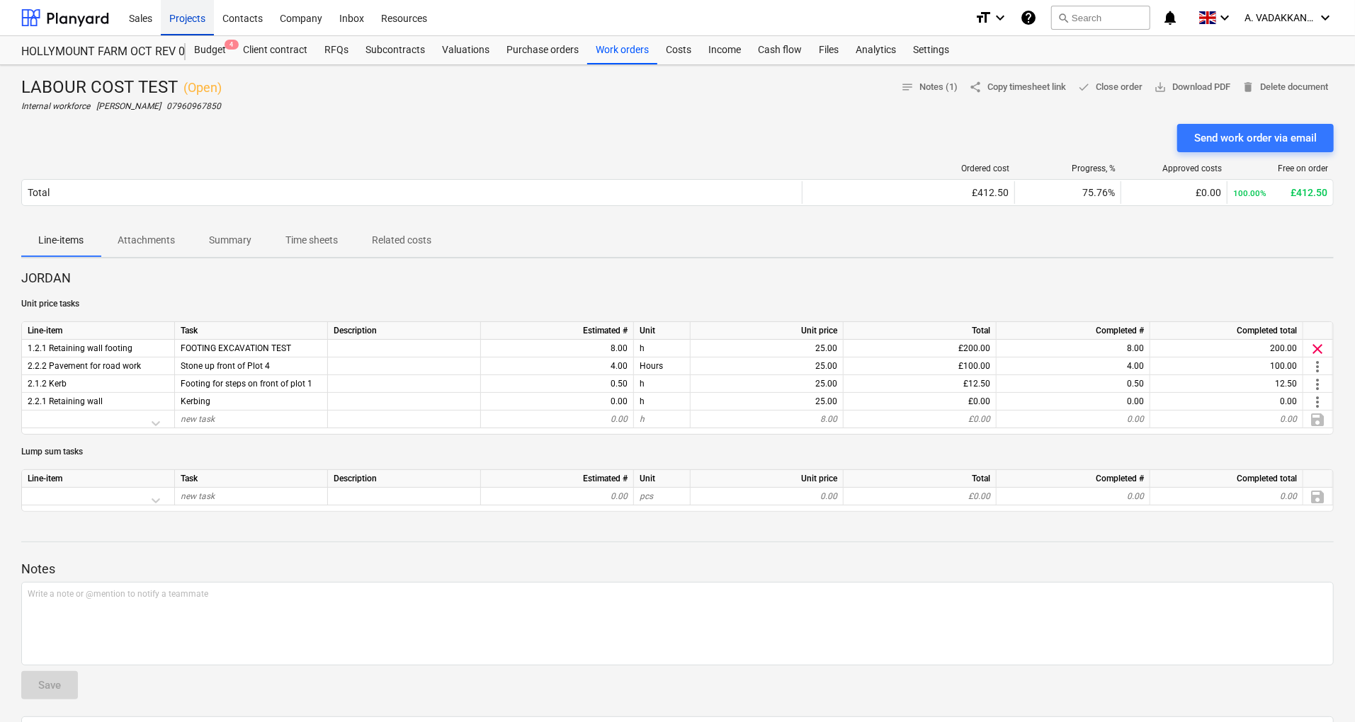
click at [190, 18] on div "Projects" at bounding box center [187, 17] width 53 height 36
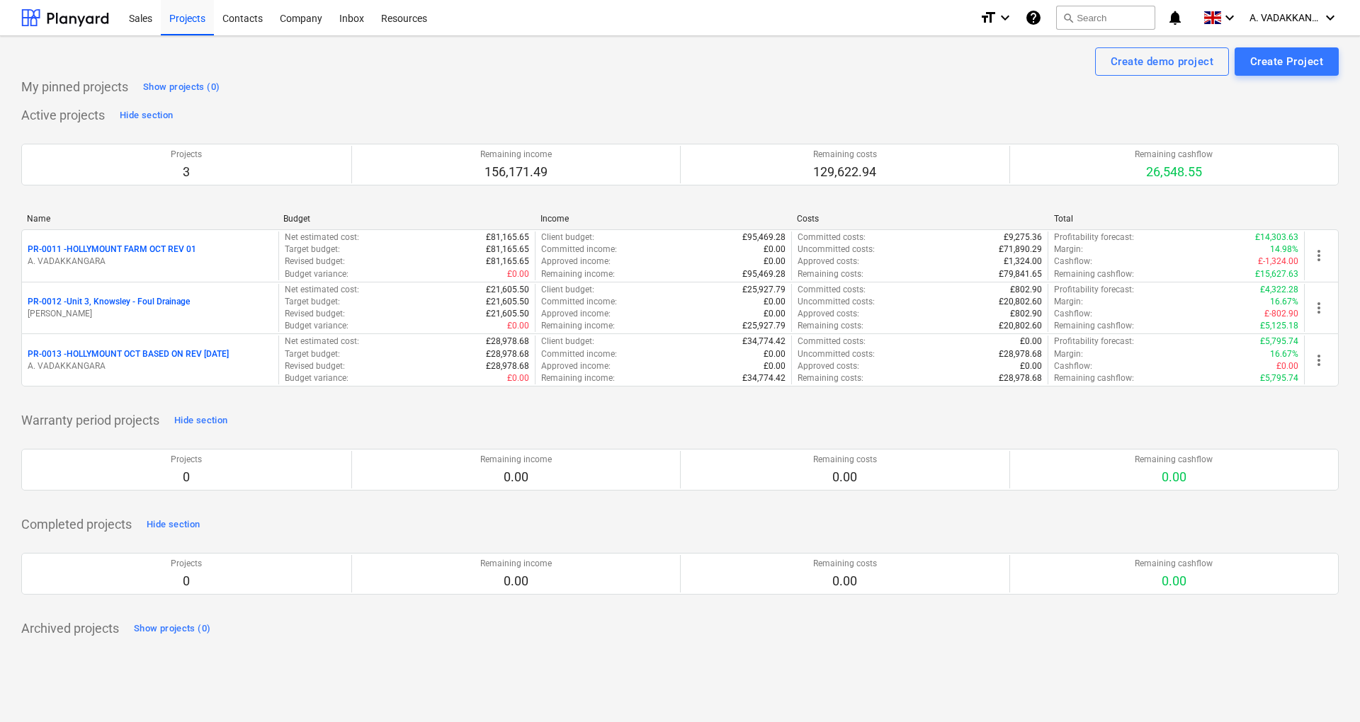
click at [157, 364] on p "A. VADAKKANGARA" at bounding box center [150, 366] width 245 height 12
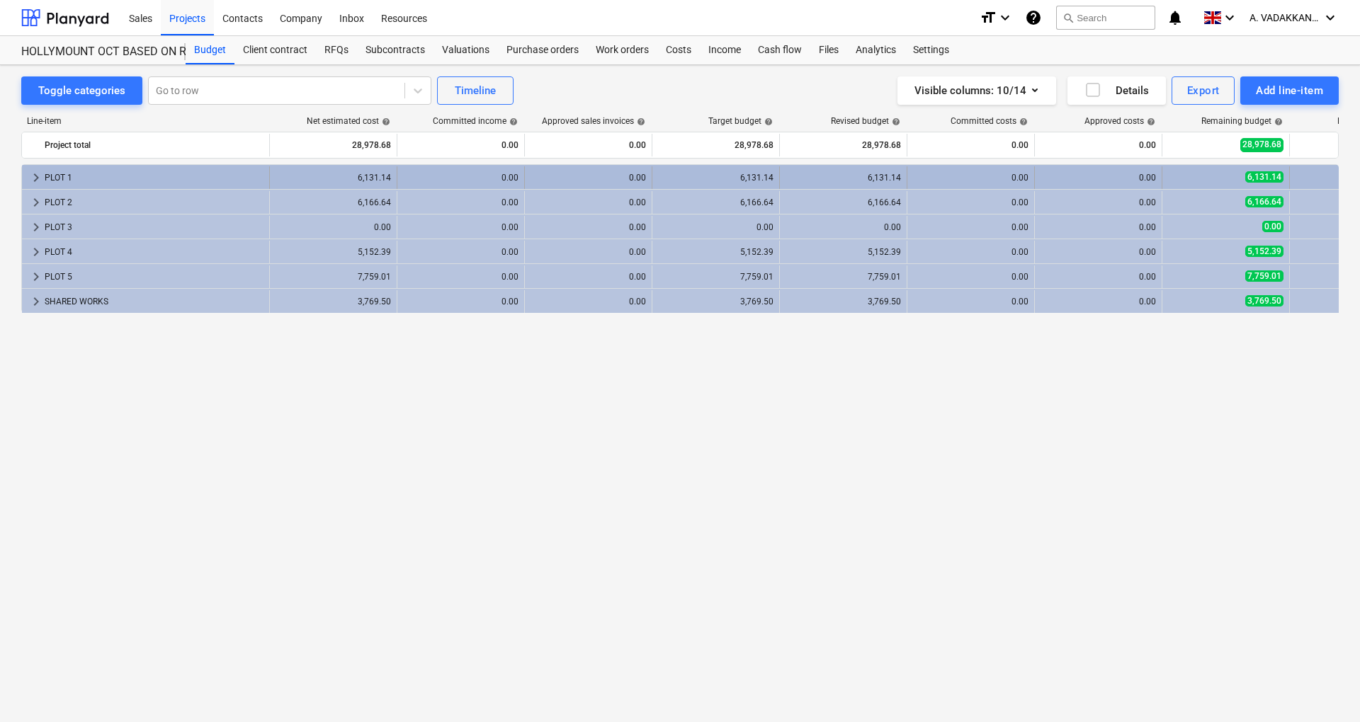
click at [22, 177] on div "keyboard_arrow_right PLOT 1" at bounding box center [146, 177] width 248 height 23
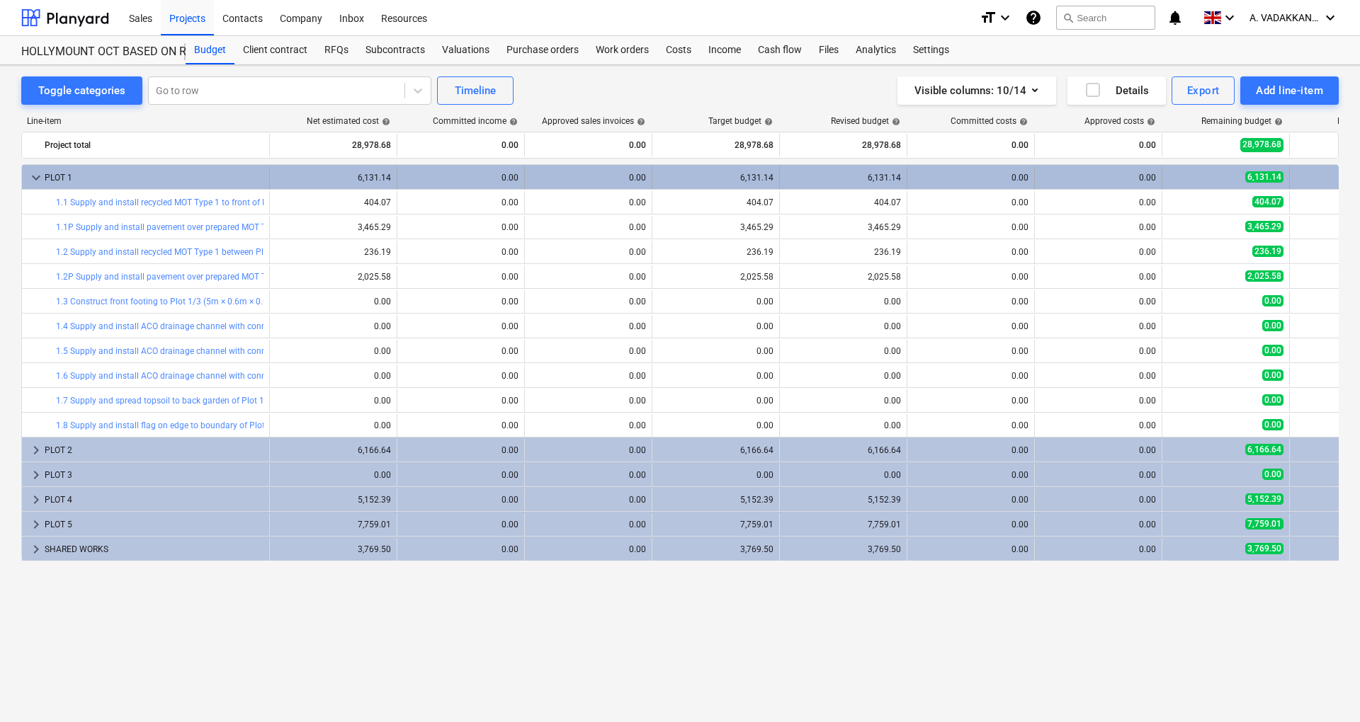
click at [271, 174] on div "6,131.14" at bounding box center [333, 177] width 127 height 23
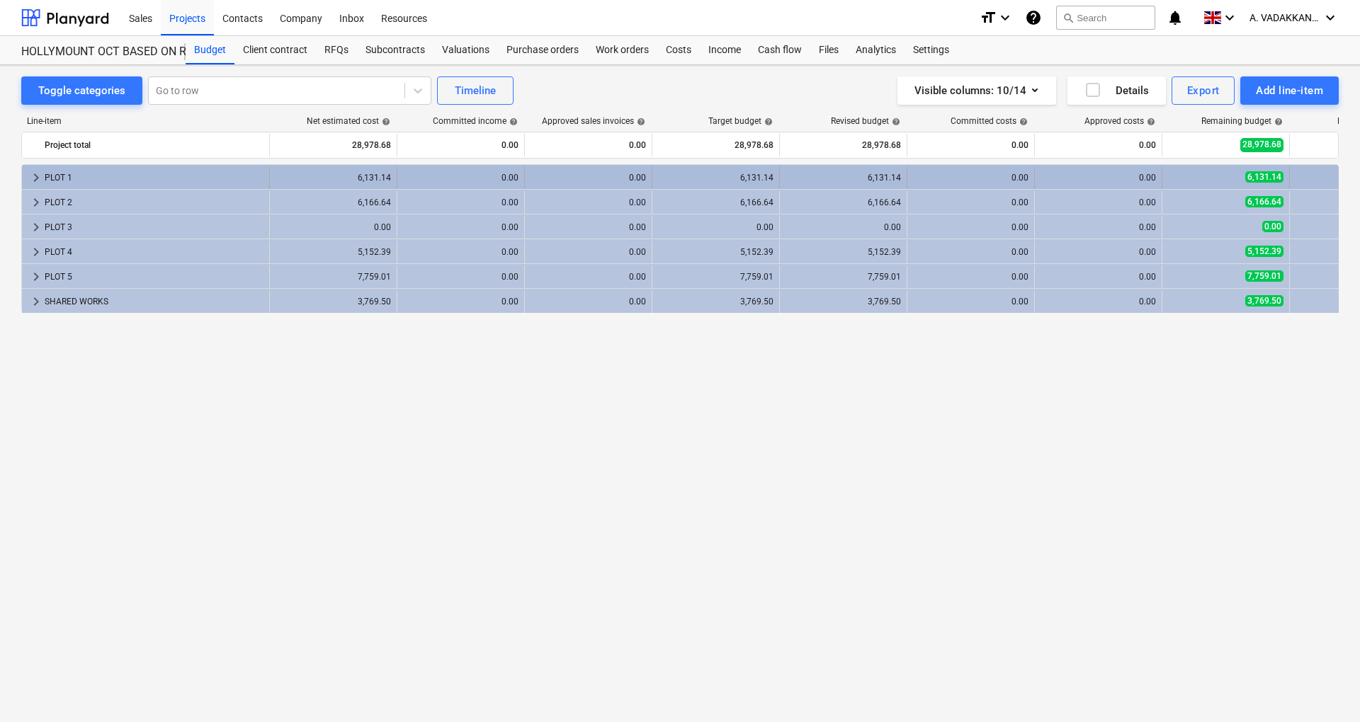
click at [37, 181] on span "keyboard_arrow_right" at bounding box center [36, 177] width 17 height 17
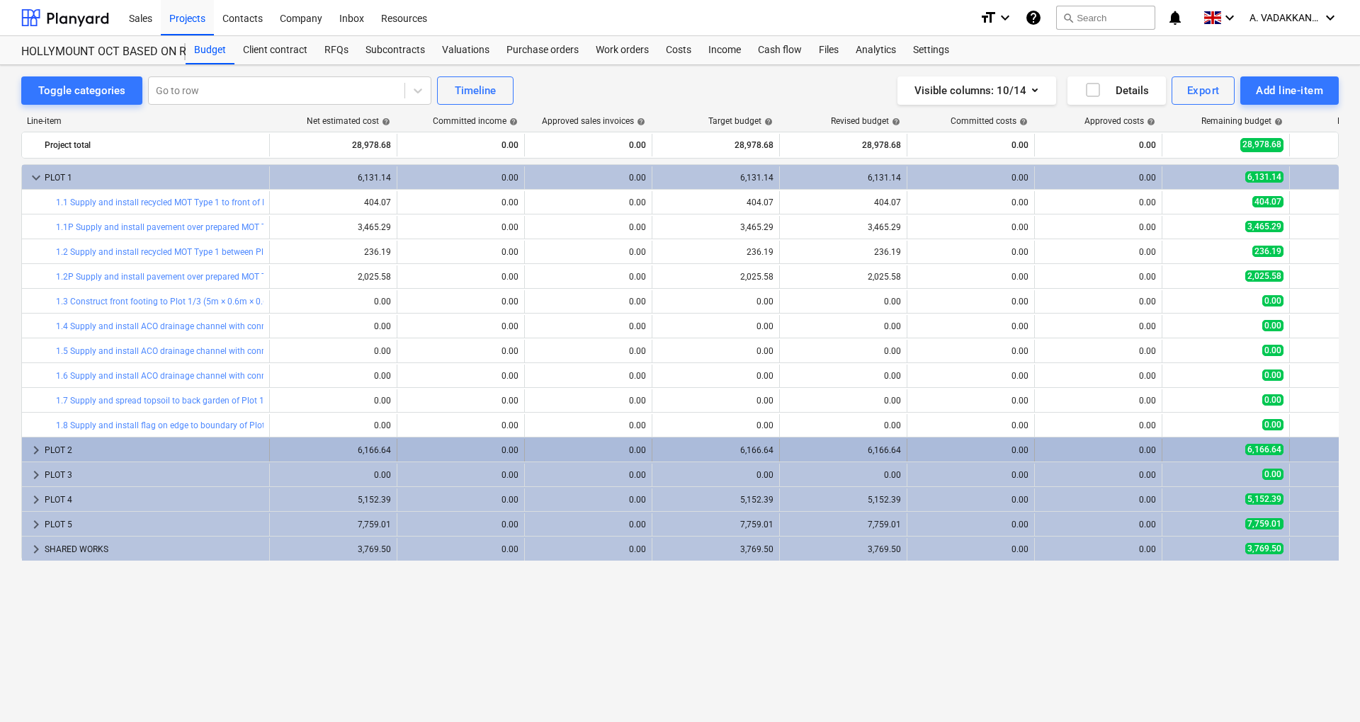
click at [30, 452] on span "keyboard_arrow_right" at bounding box center [36, 450] width 17 height 17
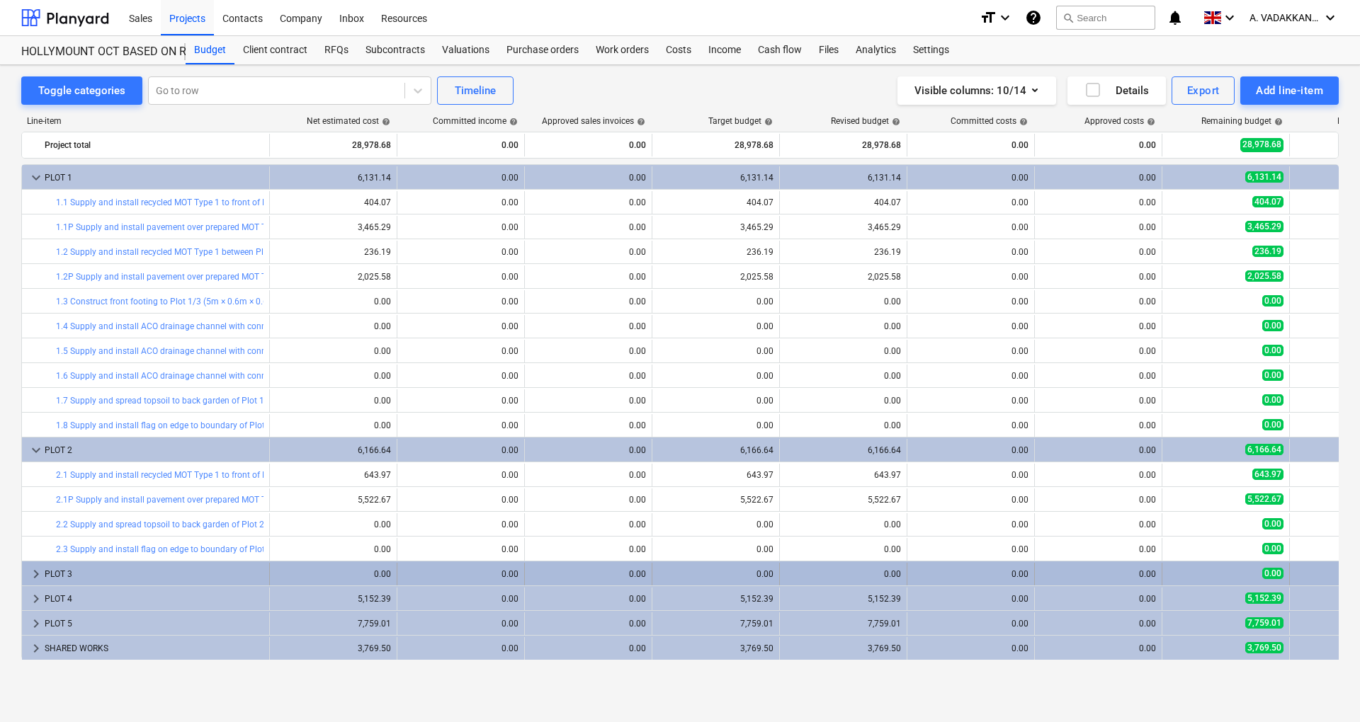
click at [37, 581] on span "keyboard_arrow_right" at bounding box center [36, 574] width 17 height 17
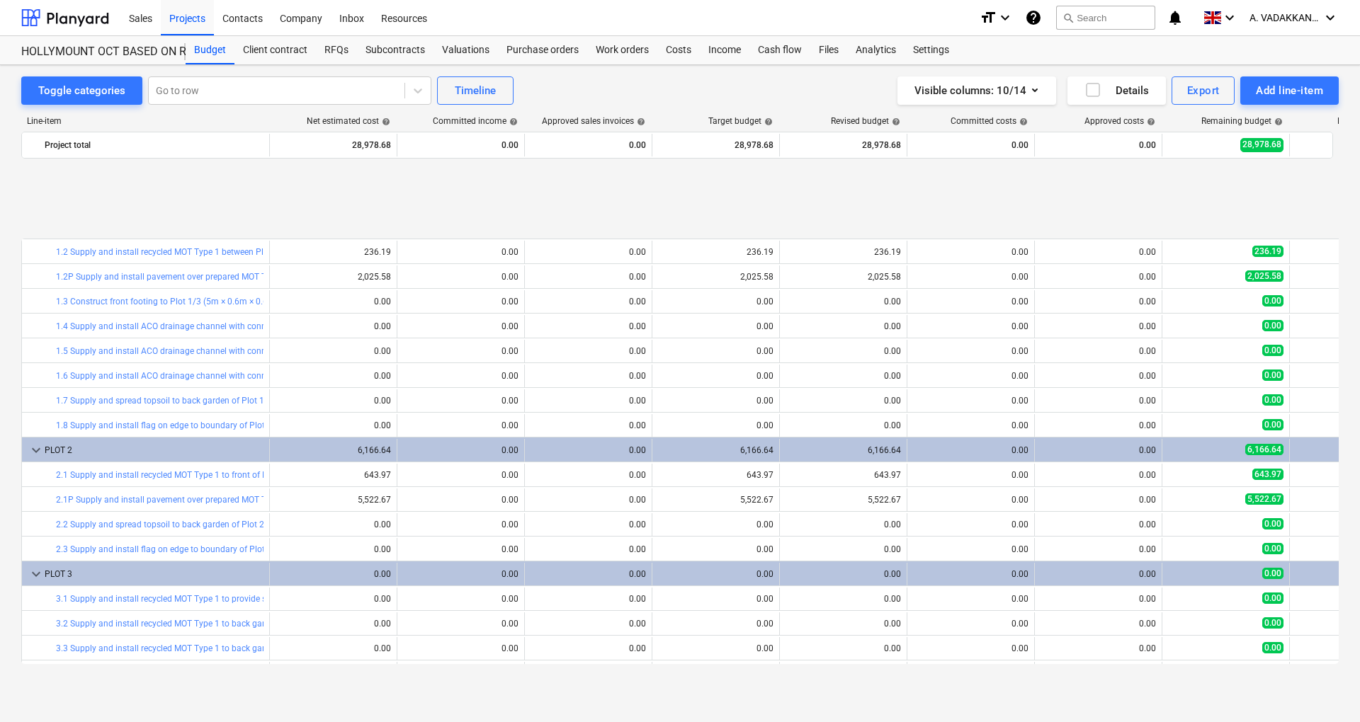
scroll to position [120, 0]
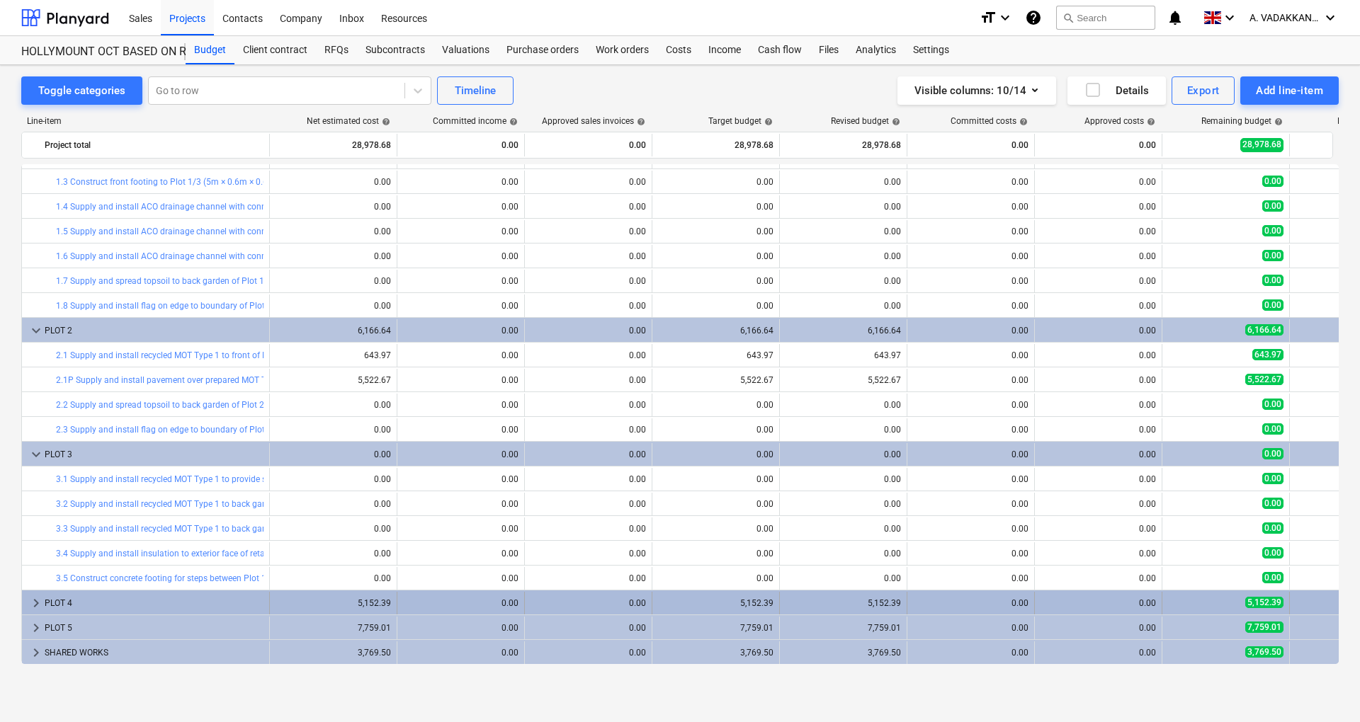
click at [28, 603] on span "keyboard_arrow_right" at bounding box center [36, 603] width 17 height 17
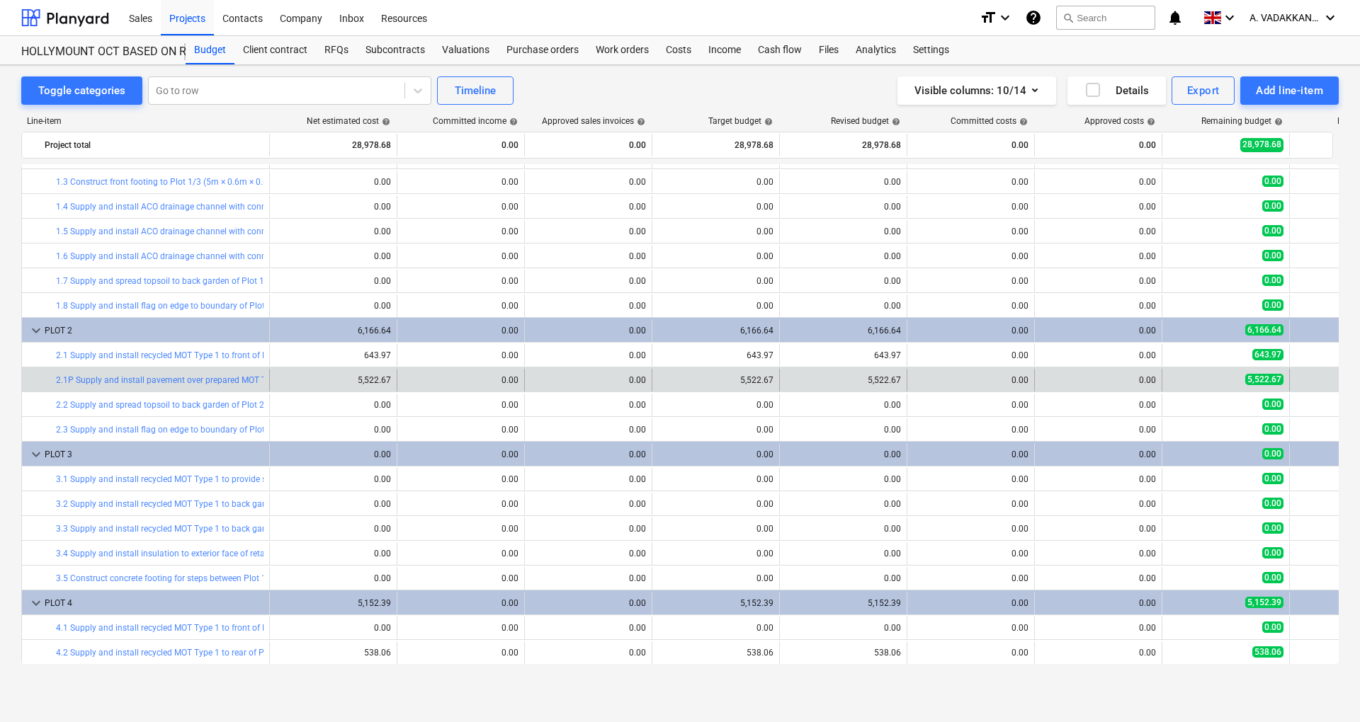
scroll to position [268, 0]
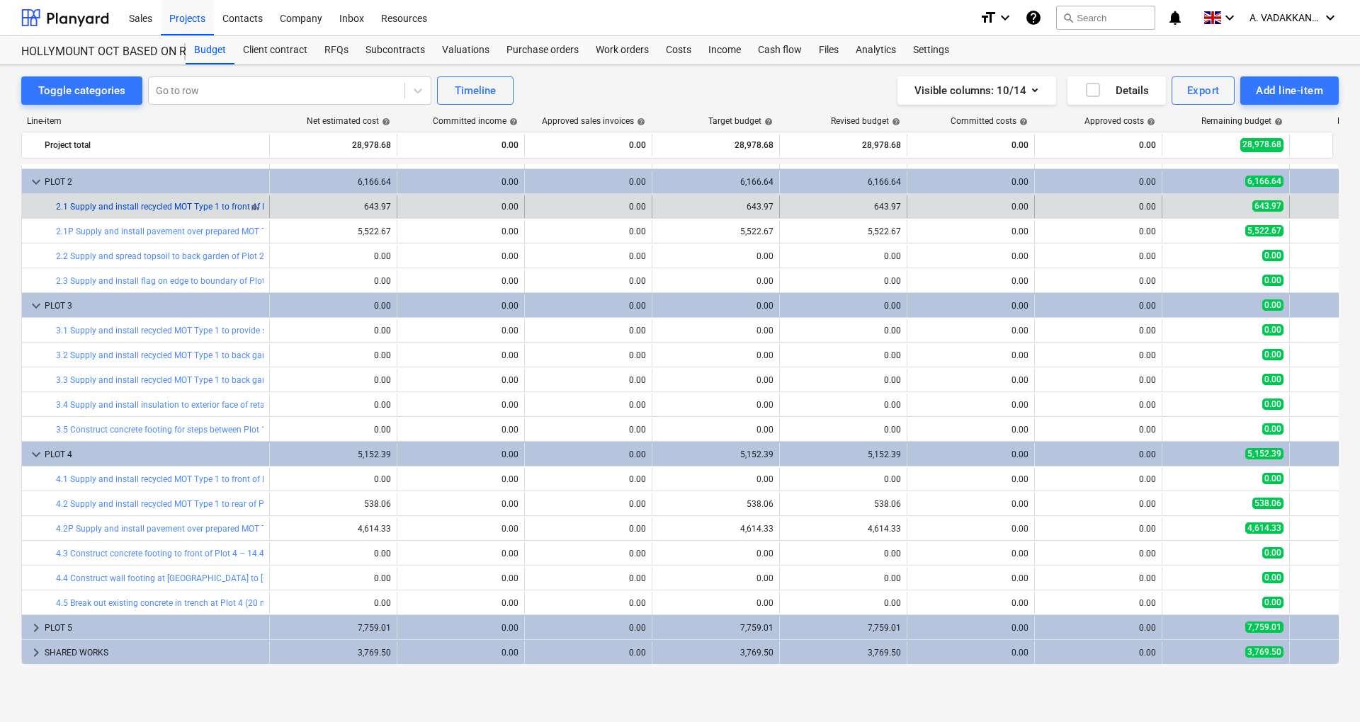
click at [239, 207] on link "2.1 Supply and install recycled MOT Type 1 to front of Plot 2 for paving" at bounding box center [191, 207] width 270 height 10
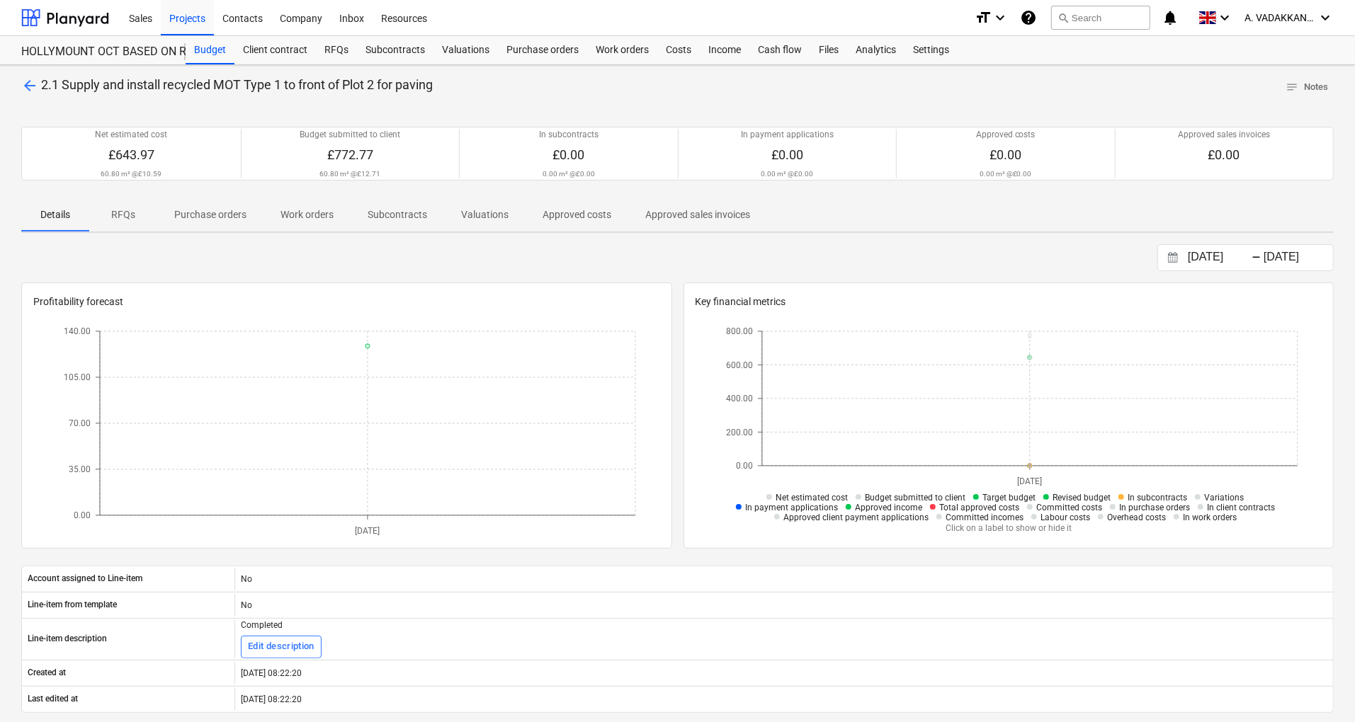
click at [37, 96] on div "arrow_back 2.1 Supply and install recycled MOT Type 1 to front of Plot 2 for pa…" at bounding box center [677, 87] width 1312 height 22
click at [33, 91] on span "arrow_back" at bounding box center [29, 85] width 17 height 17
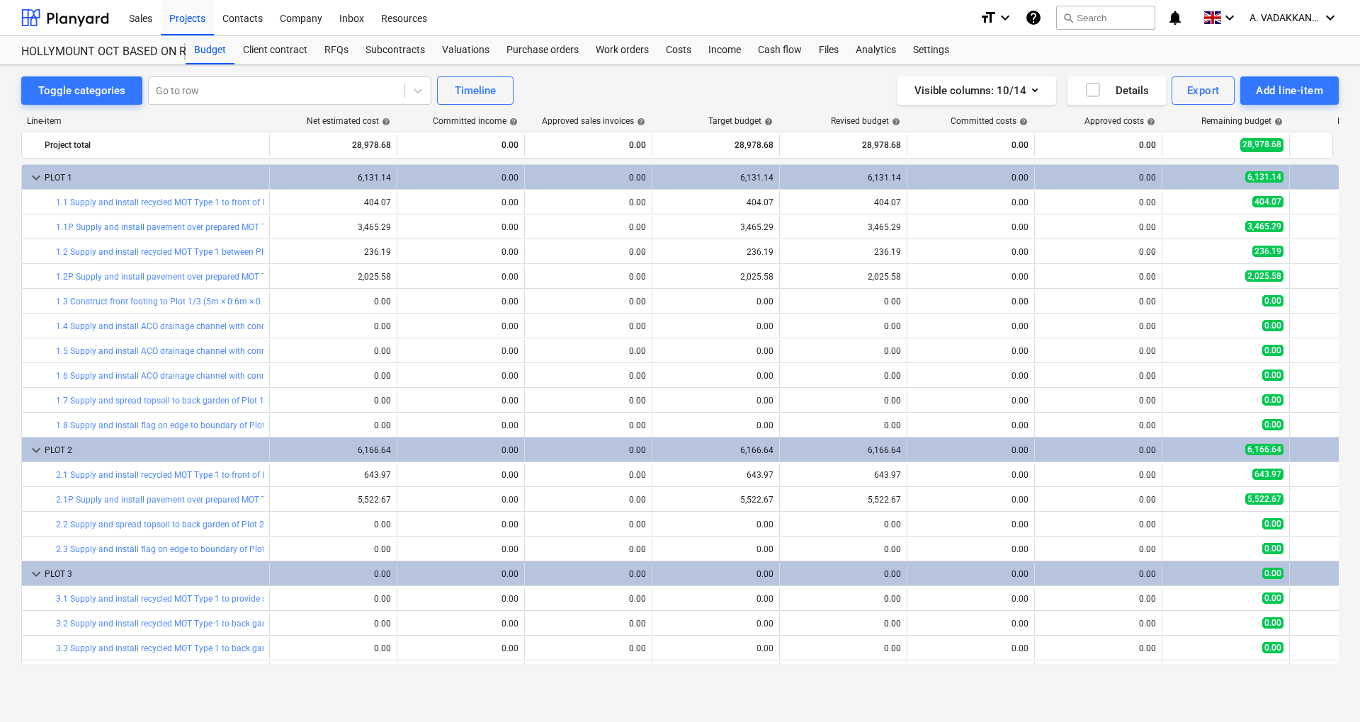
scroll to position [268, 0]
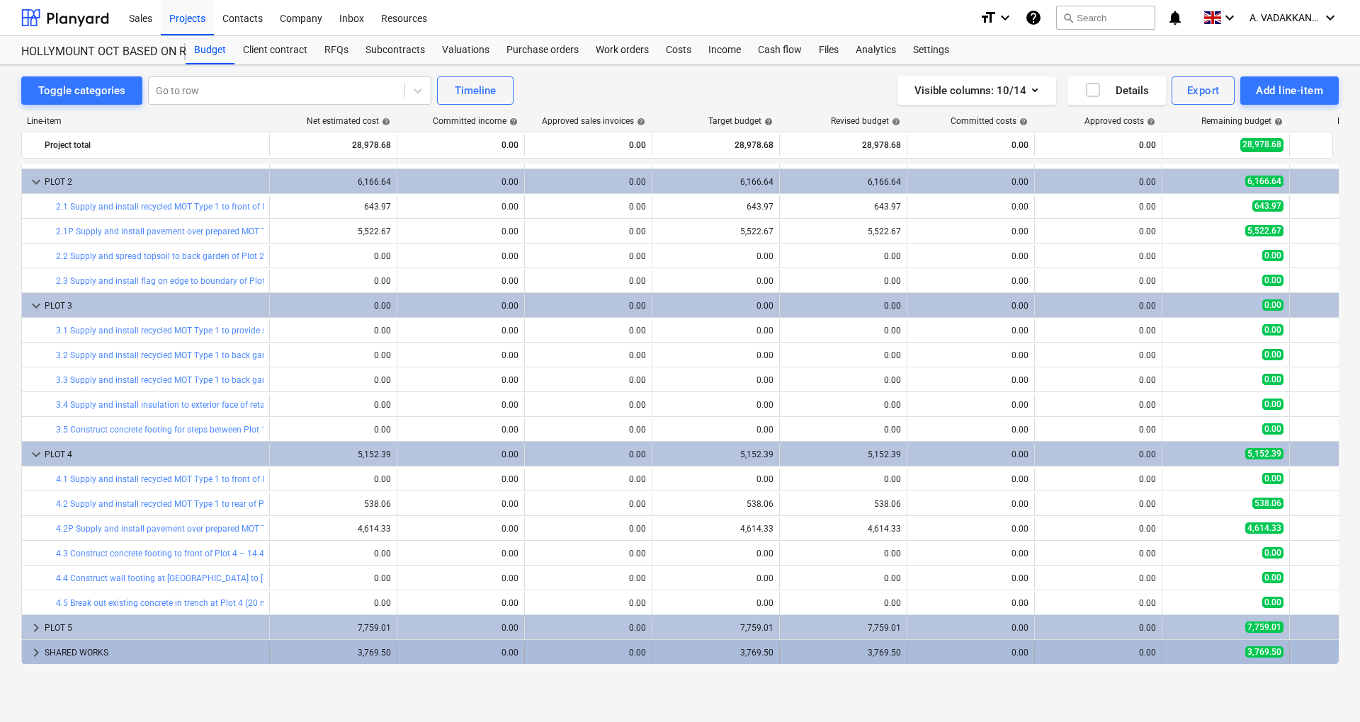
click at [28, 658] on span "keyboard_arrow_right" at bounding box center [36, 652] width 17 height 17
